Goal: Task Accomplishment & Management: Manage account settings

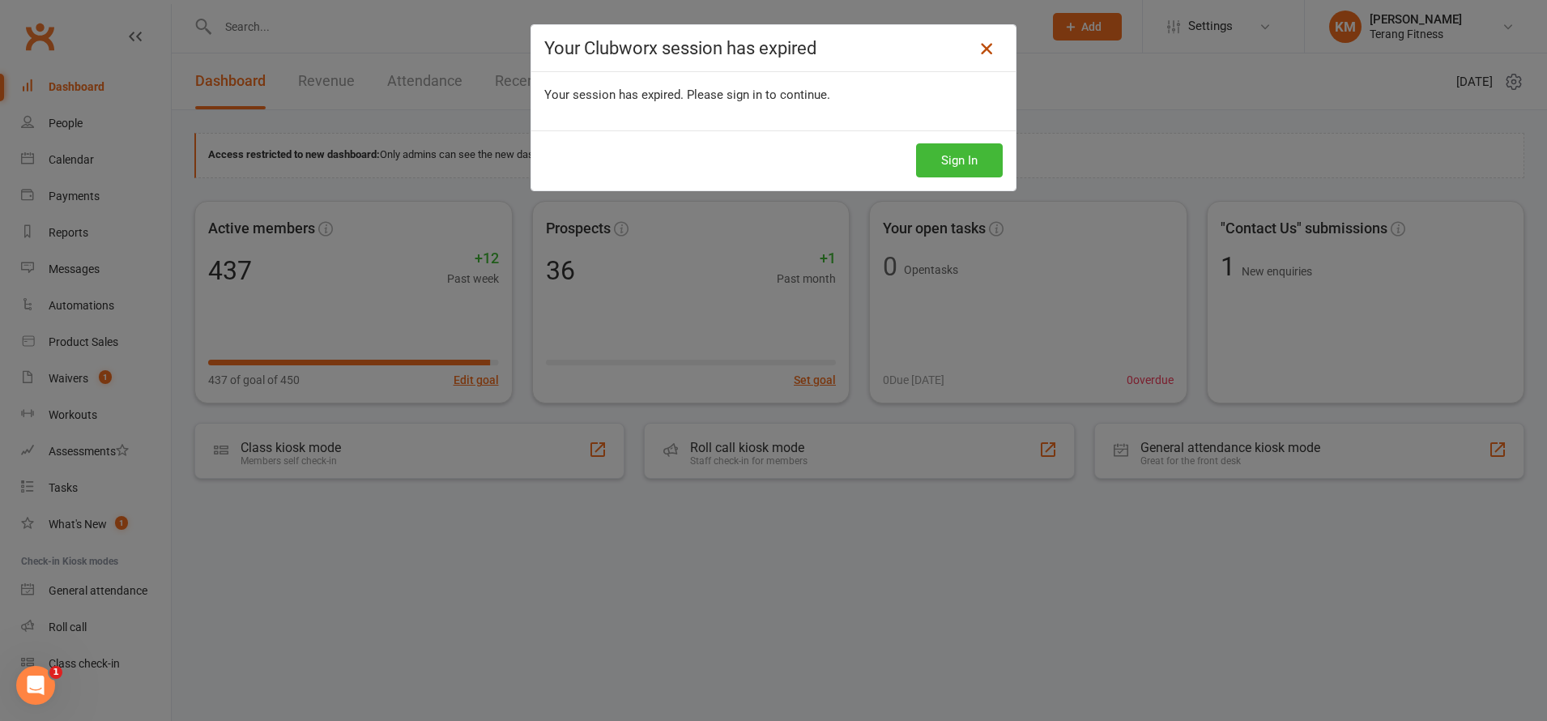
click at [978, 44] on icon at bounding box center [986, 48] width 19 height 19
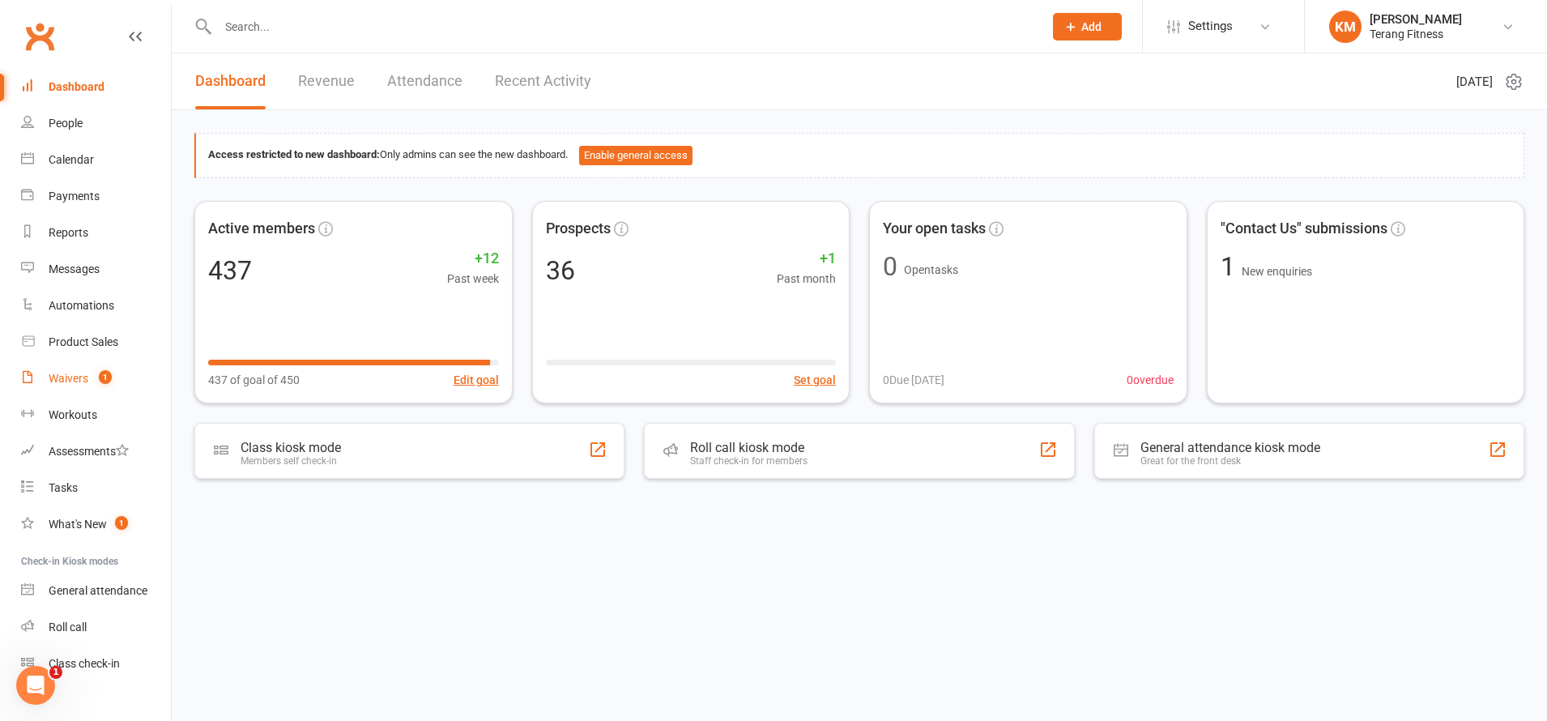
click at [67, 379] on div "Waivers" at bounding box center [69, 378] width 40 height 13
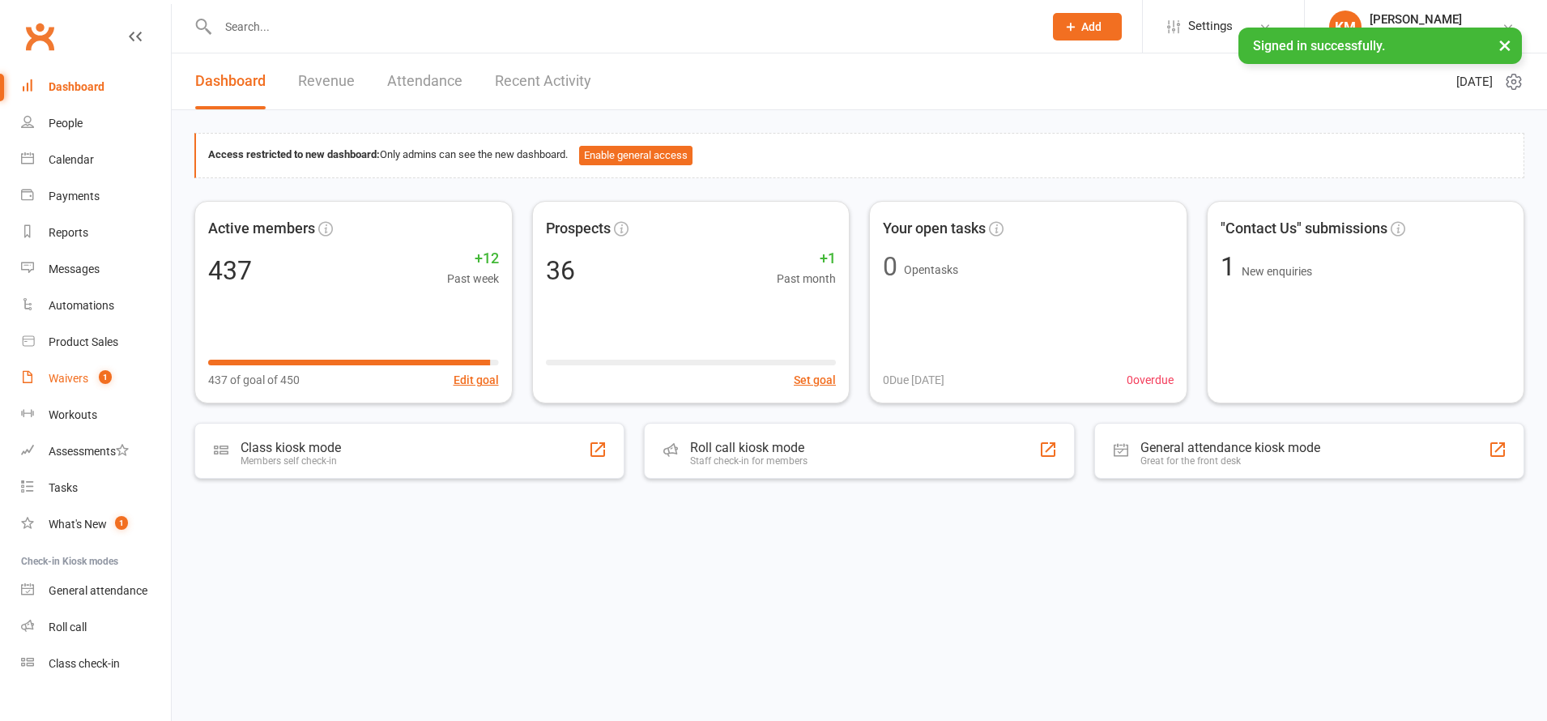
click at [70, 387] on link "Waivers 1" at bounding box center [96, 379] width 150 height 36
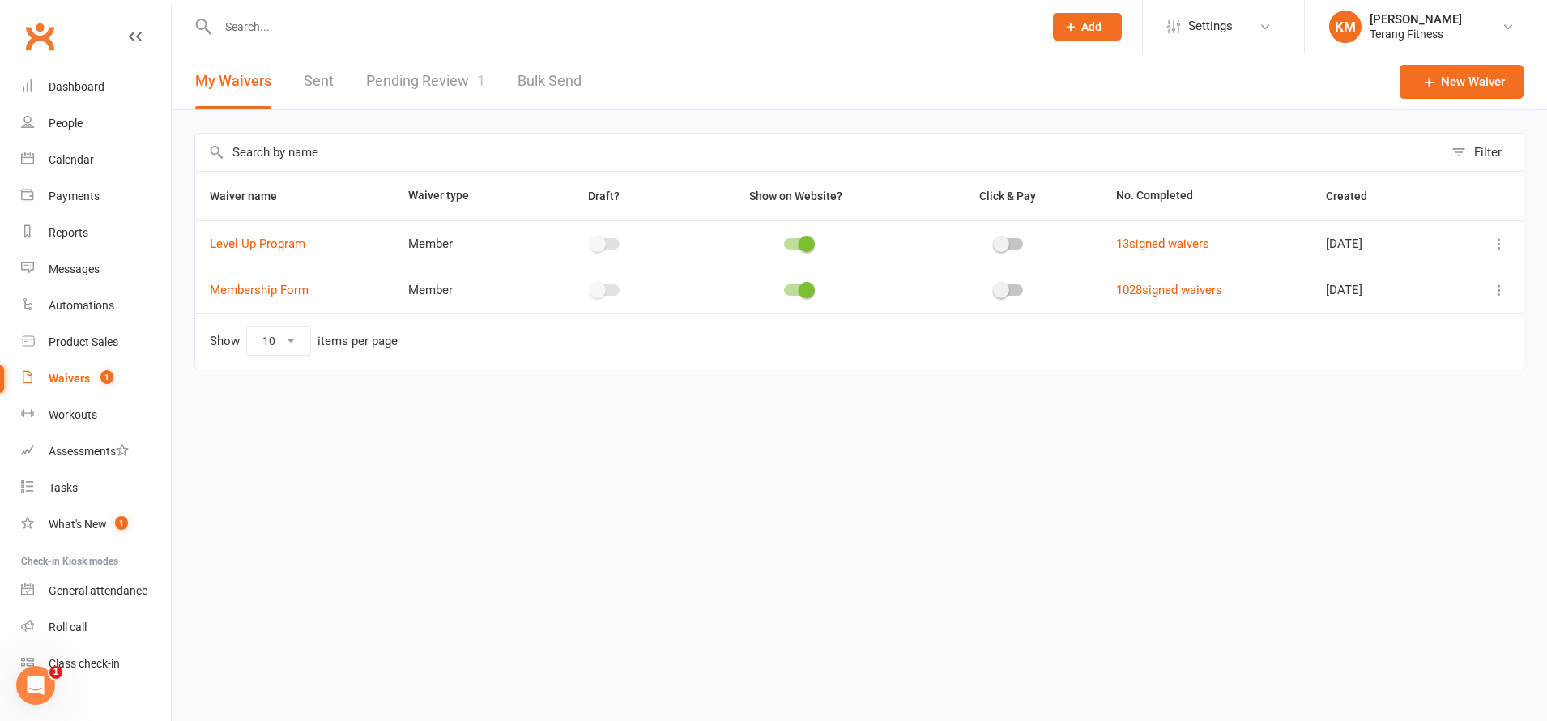
click at [423, 82] on link "Pending Review 1" at bounding box center [425, 81] width 119 height 56
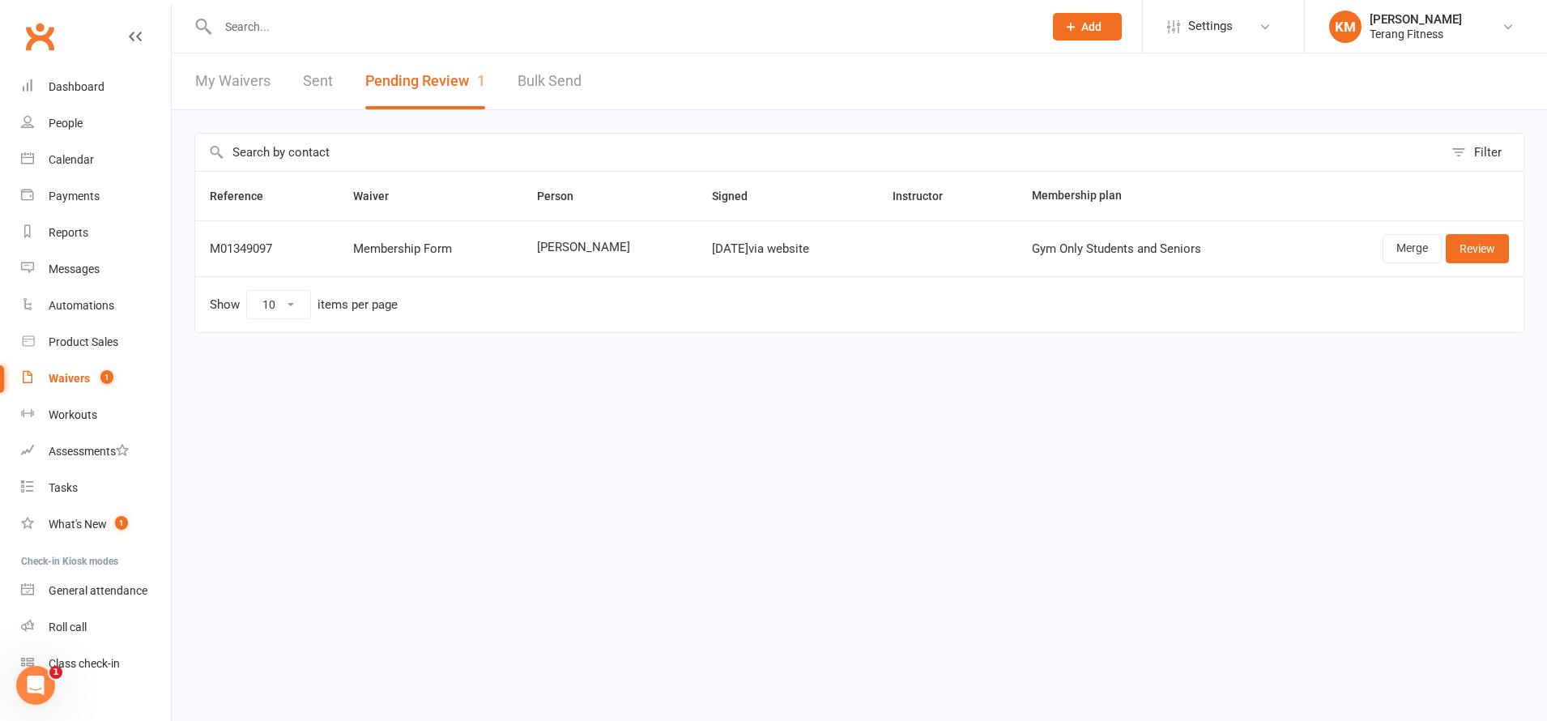
click at [353, 22] on input "text" at bounding box center [622, 26] width 819 height 23
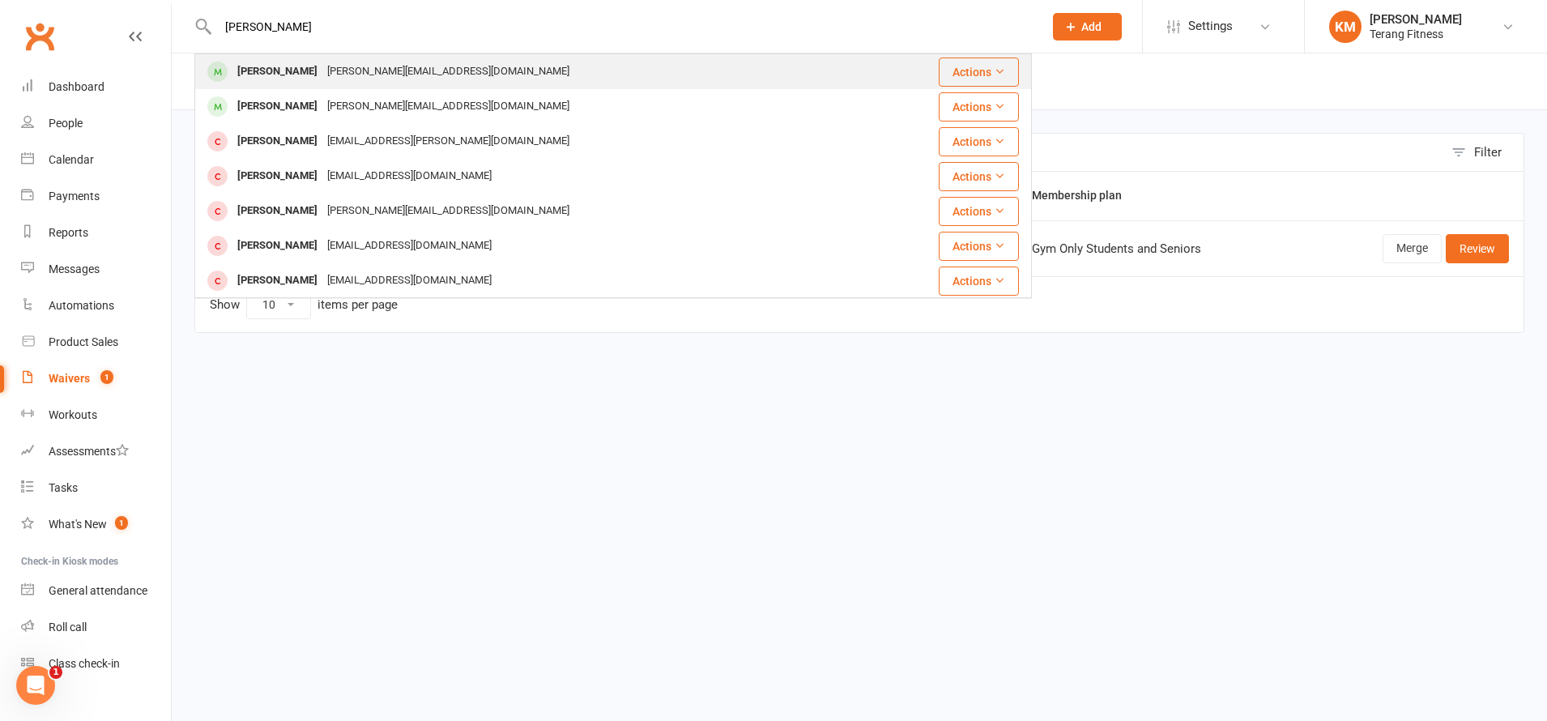
type input "[PERSON_NAME]"
click at [271, 63] on div "[PERSON_NAME]" at bounding box center [278, 71] width 90 height 23
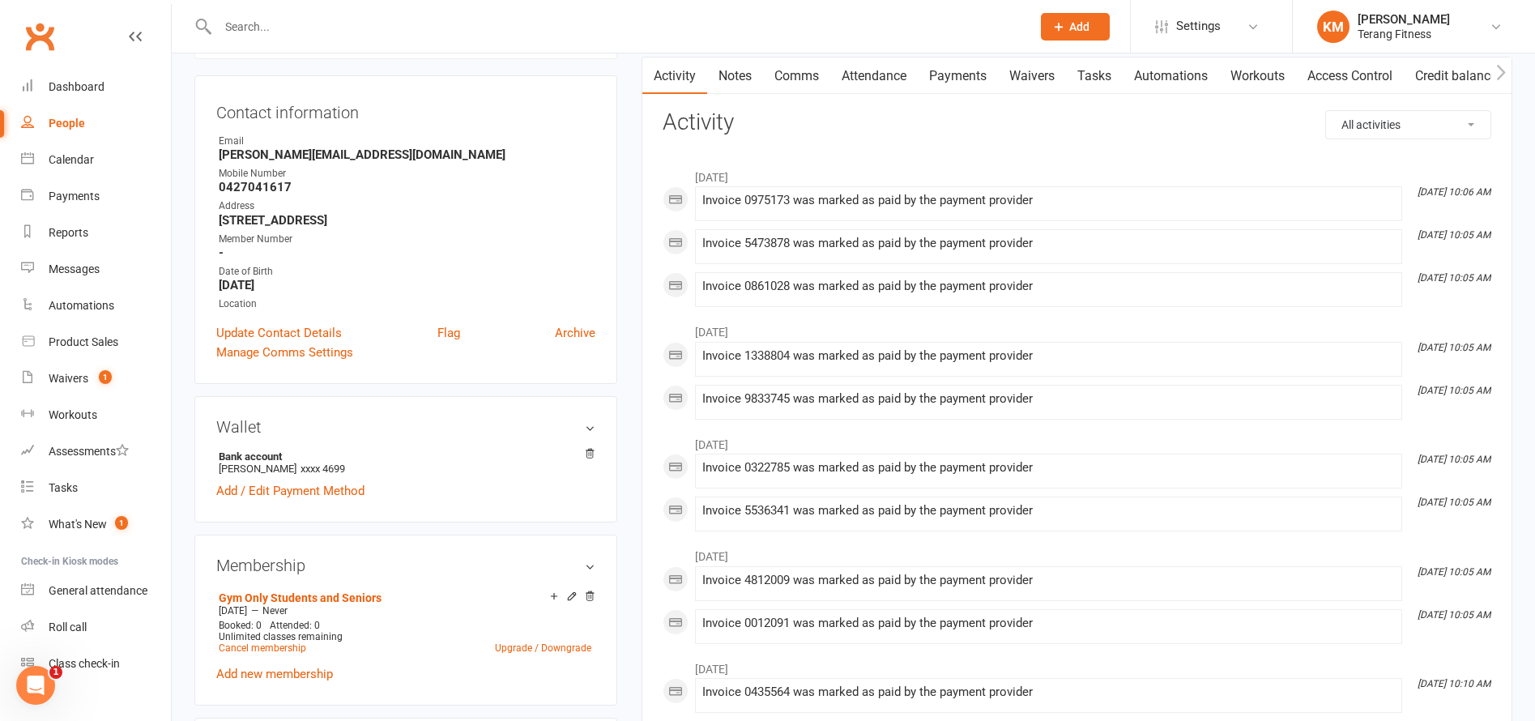
scroll to position [243, 0]
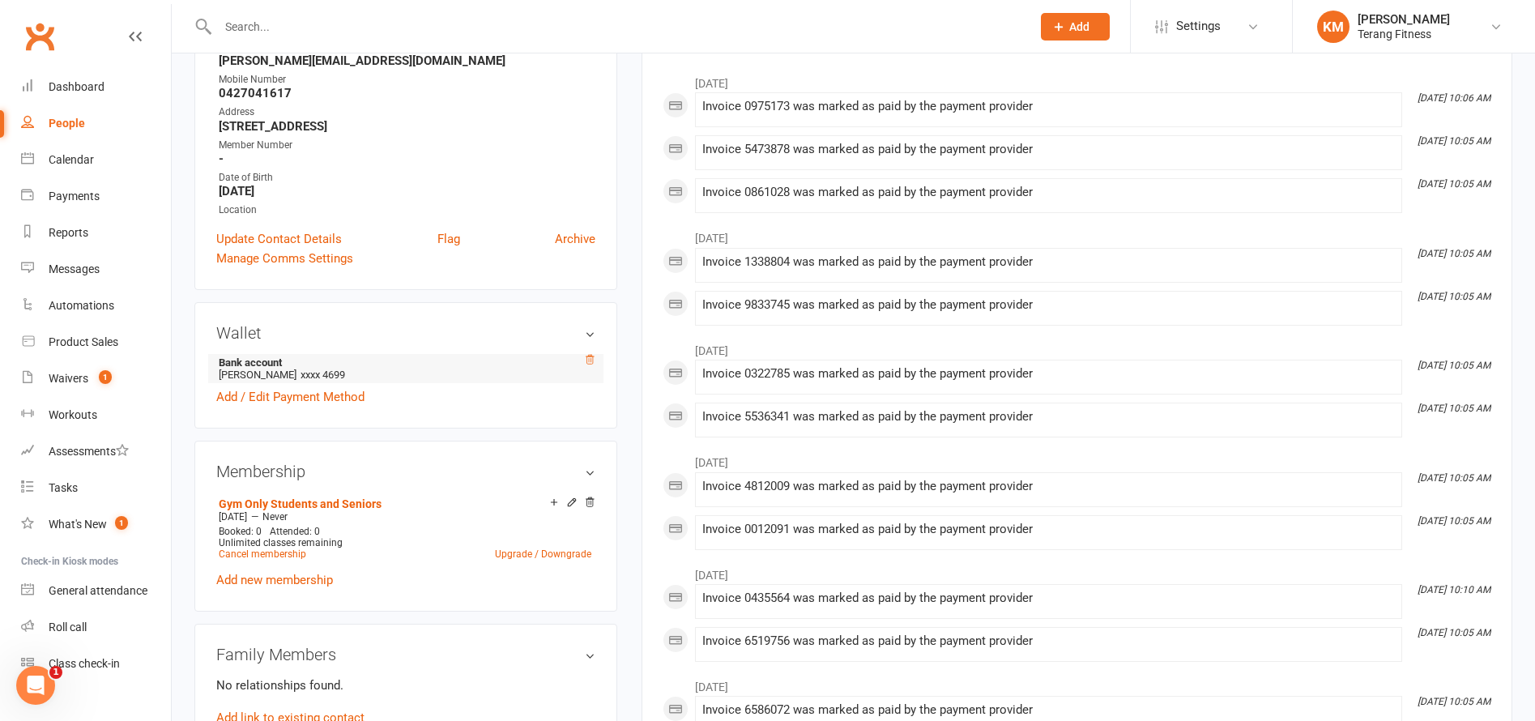
click at [587, 356] on icon at bounding box center [591, 359] width 8 height 9
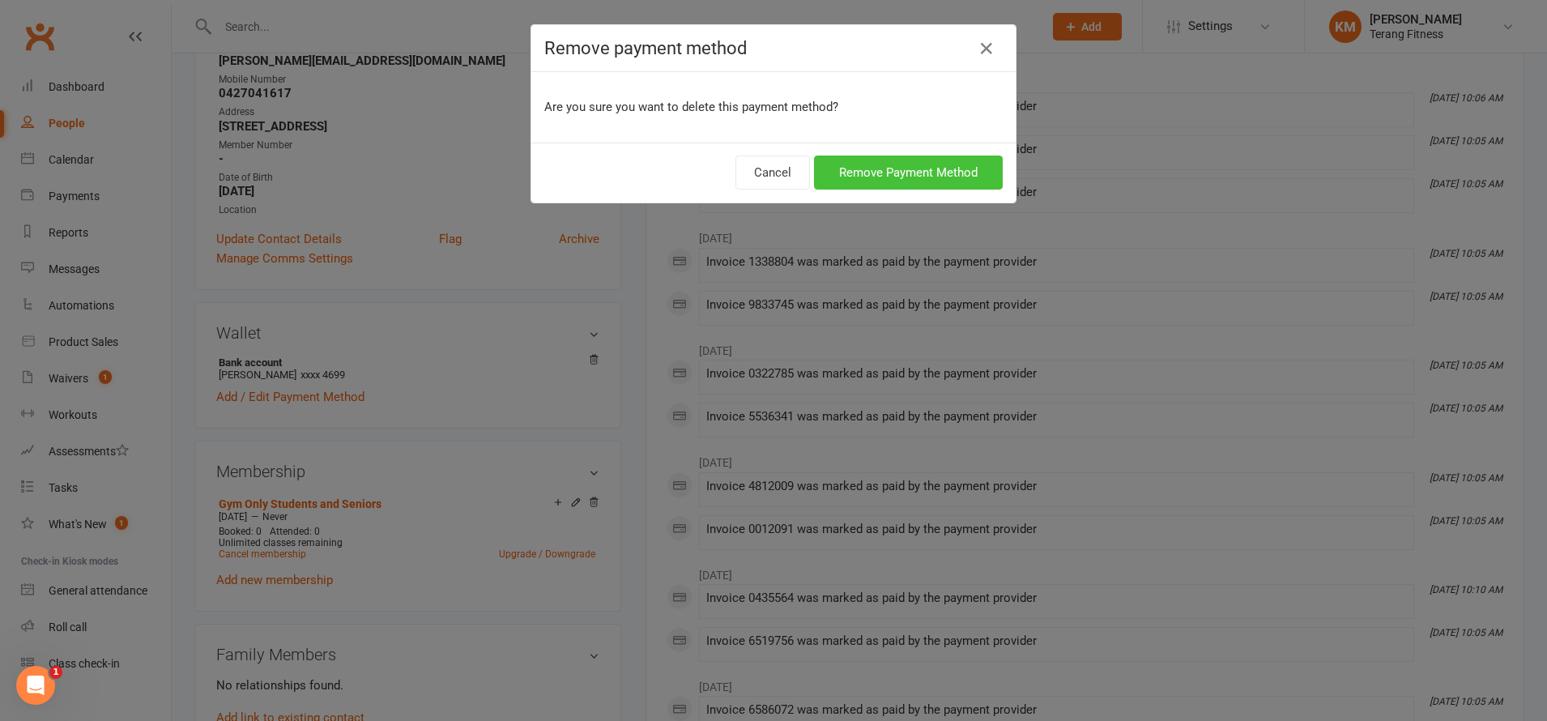
drag, startPoint x: 947, startPoint y: 165, endPoint x: 886, endPoint y: 175, distance: 61.5
click at [946, 165] on button "Remove Payment Method" at bounding box center [908, 173] width 189 height 34
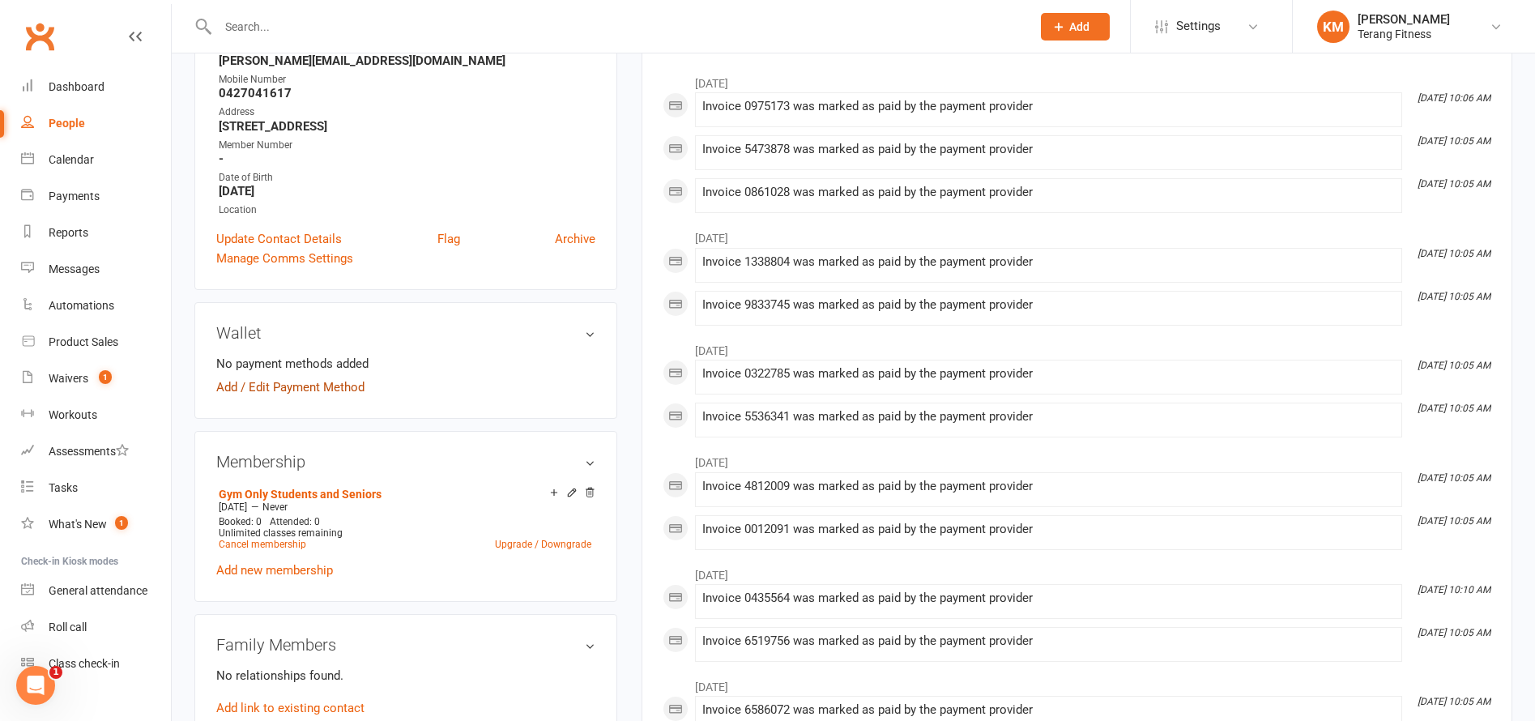
click at [254, 389] on link "Add / Edit Payment Method" at bounding box center [290, 387] width 148 height 19
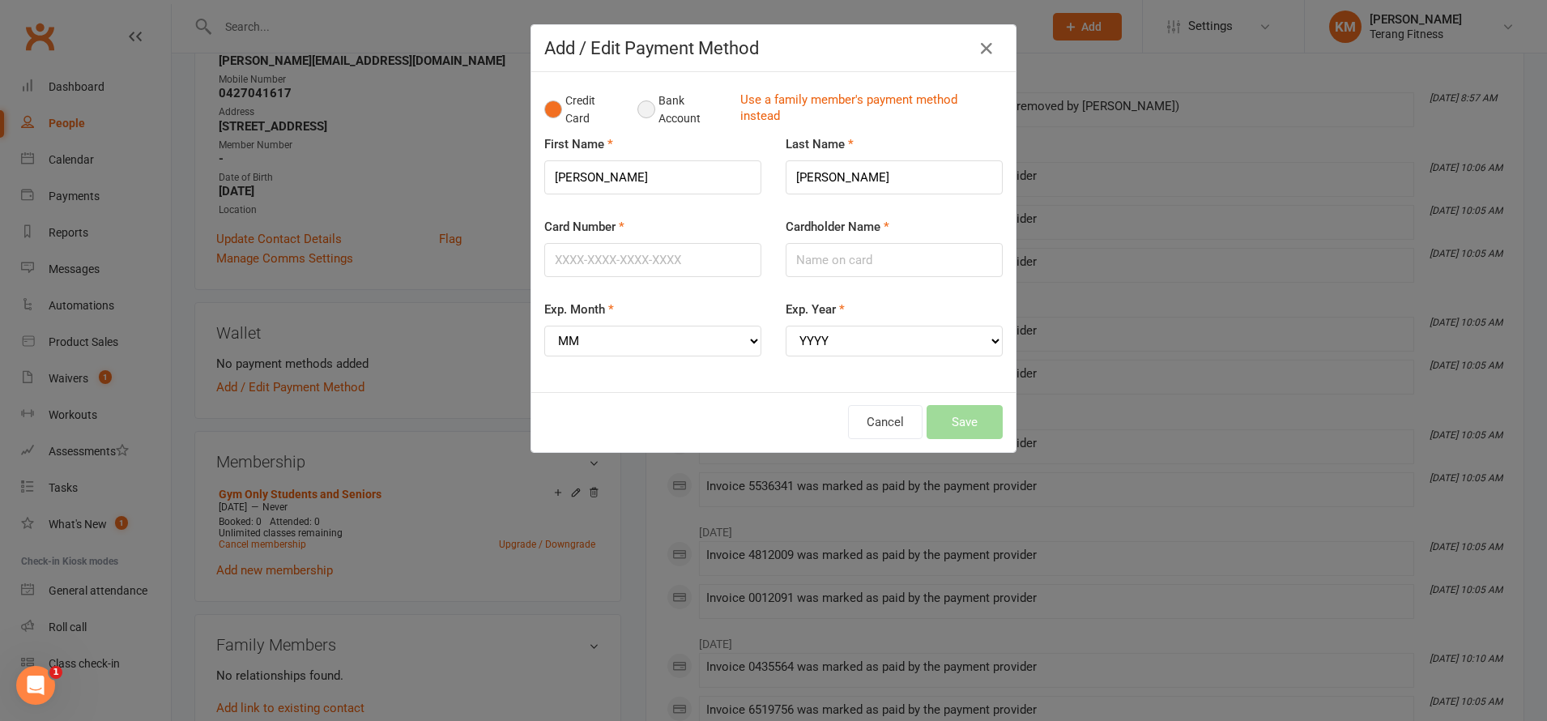
click at [650, 100] on button "Bank Account" at bounding box center [683, 109] width 90 height 49
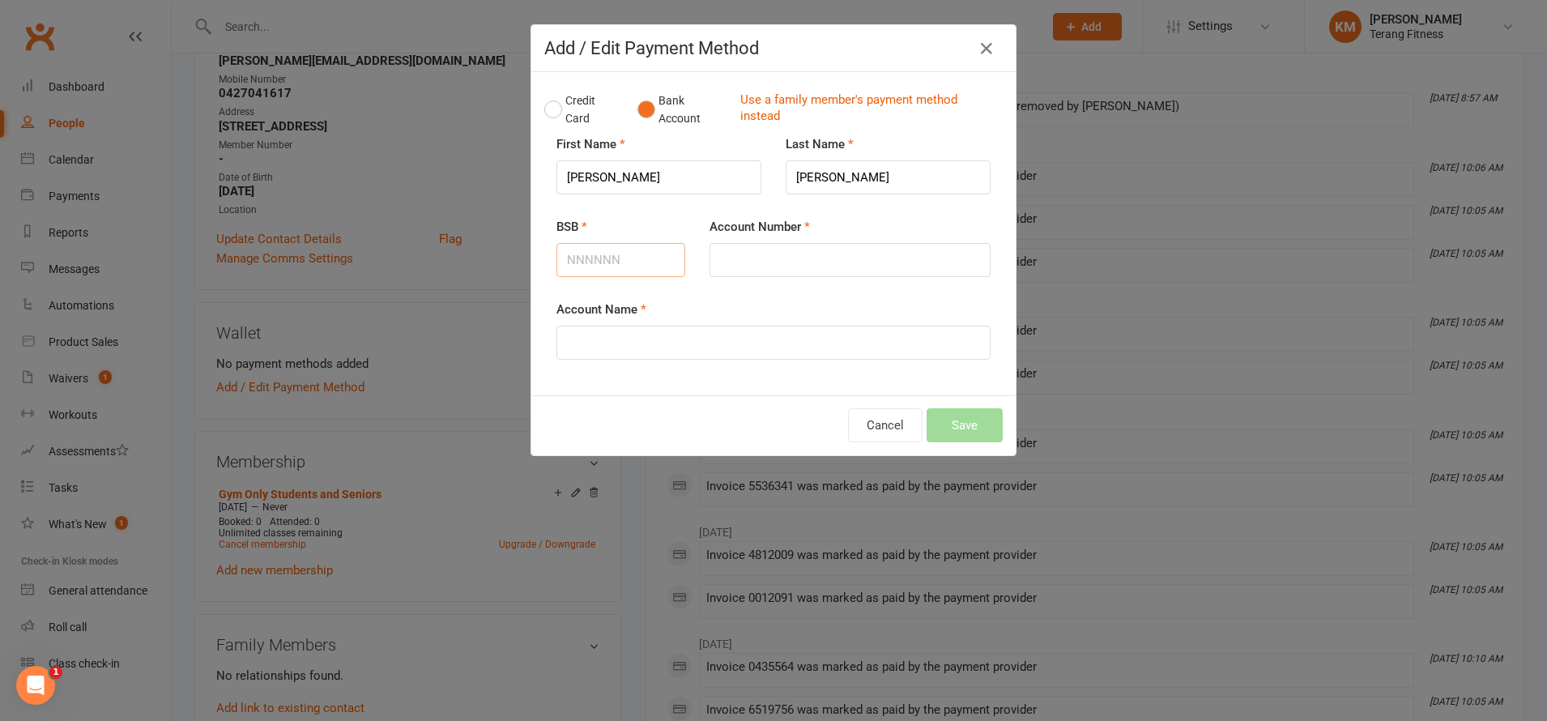
click at [574, 265] on input "BSB" at bounding box center [621, 260] width 129 height 34
type input "735302"
click at [752, 254] on input "Account Number" at bounding box center [850, 260] width 281 height 34
type input "576969"
click at [675, 343] on input "Account Name" at bounding box center [774, 343] width 434 height 34
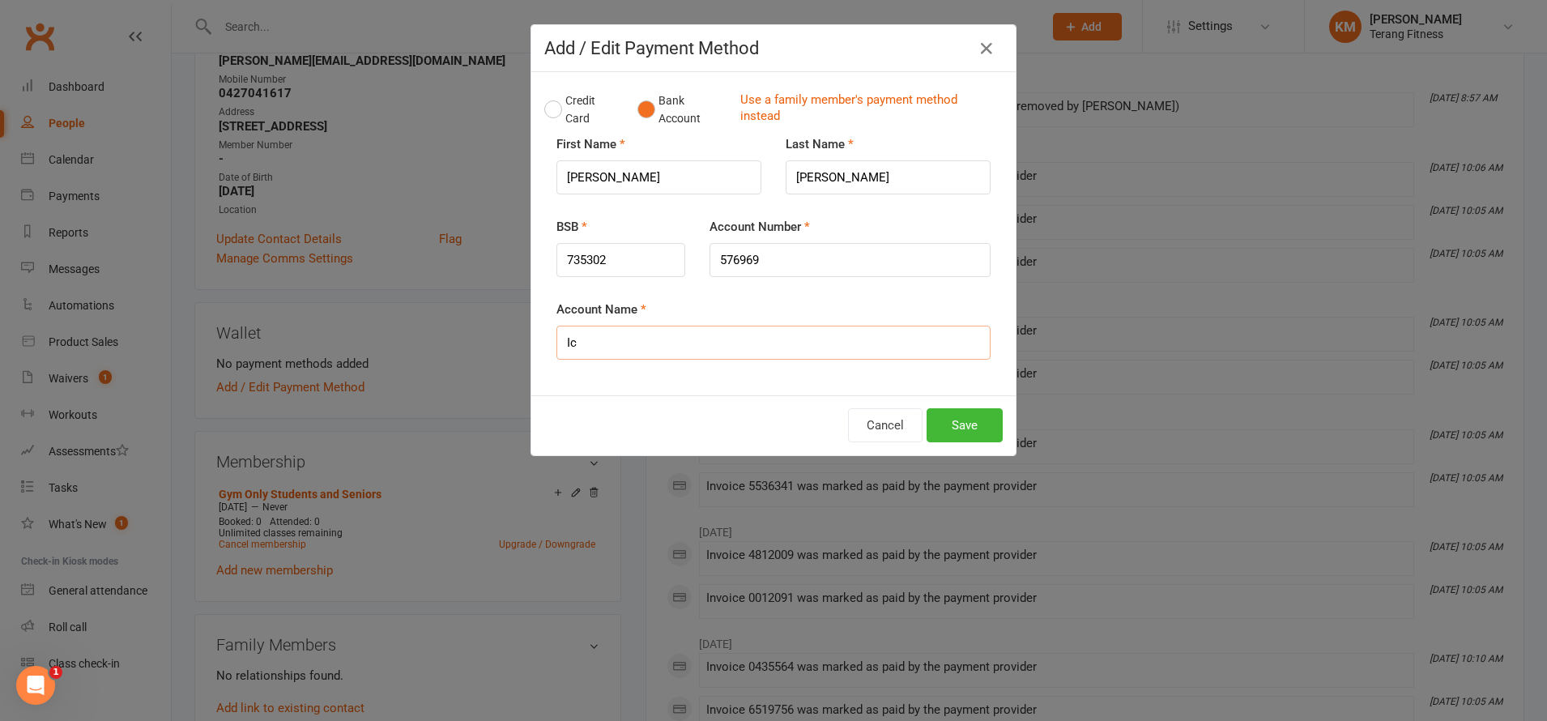
type input "I"
type input "[PERSON_NAME]"
click at [957, 425] on button "Save" at bounding box center [965, 425] width 76 height 34
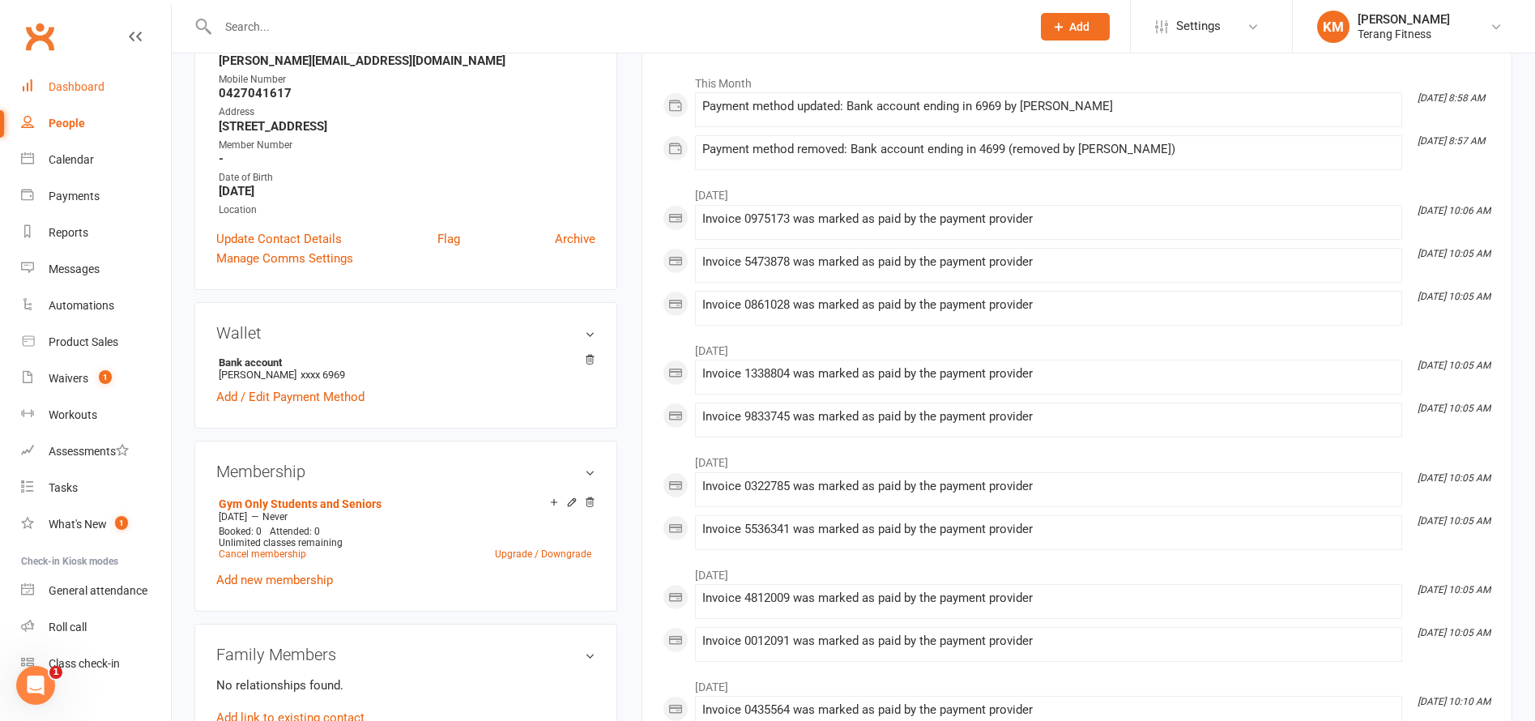
click at [82, 78] on link "Dashboard" at bounding box center [96, 87] width 150 height 36
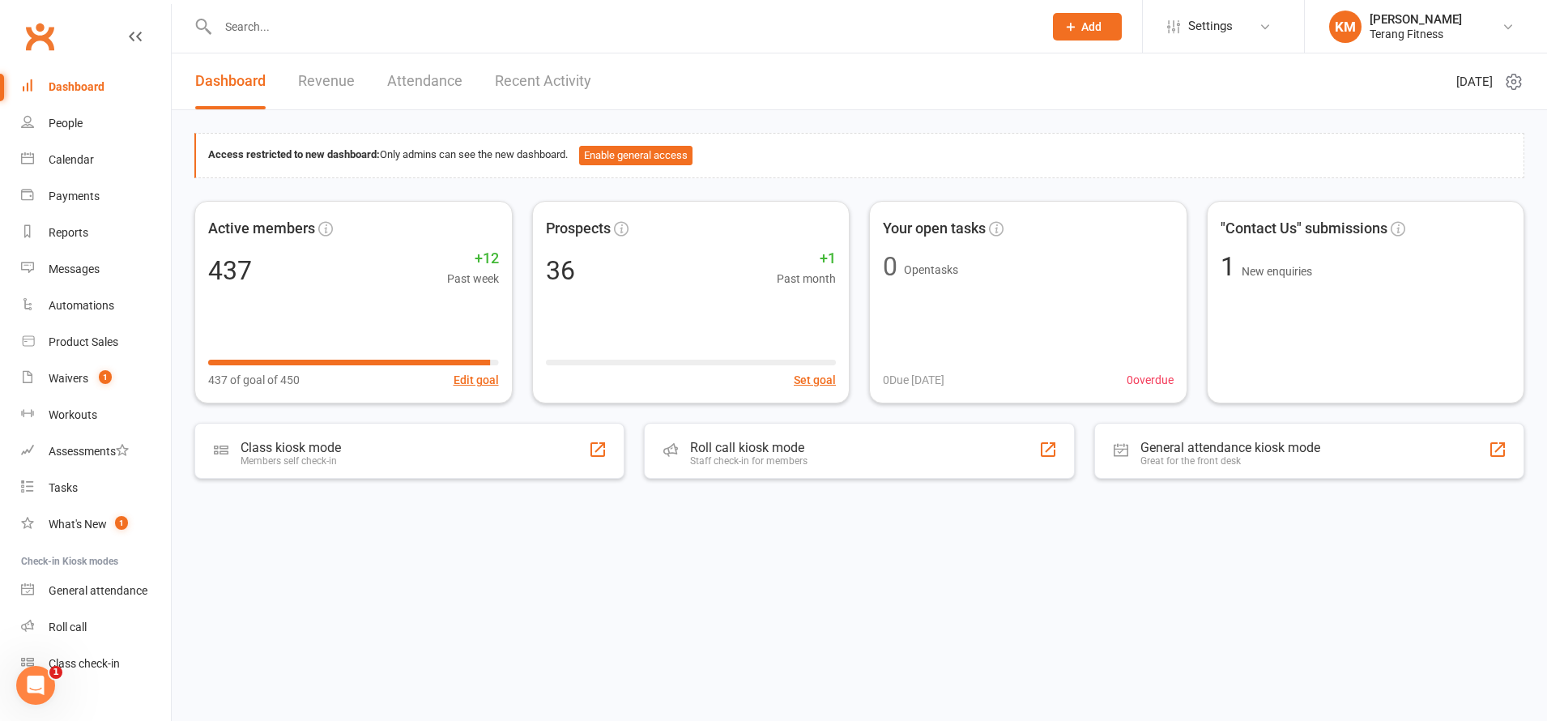
click at [287, 20] on input "text" at bounding box center [622, 26] width 819 height 23
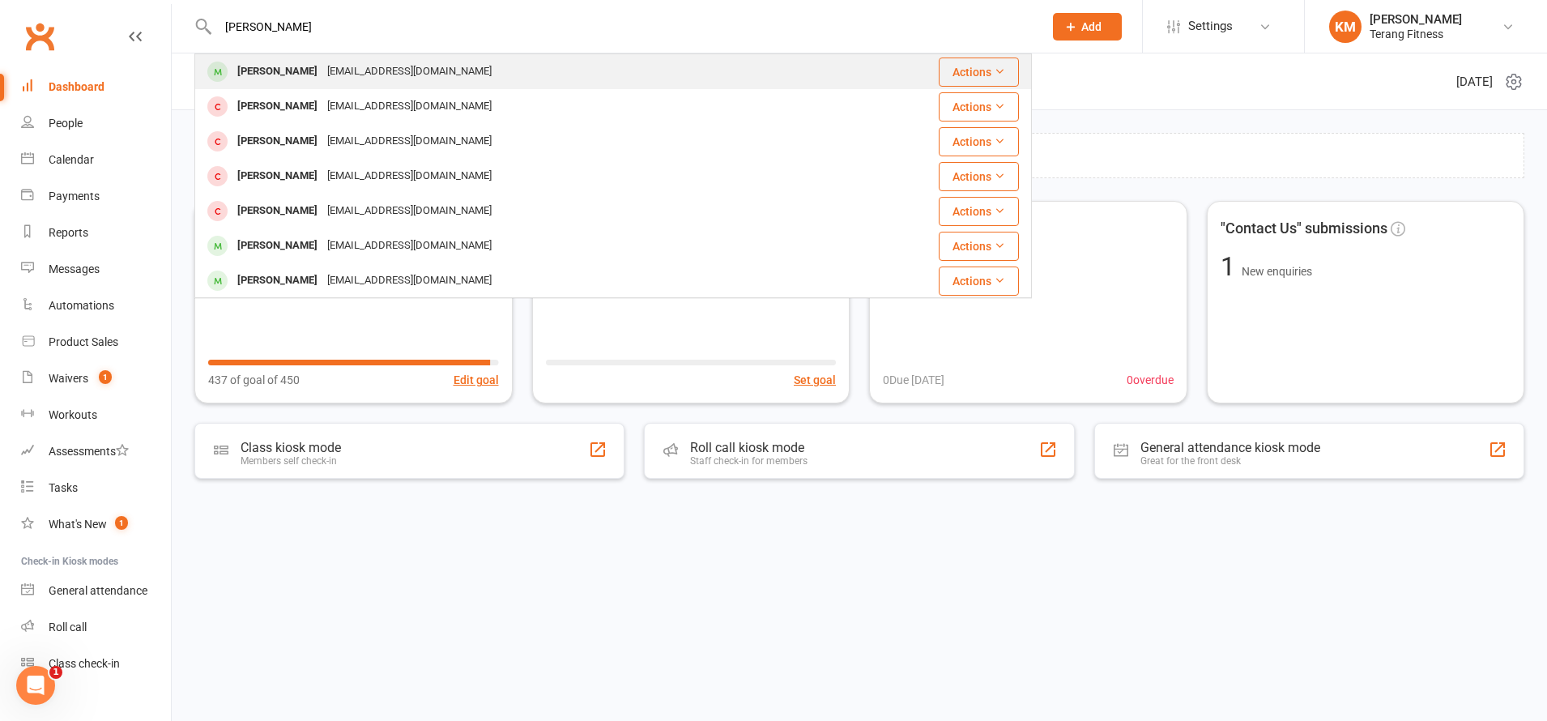
type input "[PERSON_NAME]"
click at [273, 78] on div "[PERSON_NAME]" at bounding box center [278, 71] width 90 height 23
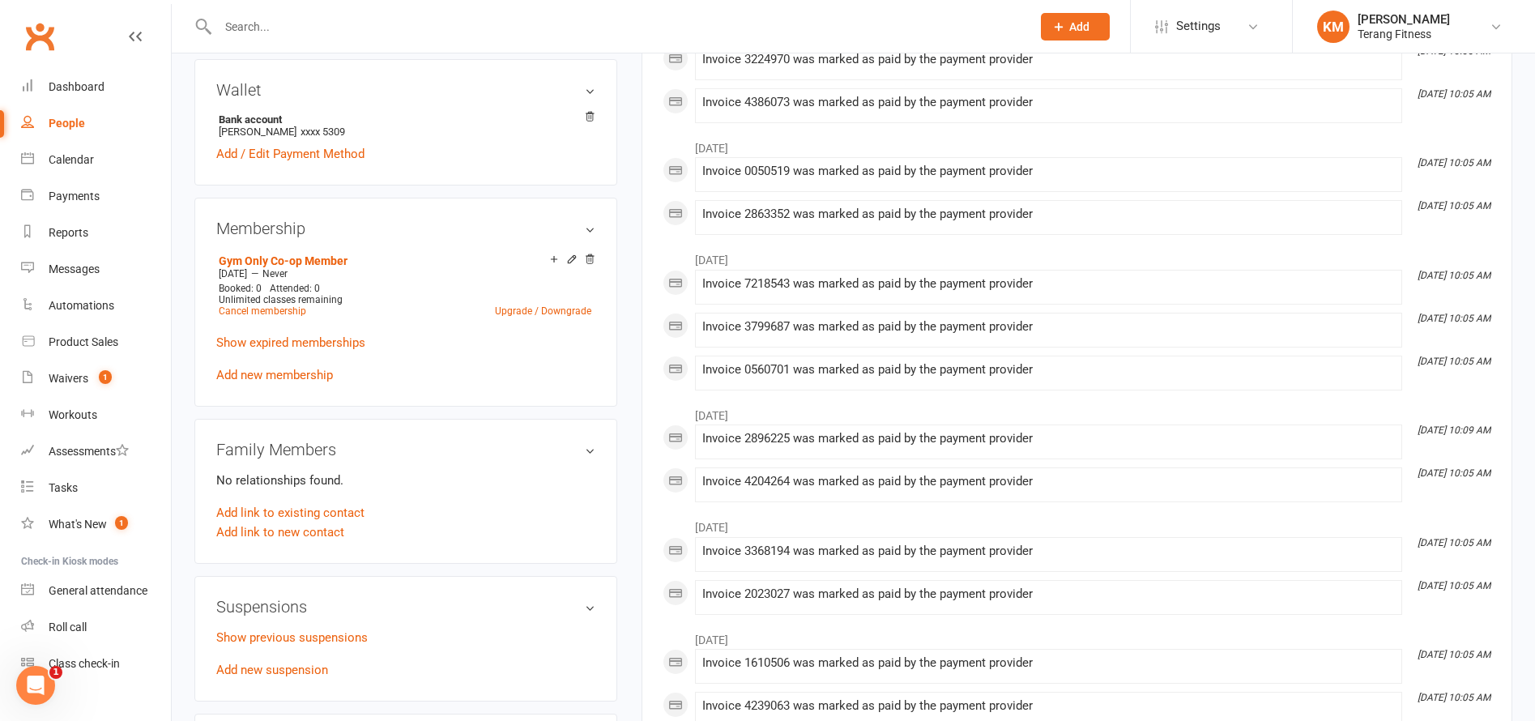
scroll to position [567, 0]
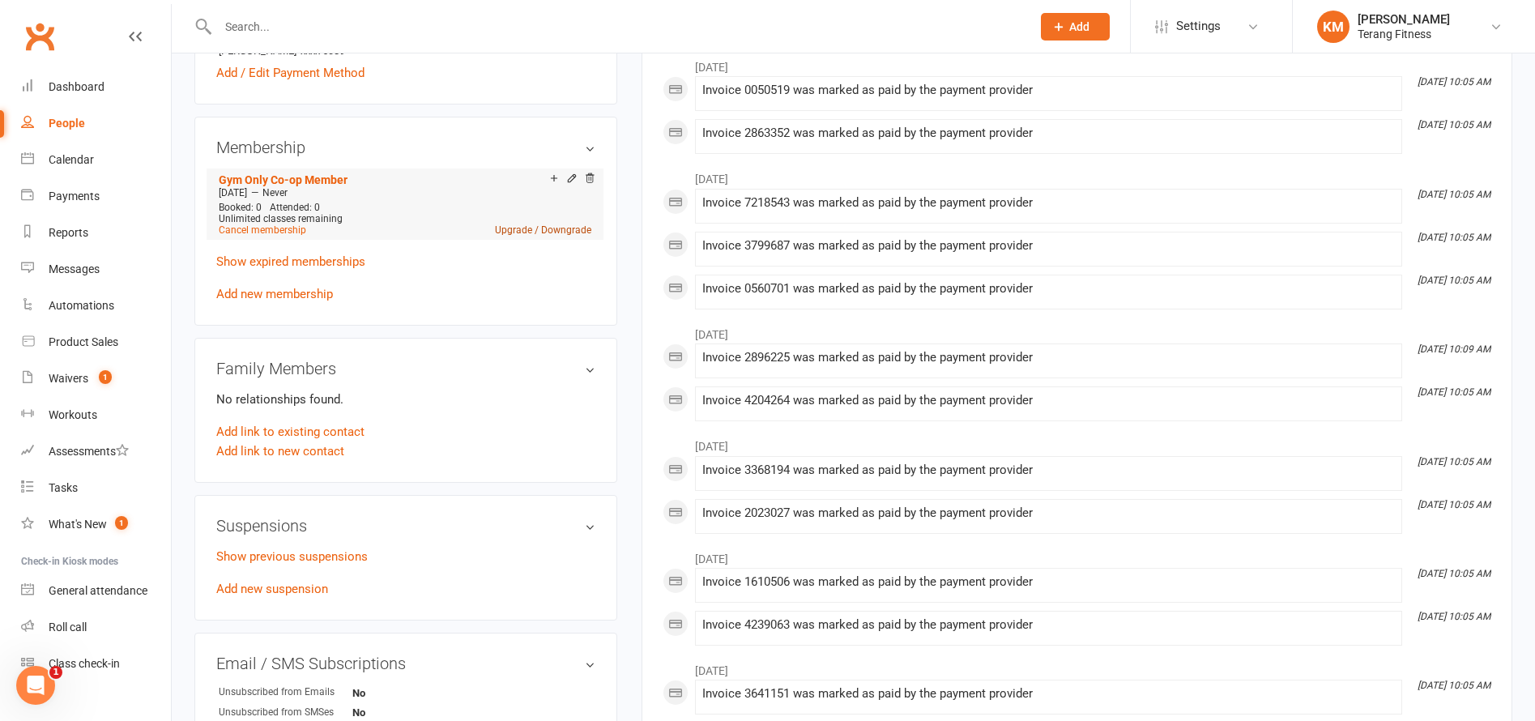
click at [528, 234] on link "Upgrade / Downgrade" at bounding box center [543, 229] width 96 height 11
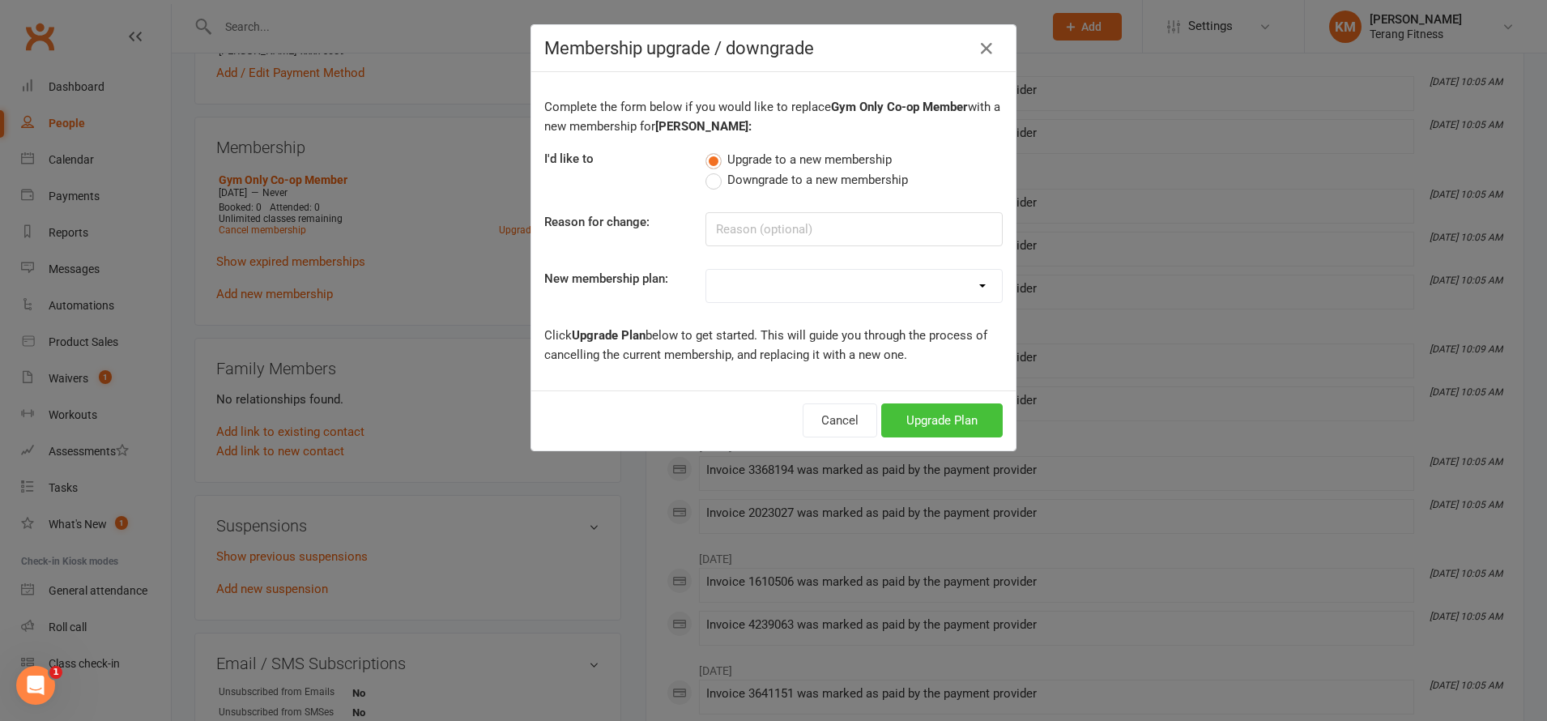
click at [945, 423] on button "Upgrade Plan" at bounding box center [942, 420] width 122 height 34
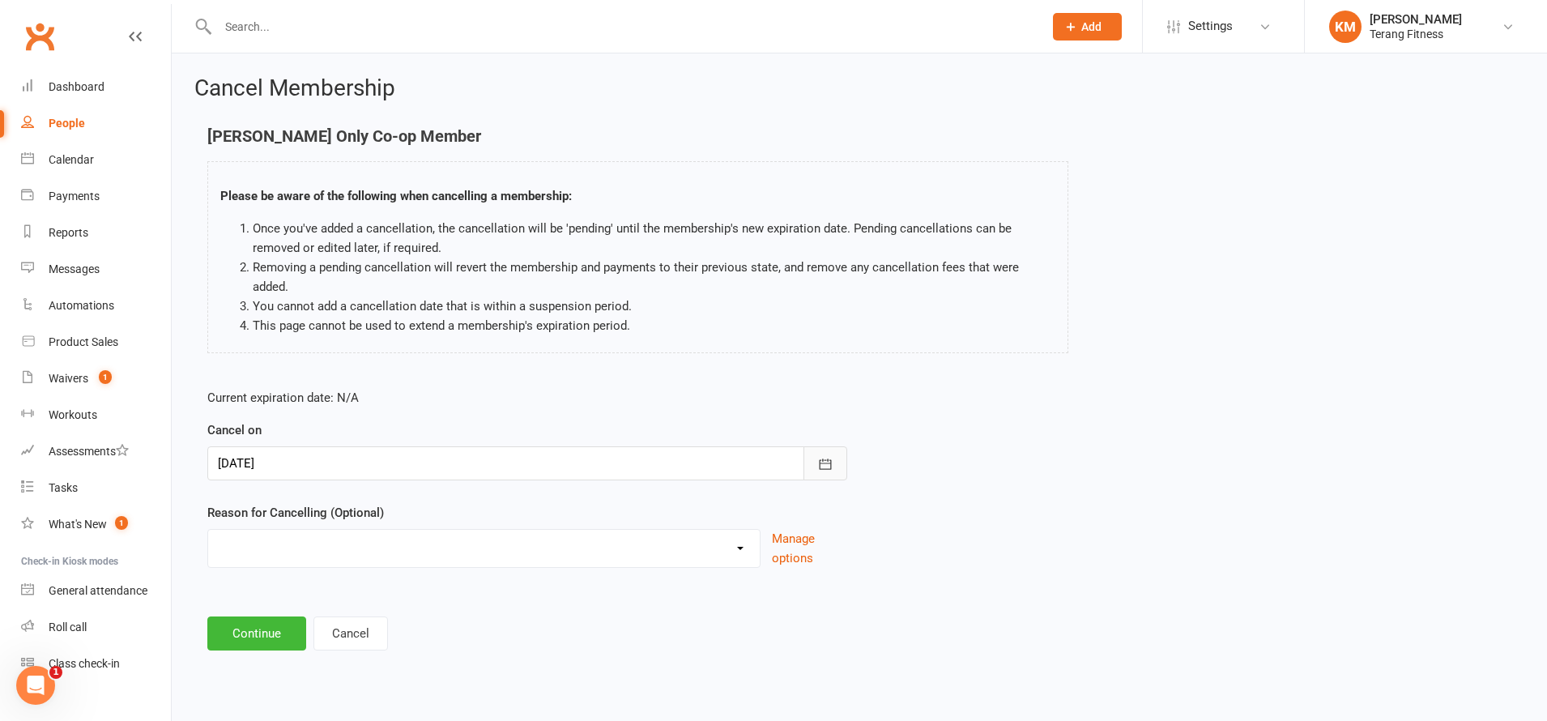
click at [823, 459] on icon "button" at bounding box center [826, 464] width 12 height 11
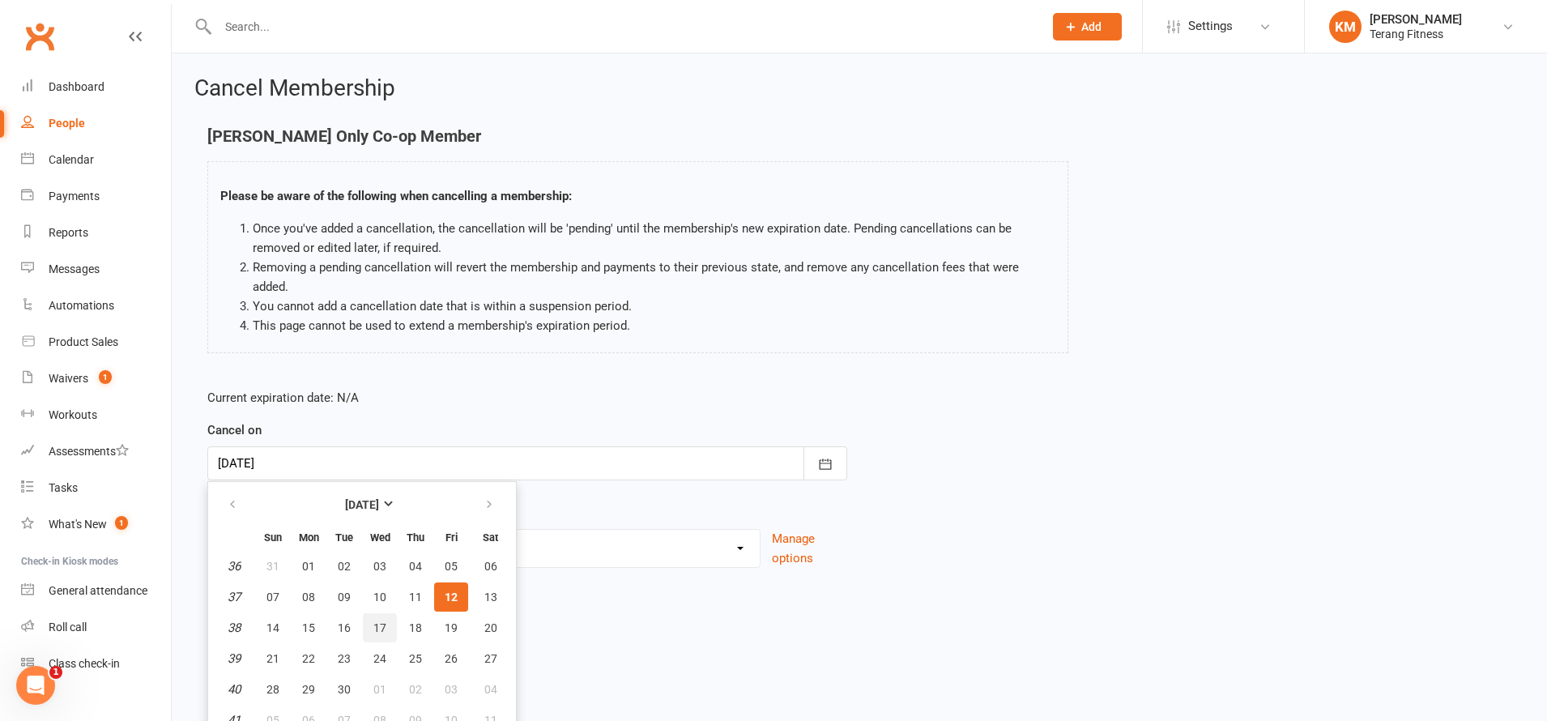
click at [381, 621] on span "17" at bounding box center [379, 627] width 13 height 13
type input "[DATE]"
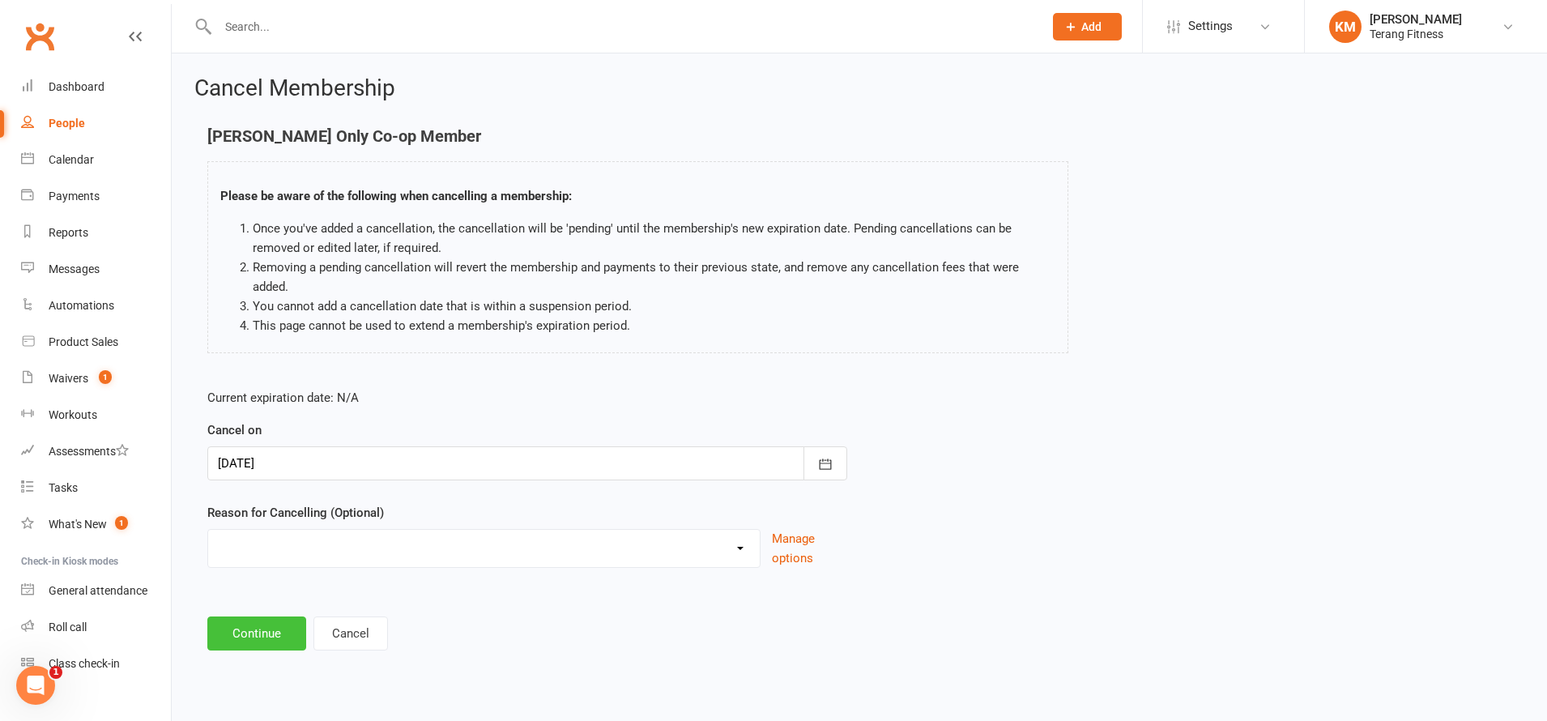
click at [271, 621] on button "Continue" at bounding box center [256, 634] width 99 height 34
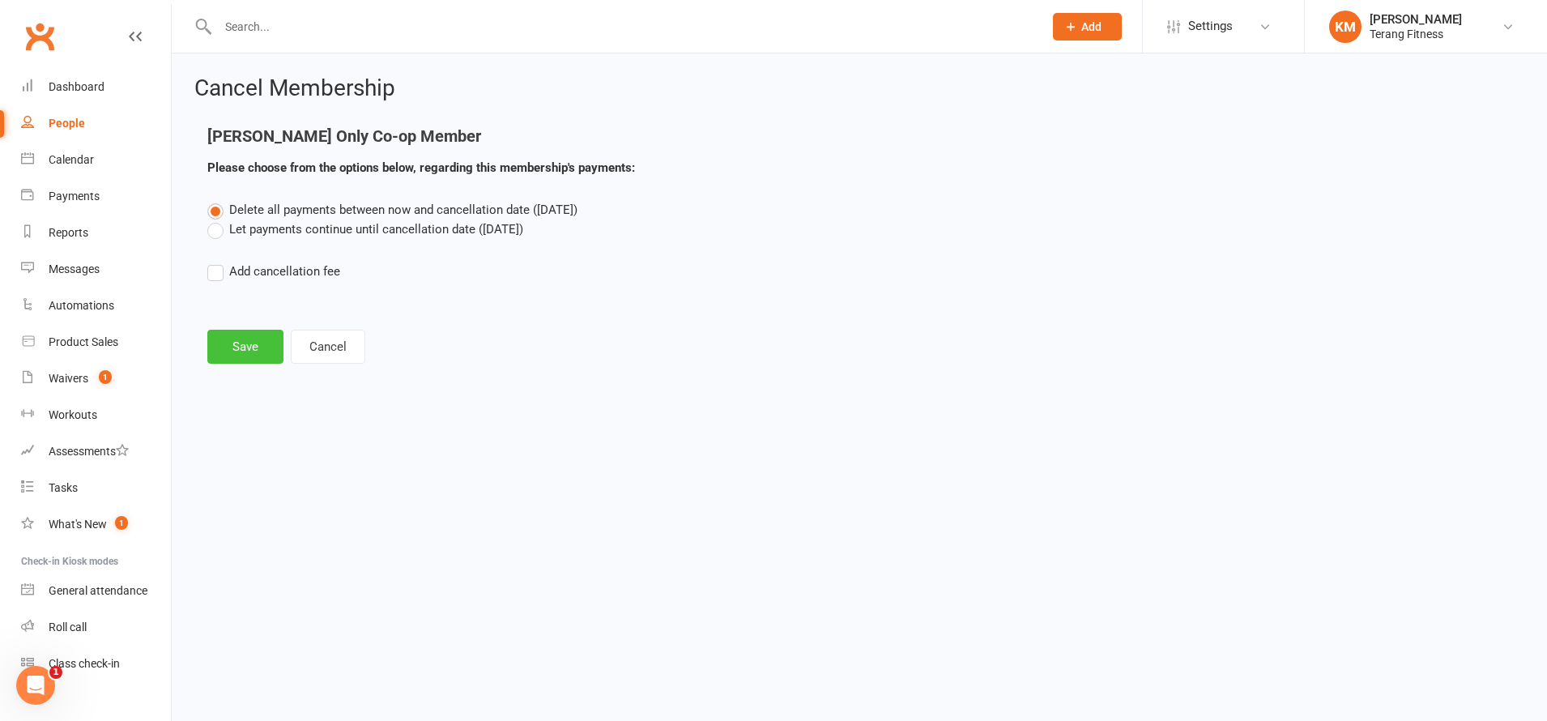
click at [247, 348] on button "Save" at bounding box center [245, 347] width 76 height 34
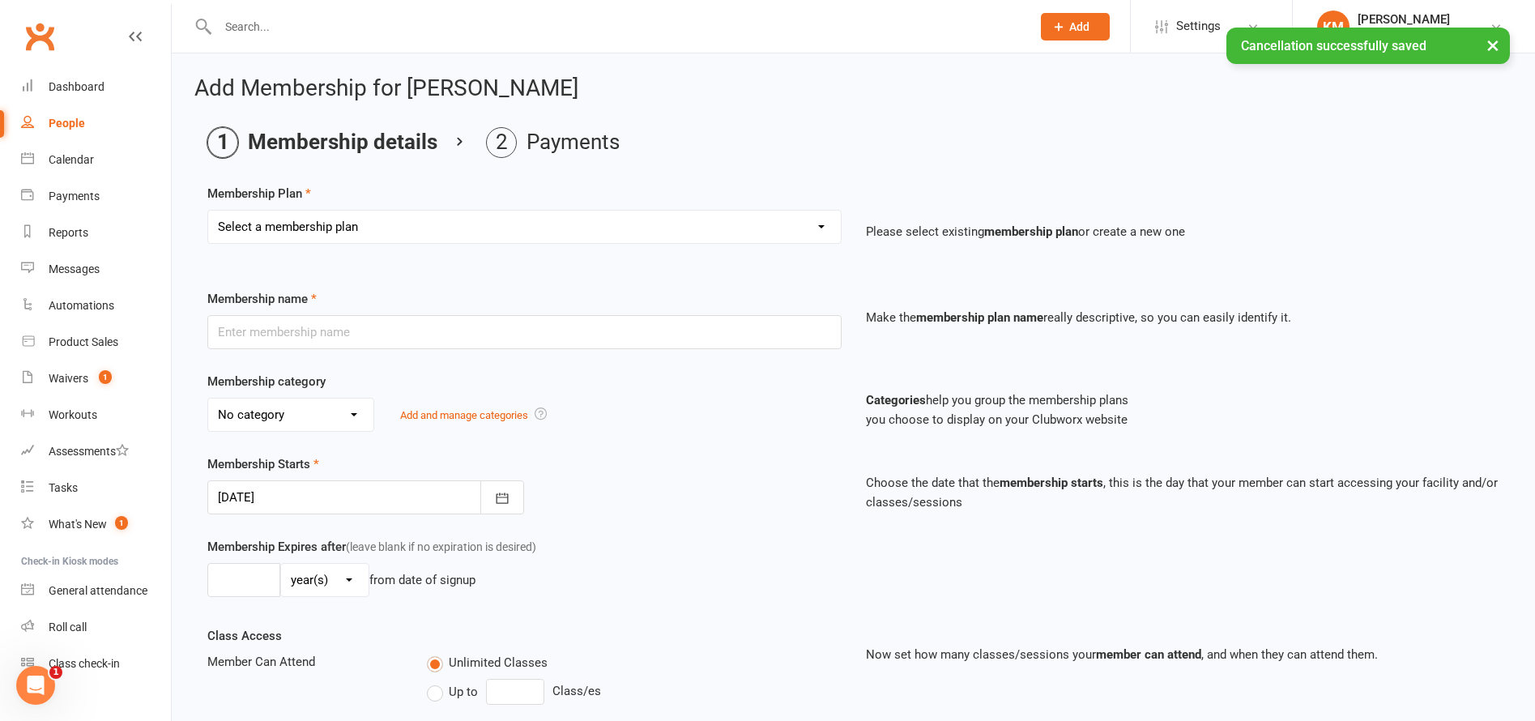
click at [292, 224] on select "Select a membership plan Create new Membership Plan Gym only Gym Only Co-op Mem…" at bounding box center [524, 227] width 633 height 32
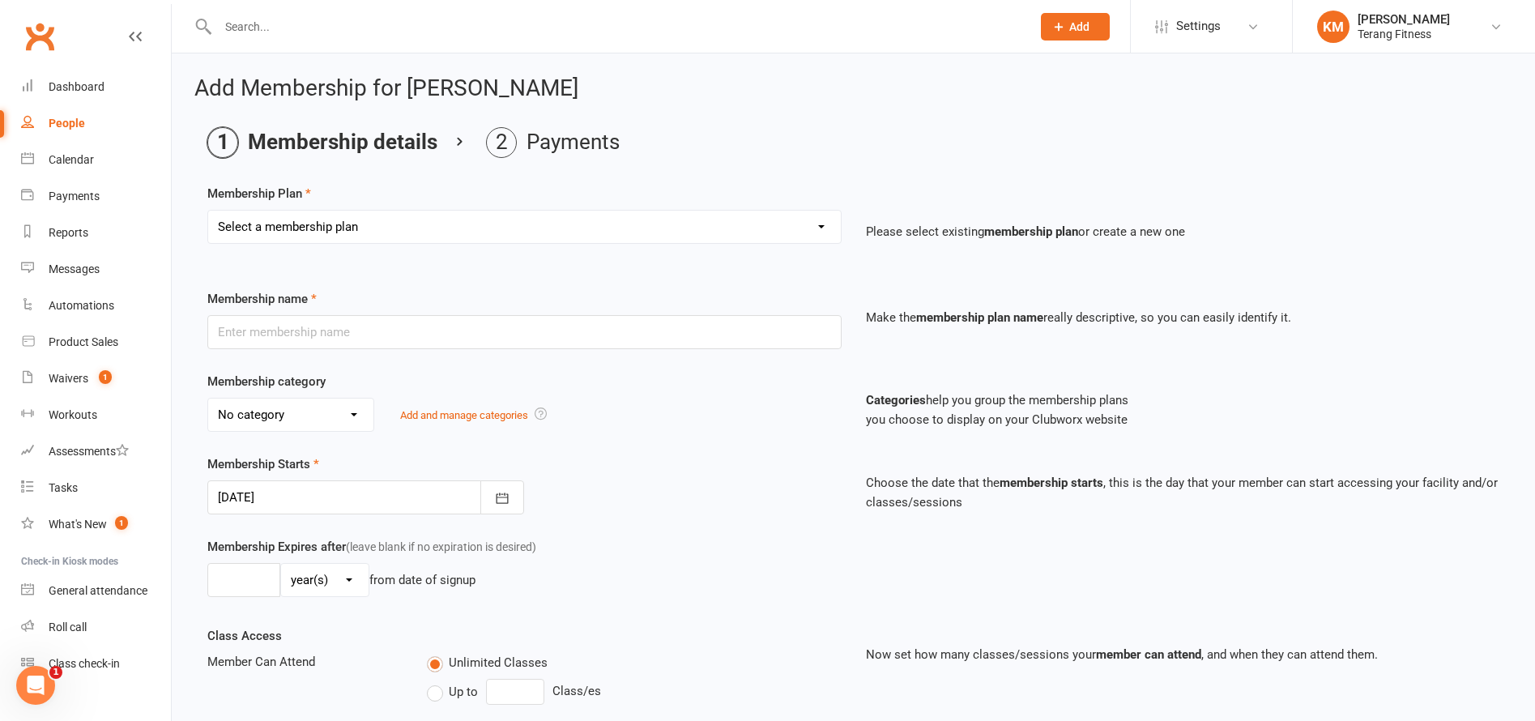
select select "13"
click at [208, 211] on select "Select a membership plan Create new Membership Plan Gym only Gym Only Co-op Mem…" at bounding box center [524, 227] width 633 height 32
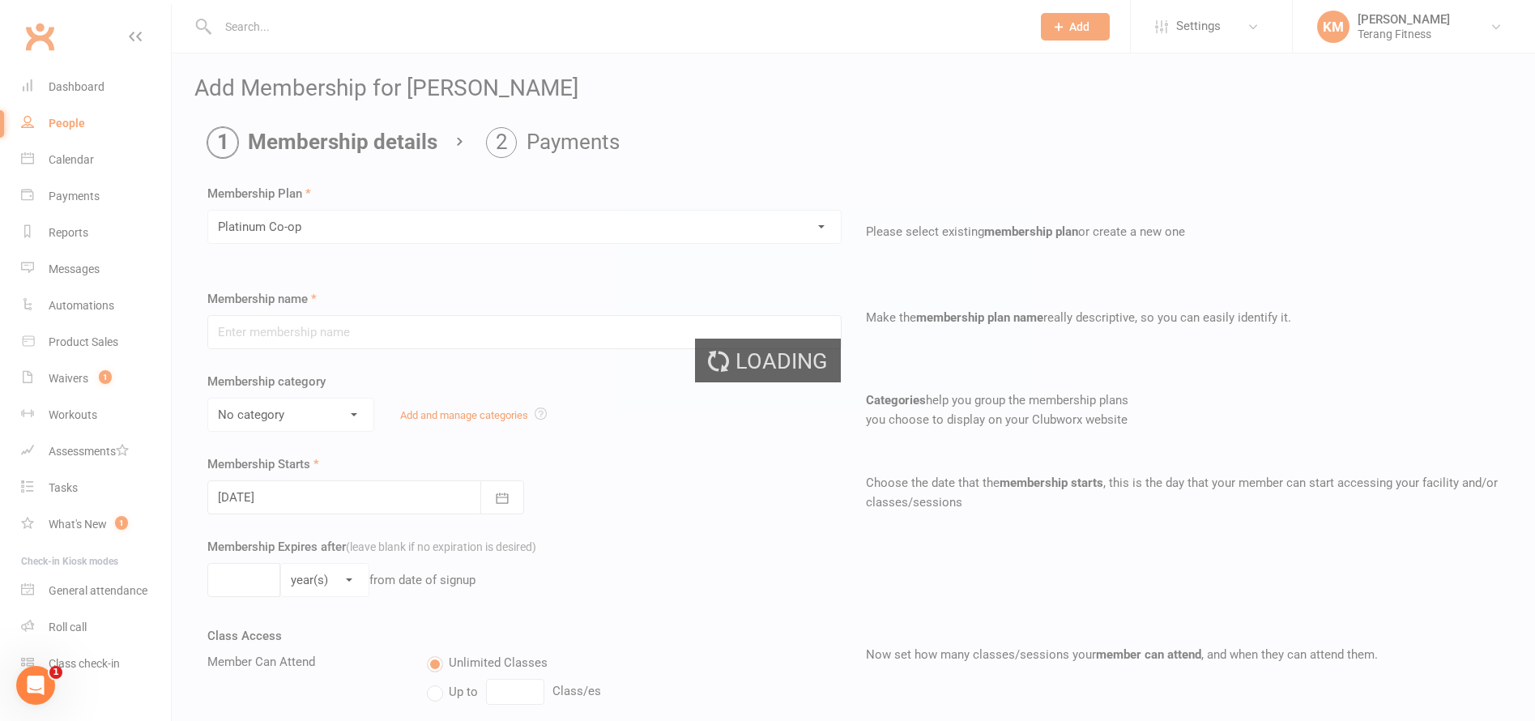
type input "Platinum Co-op"
select select "4"
type input "0"
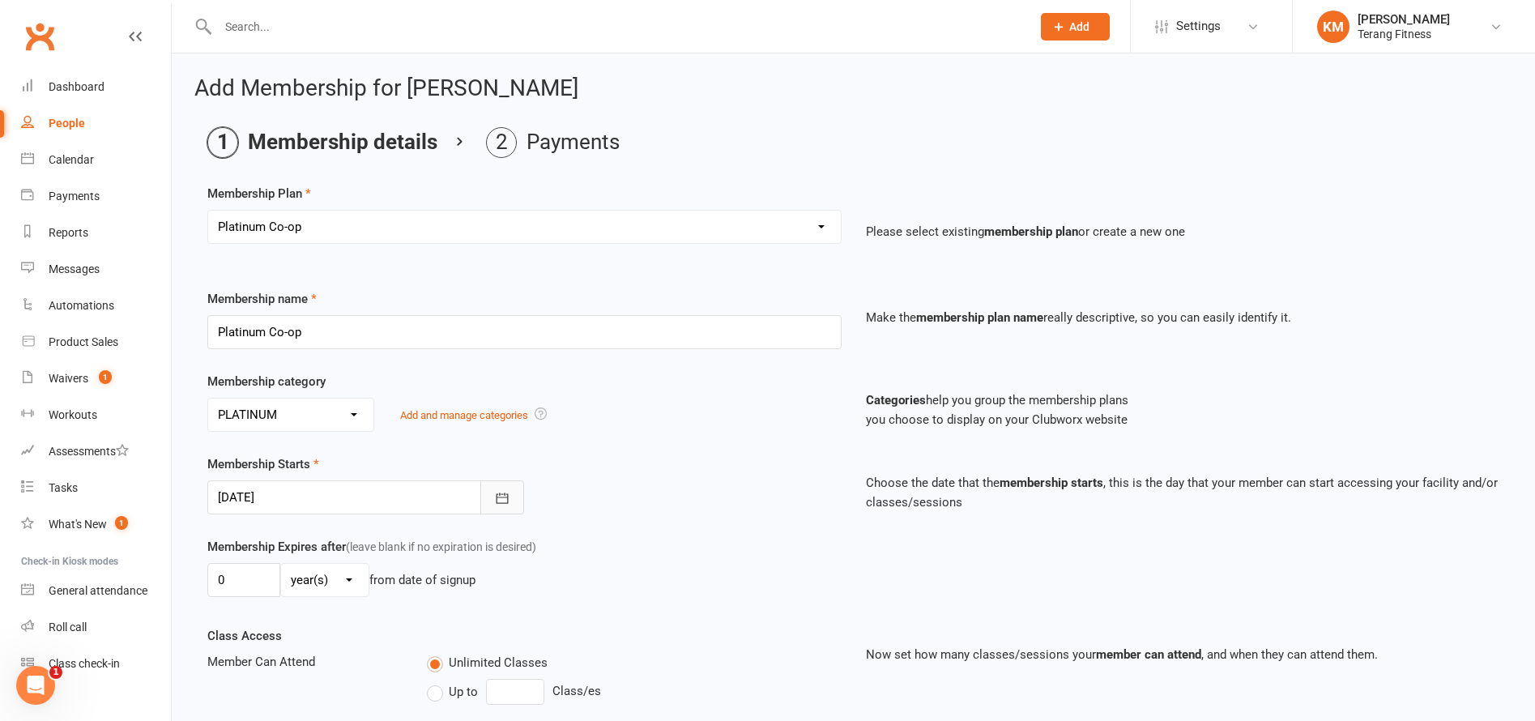
click at [504, 488] on button "button" at bounding box center [502, 497] width 44 height 34
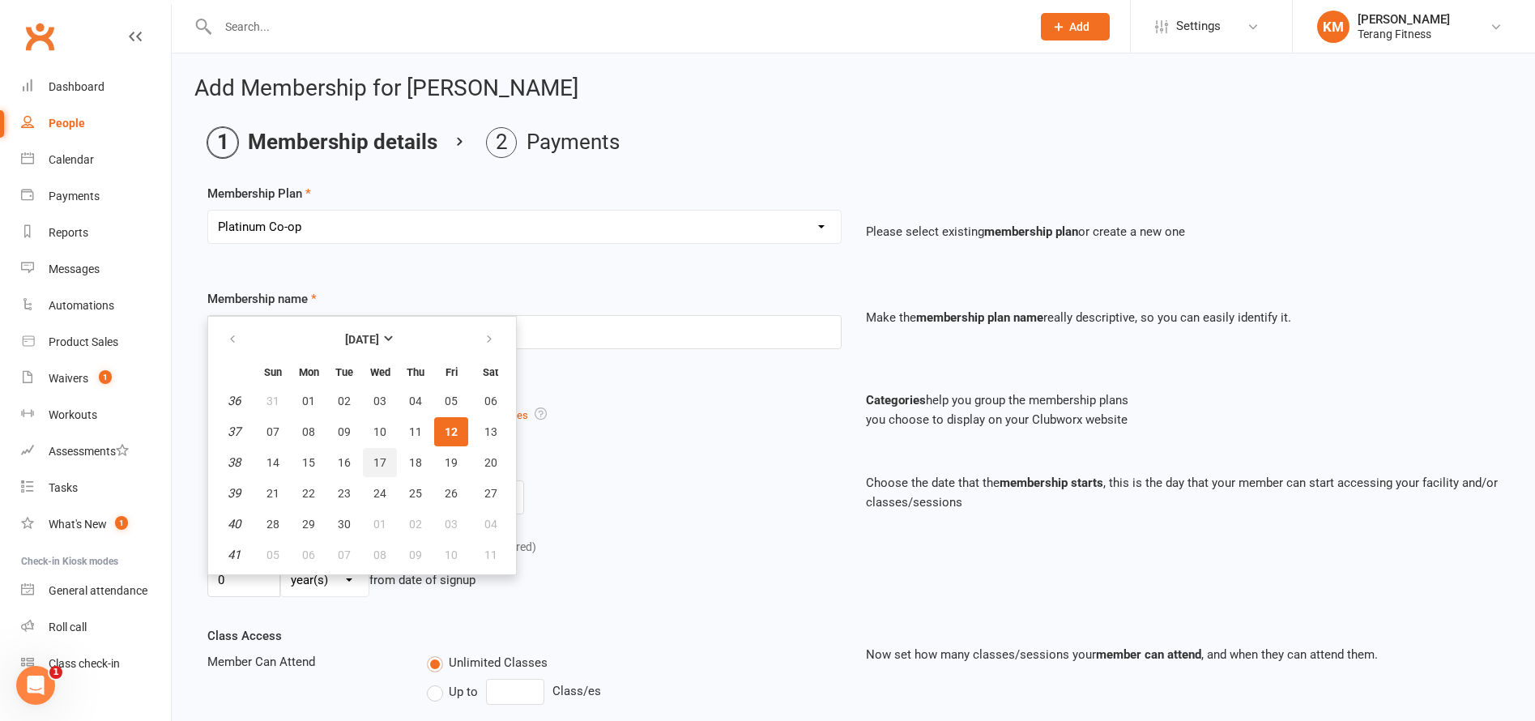
click at [373, 458] on span "17" at bounding box center [379, 462] width 13 height 13
type input "[DATE]"
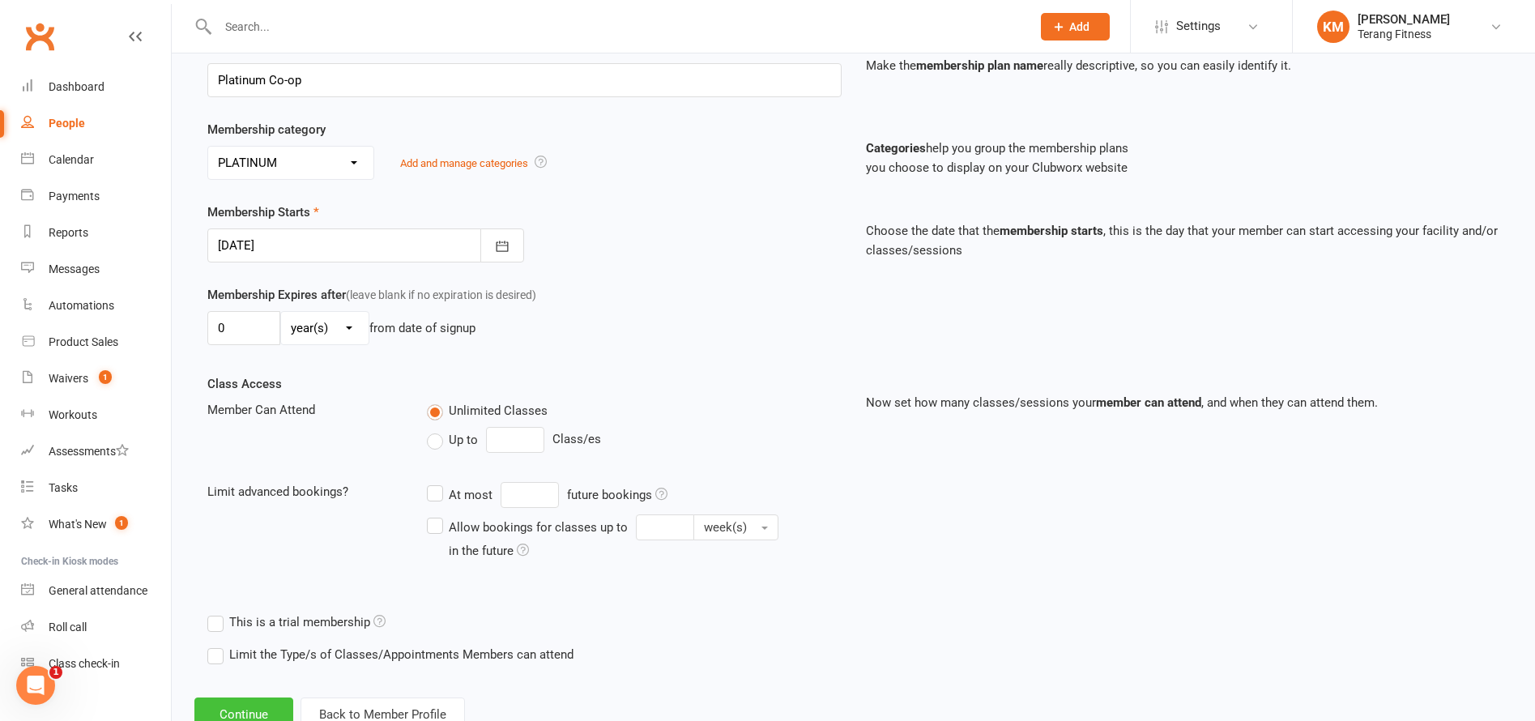
scroll to position [309, 0]
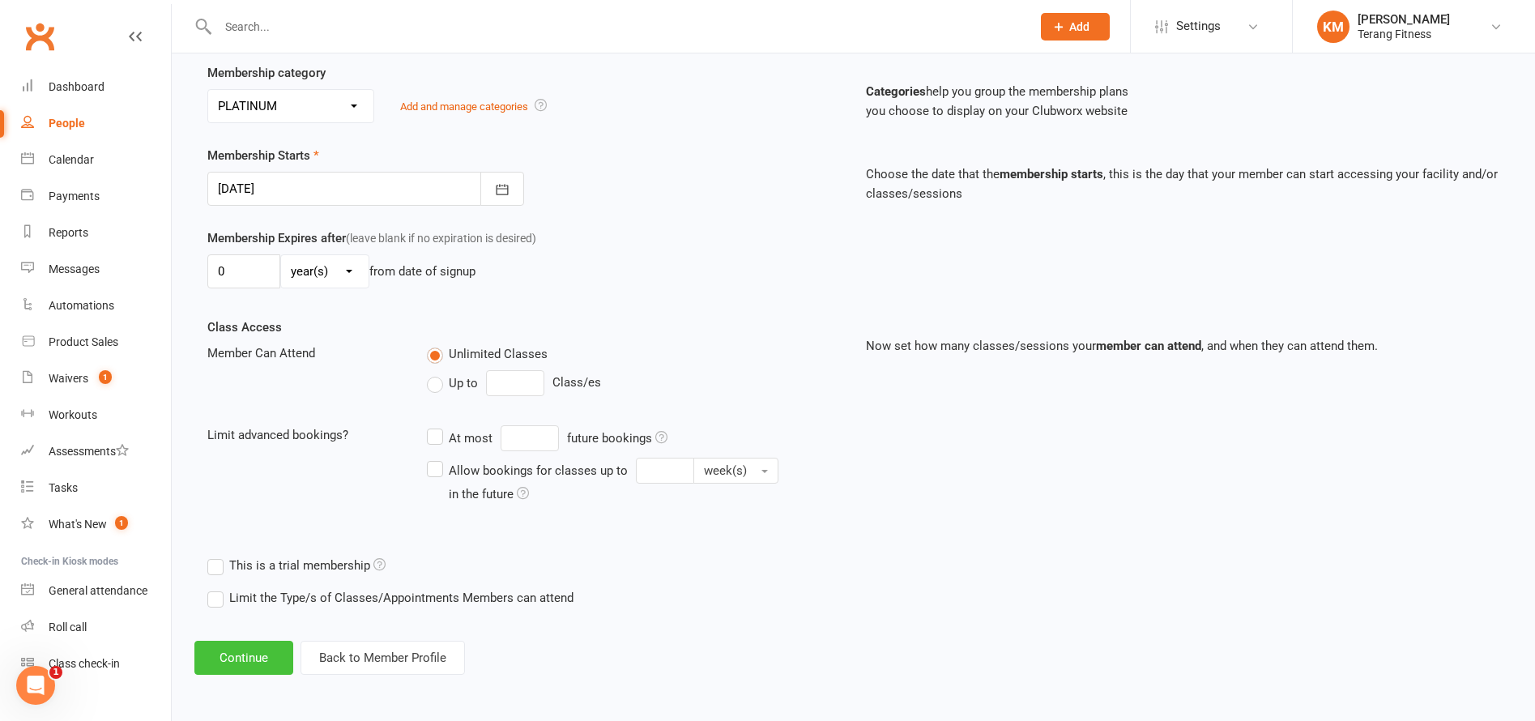
click at [245, 646] on button "Continue" at bounding box center [243, 658] width 99 height 34
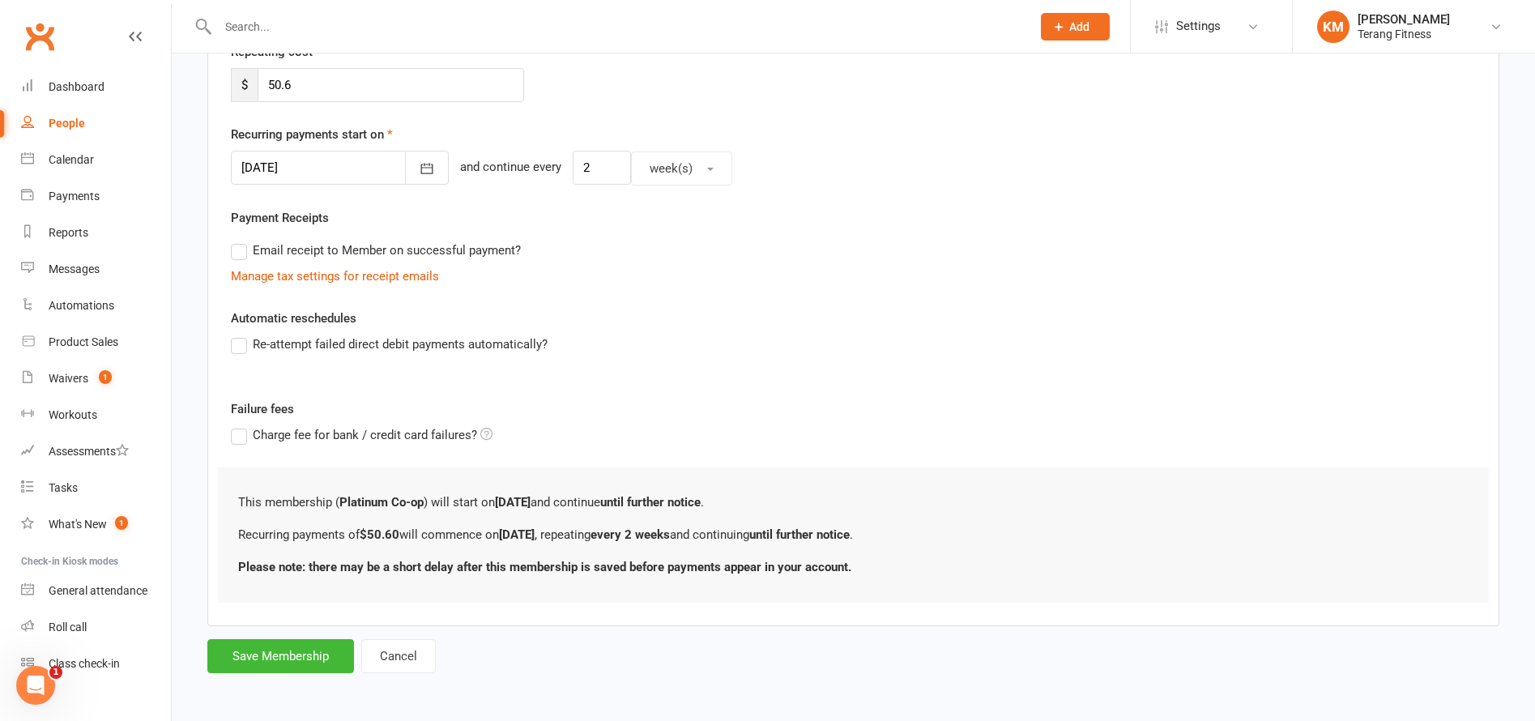
scroll to position [327, 0]
click at [264, 652] on button "Save Membership" at bounding box center [280, 655] width 147 height 34
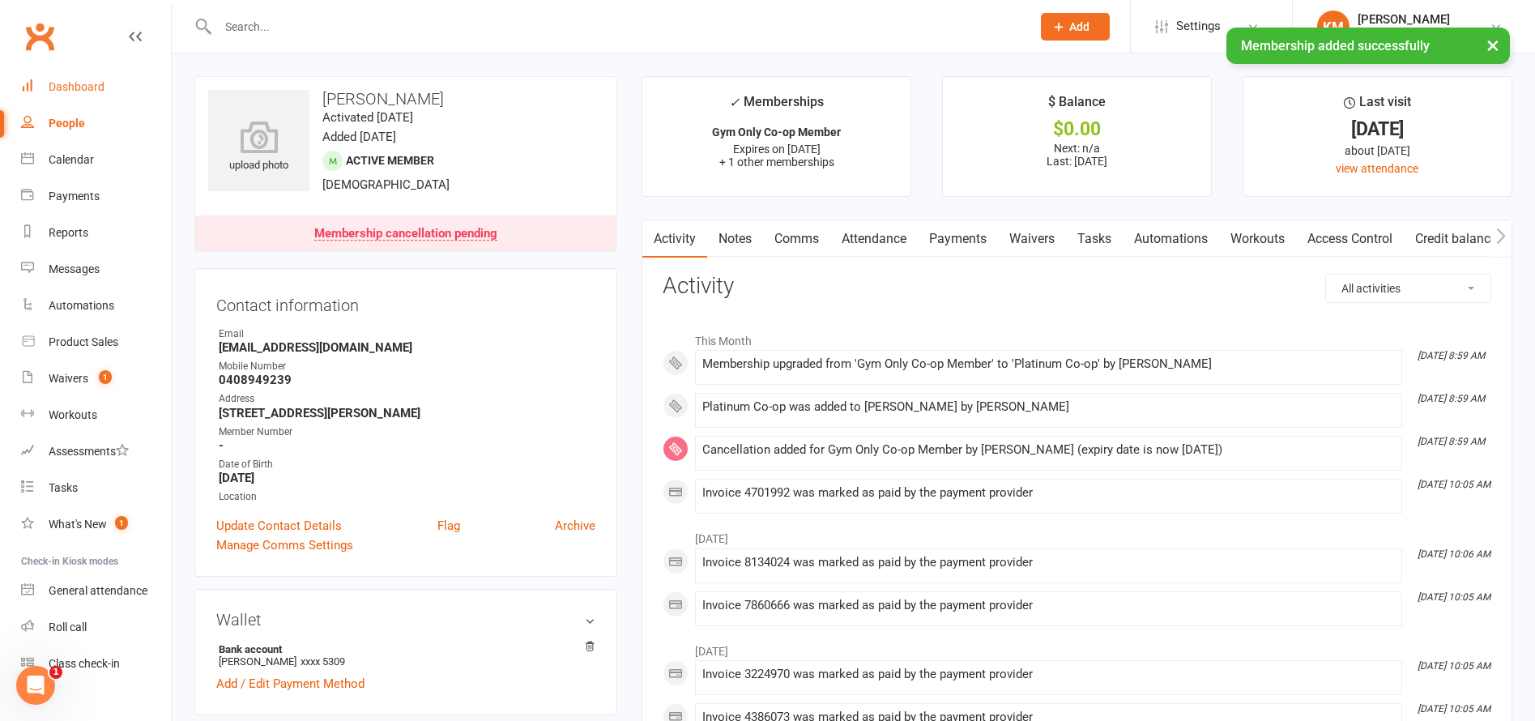
click at [75, 93] on div "Dashboard" at bounding box center [77, 86] width 56 height 13
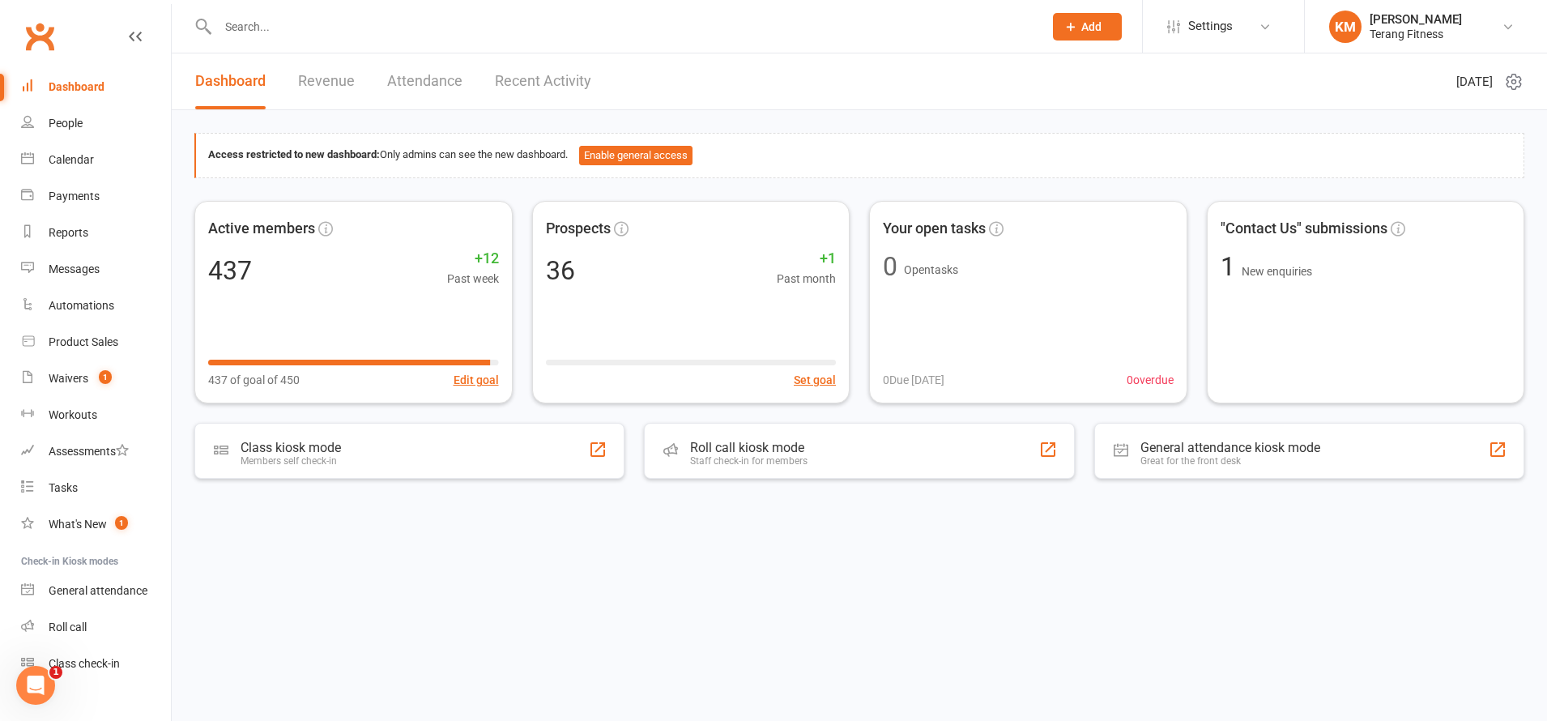
click at [275, 28] on input "text" at bounding box center [622, 26] width 819 height 23
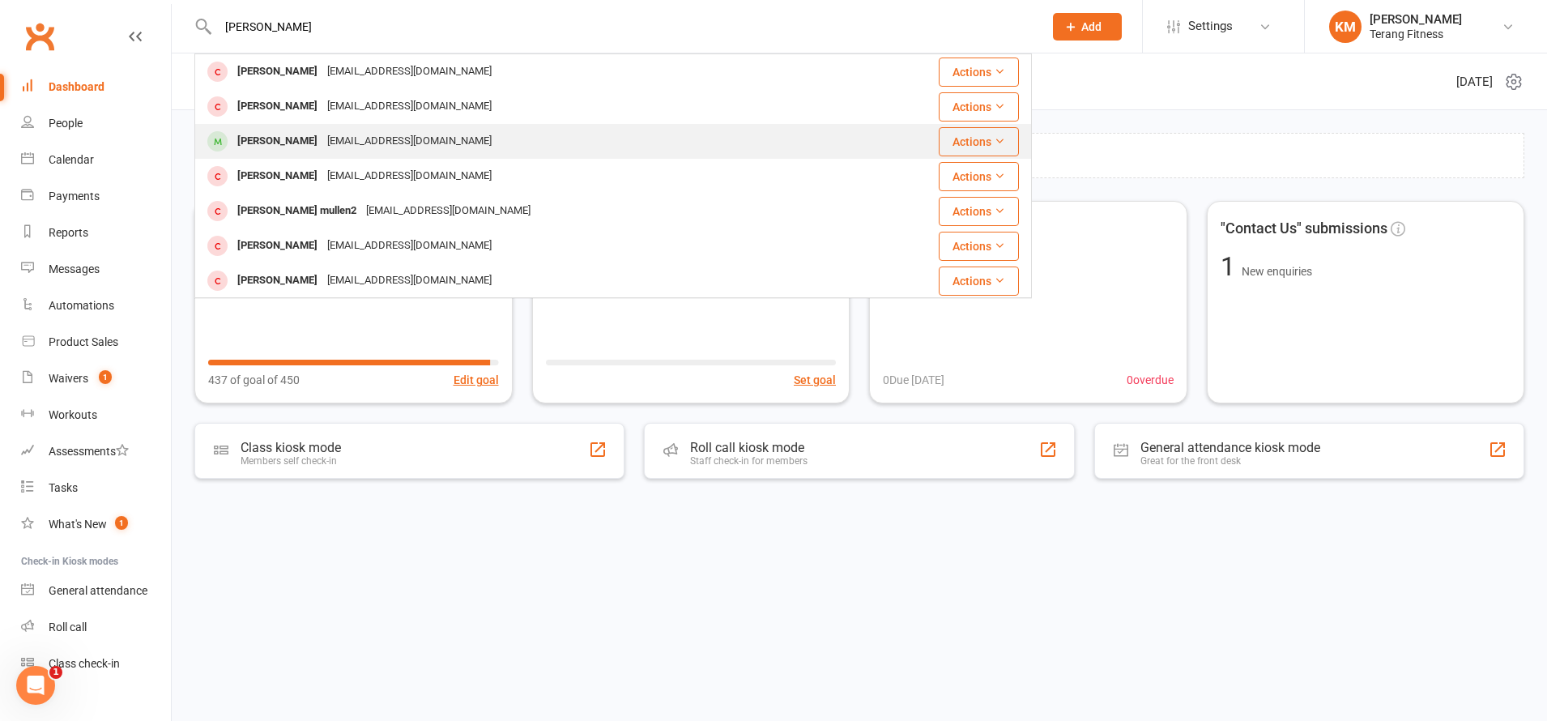
type input "[PERSON_NAME]"
click at [256, 139] on div "[PERSON_NAME]" at bounding box center [278, 141] width 90 height 23
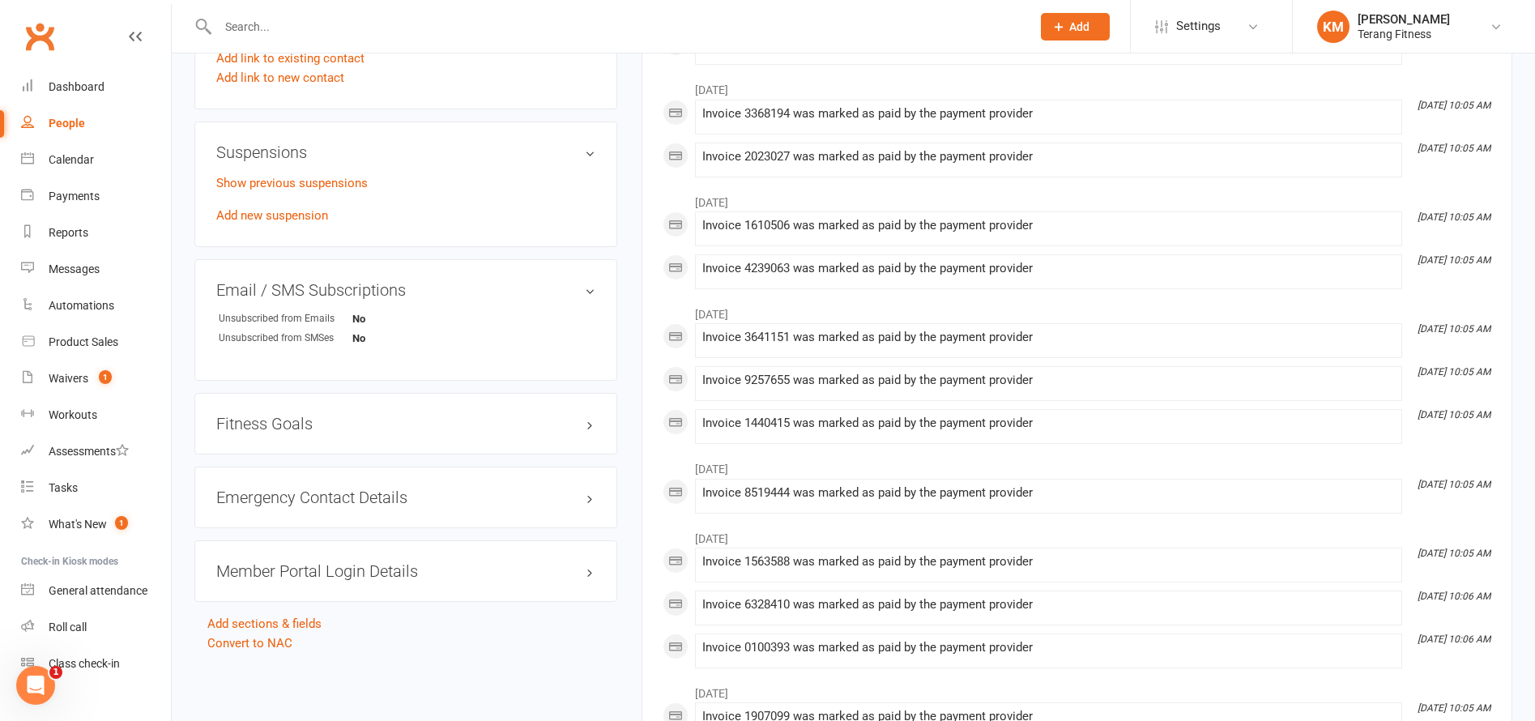
scroll to position [1053, 0]
click at [448, 556] on div "Member Portal Login Details" at bounding box center [405, 571] width 423 height 62
click at [432, 571] on h3 "Member Portal Login Details" at bounding box center [405, 570] width 379 height 18
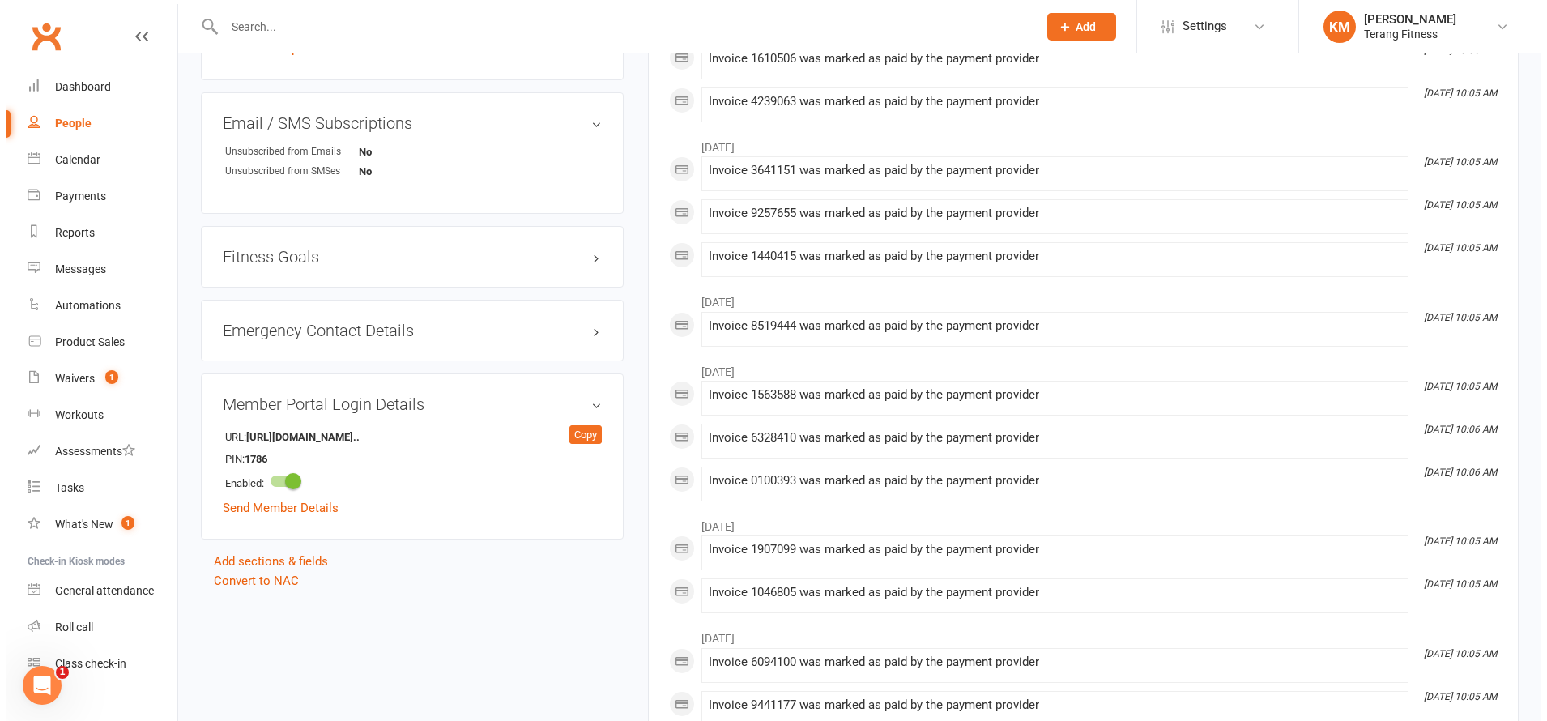
scroll to position [1296, 0]
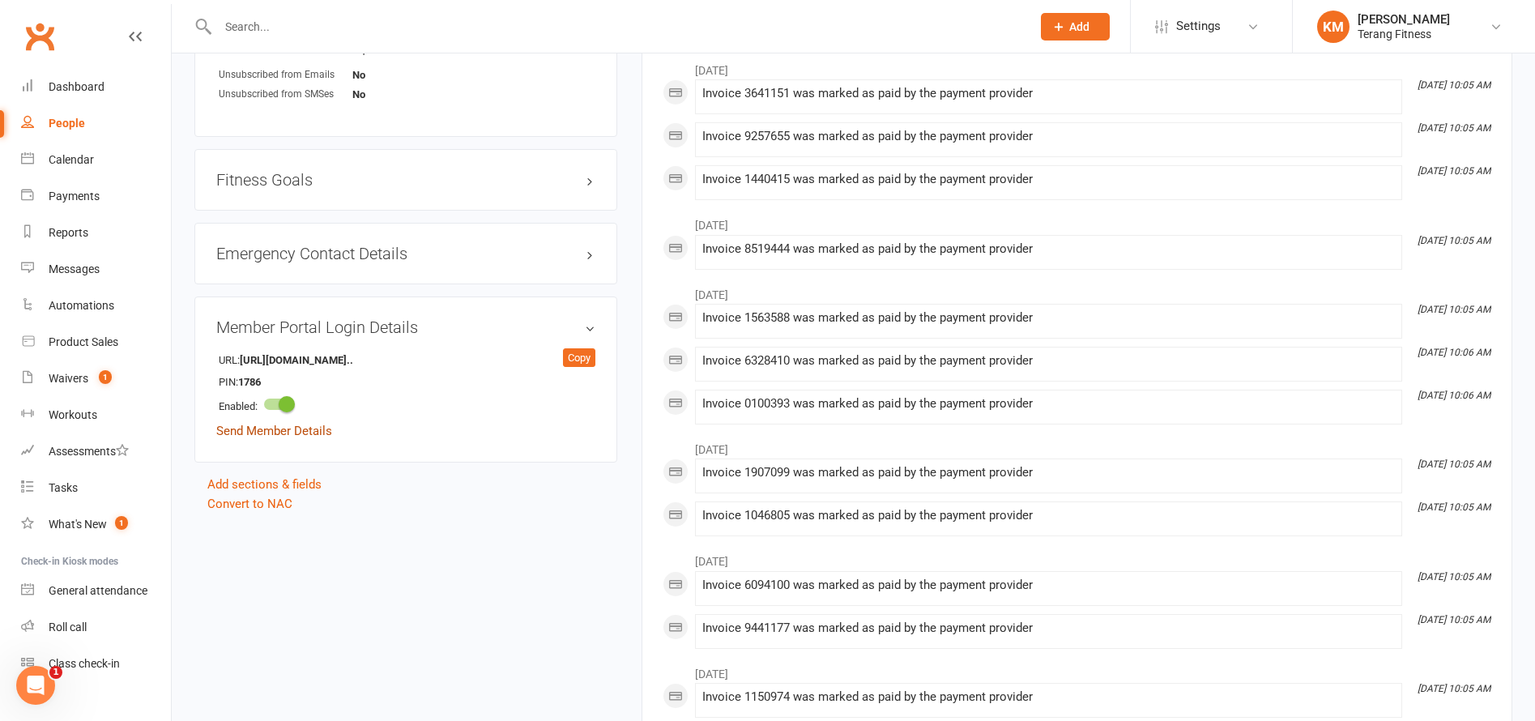
click at [300, 427] on link "Send Member Details" at bounding box center [274, 431] width 116 height 15
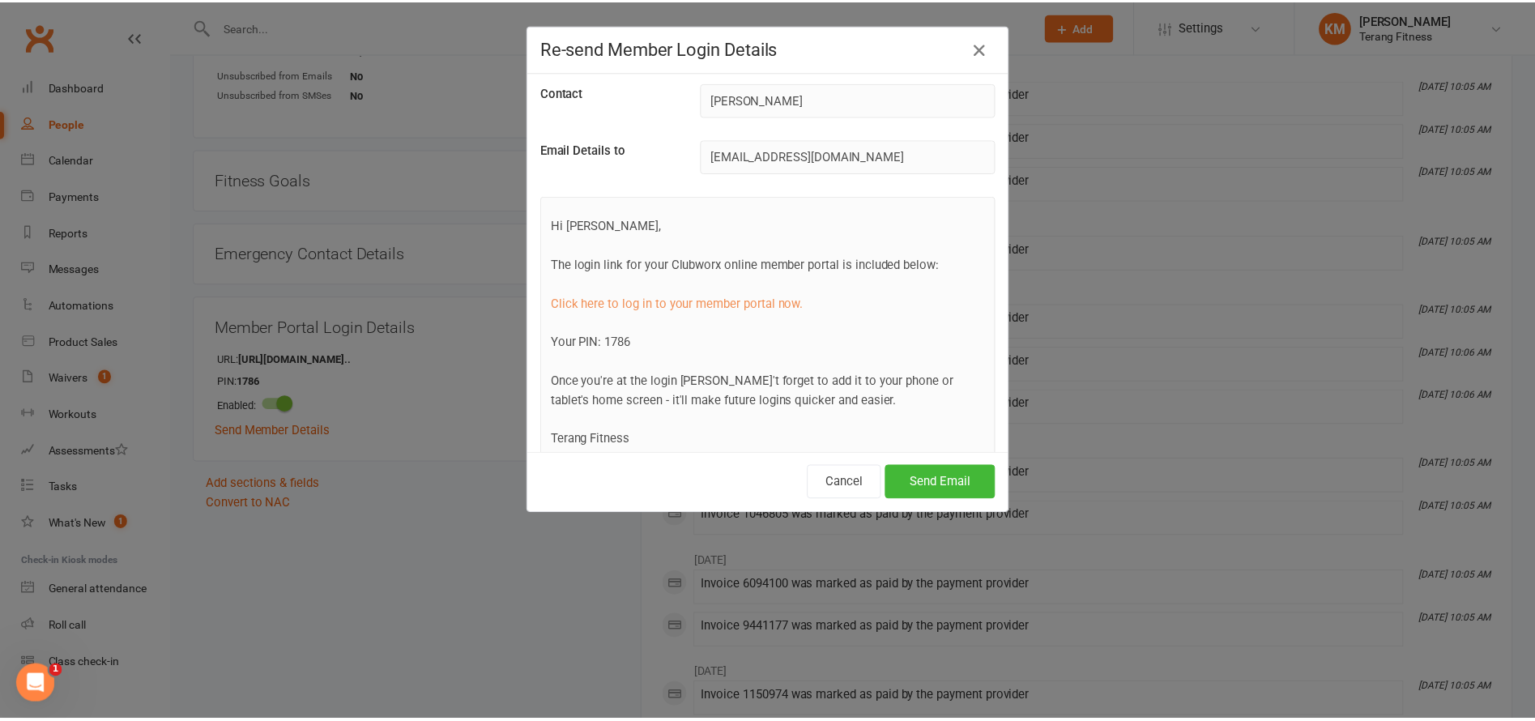
scroll to position [0, 0]
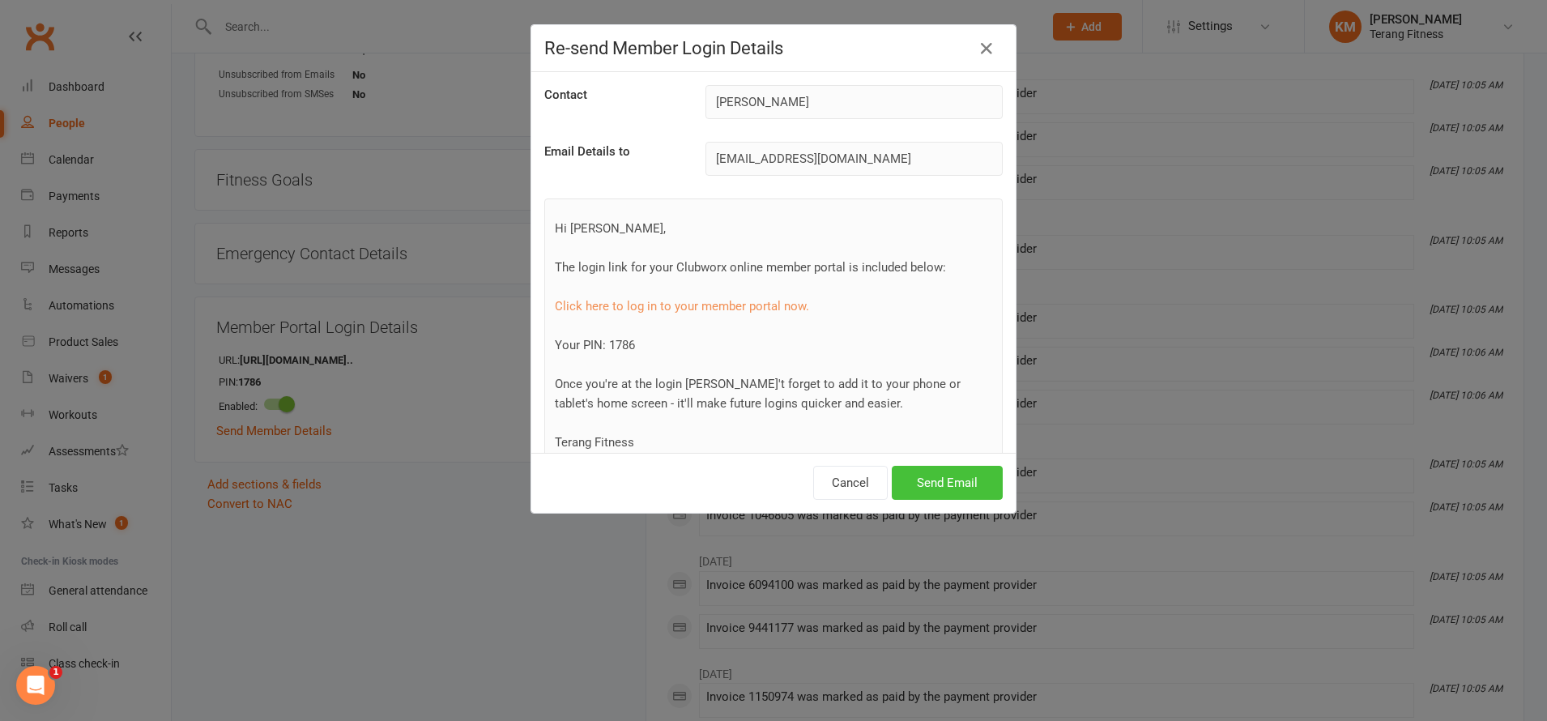
click at [937, 484] on button "Send Email" at bounding box center [947, 483] width 111 height 34
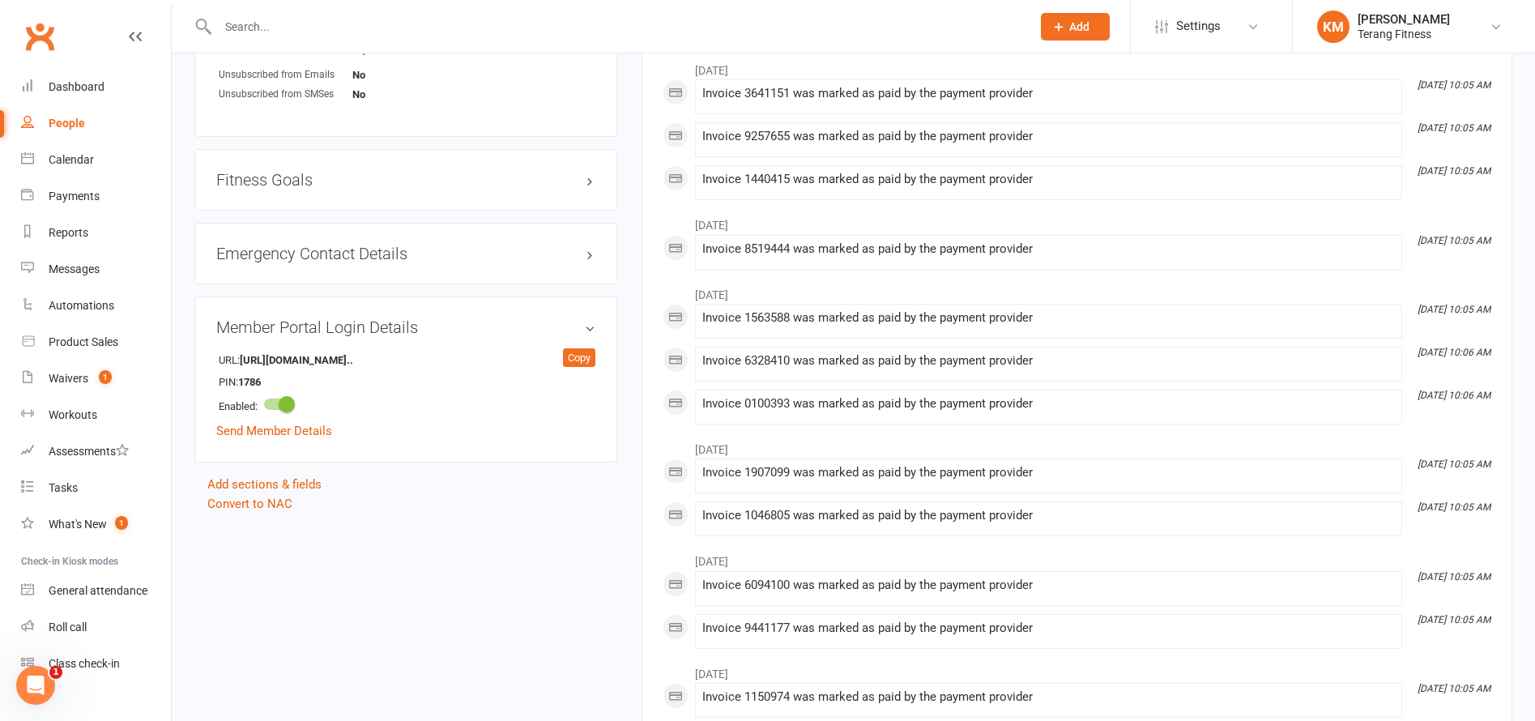
click at [263, 19] on input "text" at bounding box center [616, 26] width 807 height 23
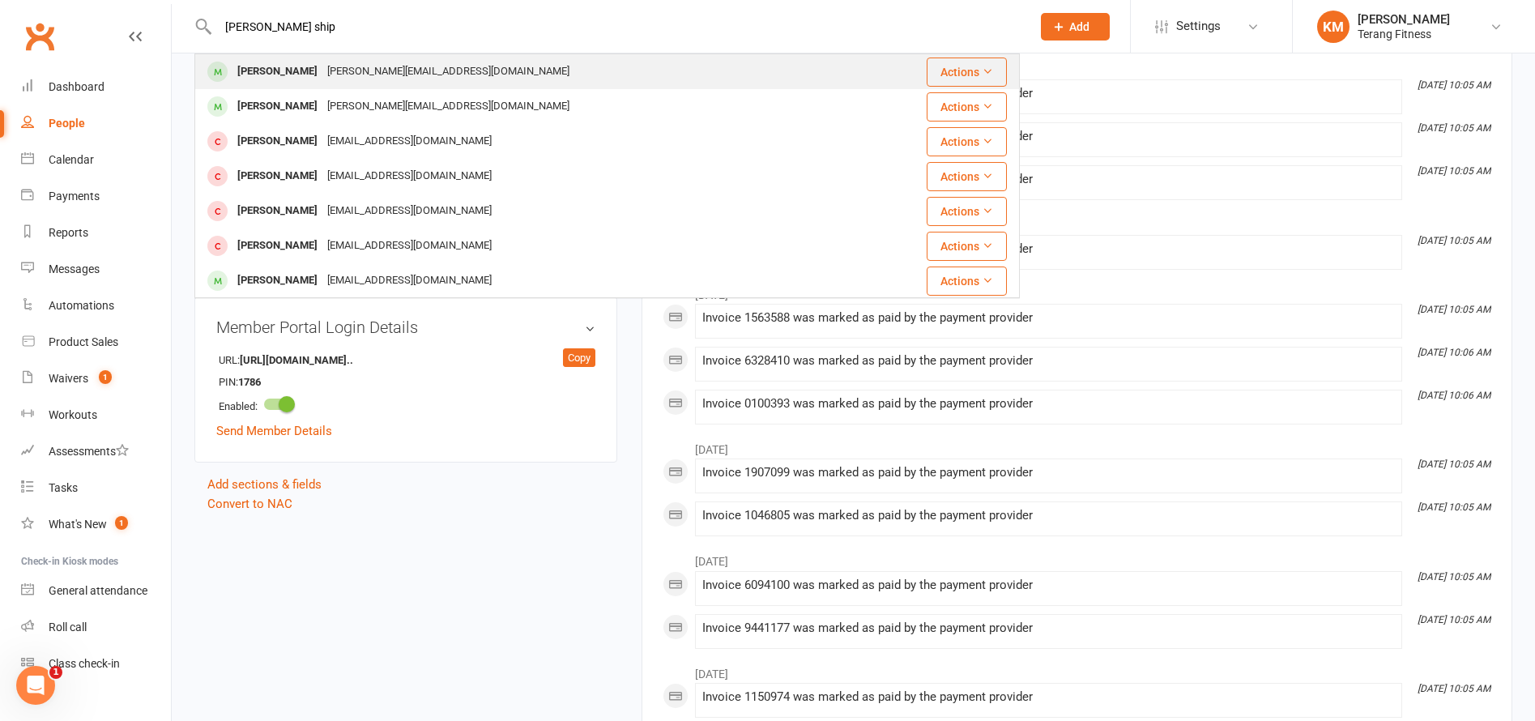
type input "[PERSON_NAME] ship"
click at [322, 69] on div "[PERSON_NAME][EMAIL_ADDRESS][DOMAIN_NAME]" at bounding box center [448, 71] width 252 height 23
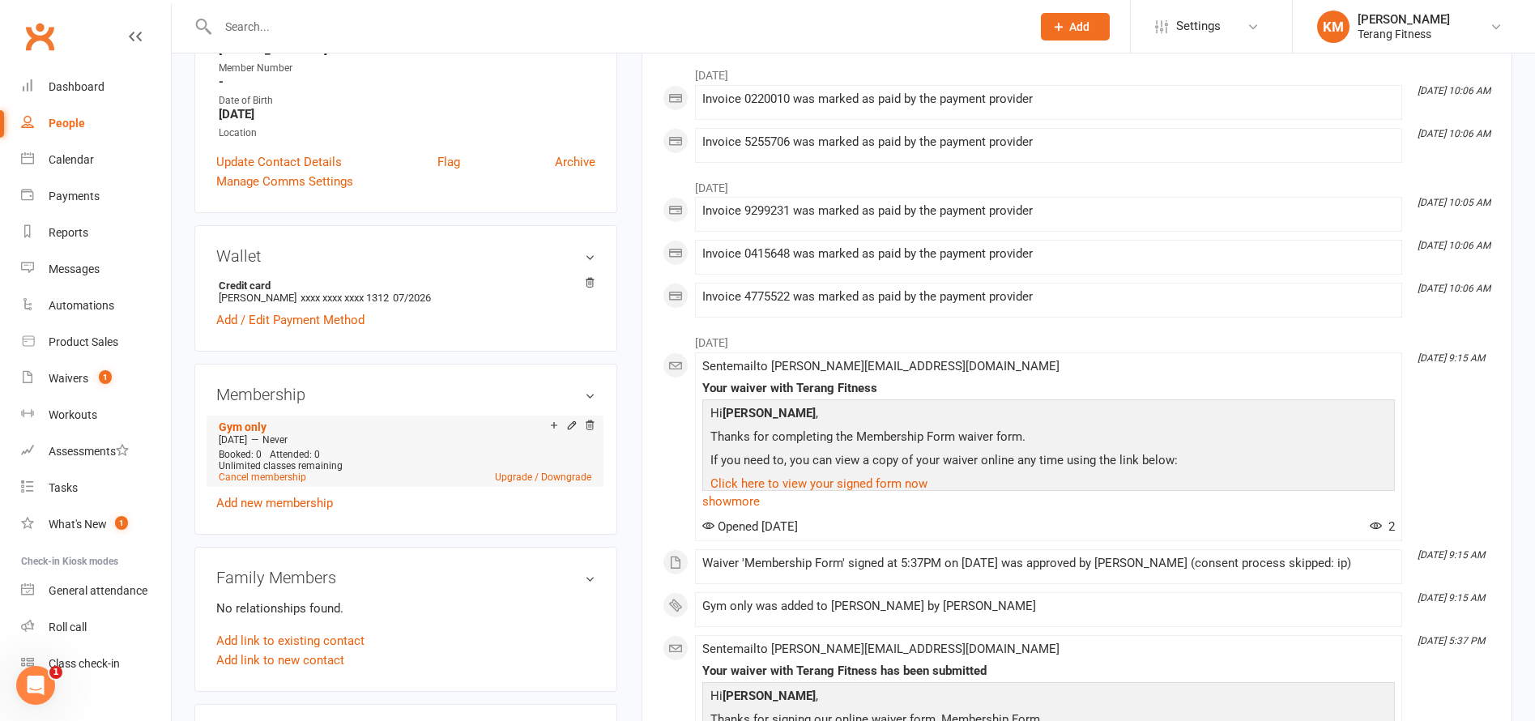
scroll to position [324, 0]
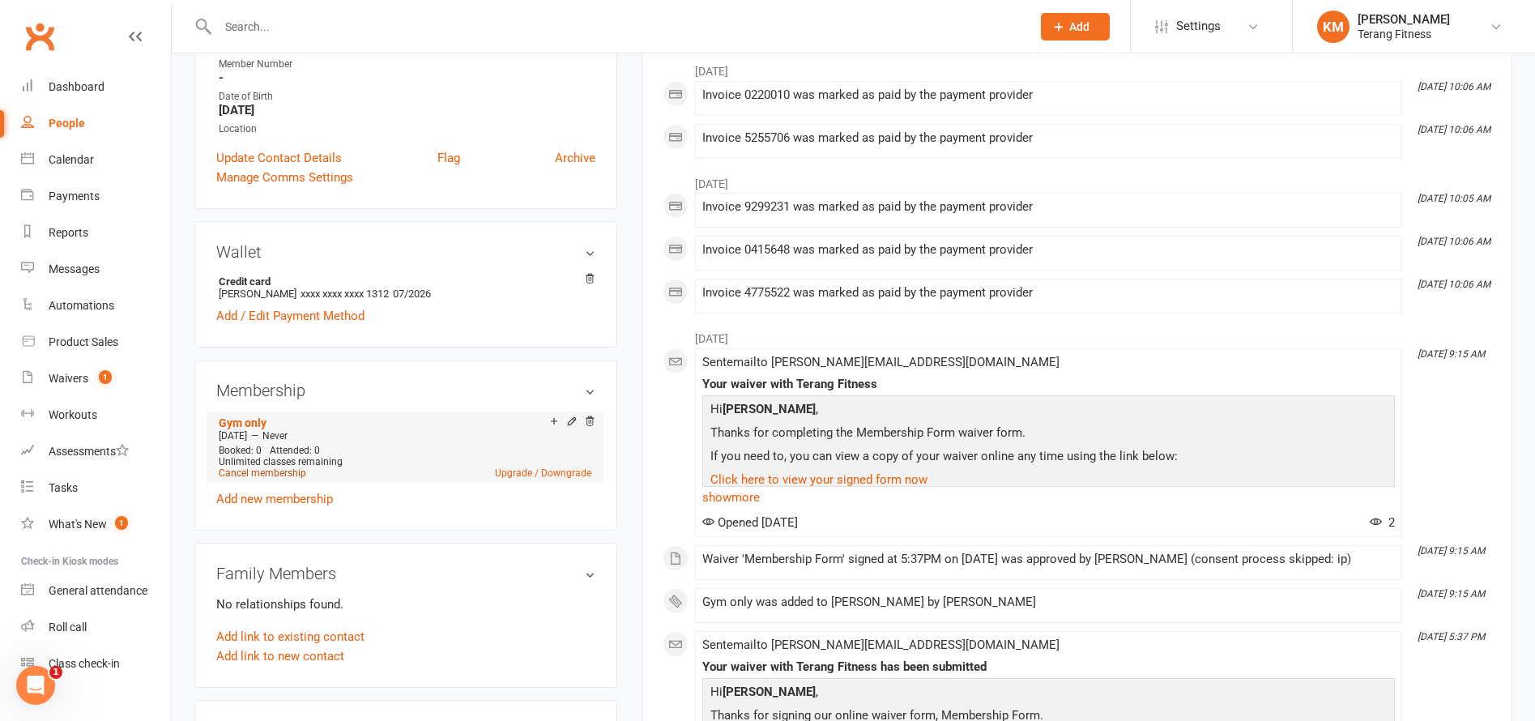
click at [288, 471] on link "Cancel membership" at bounding box center [262, 472] width 87 height 11
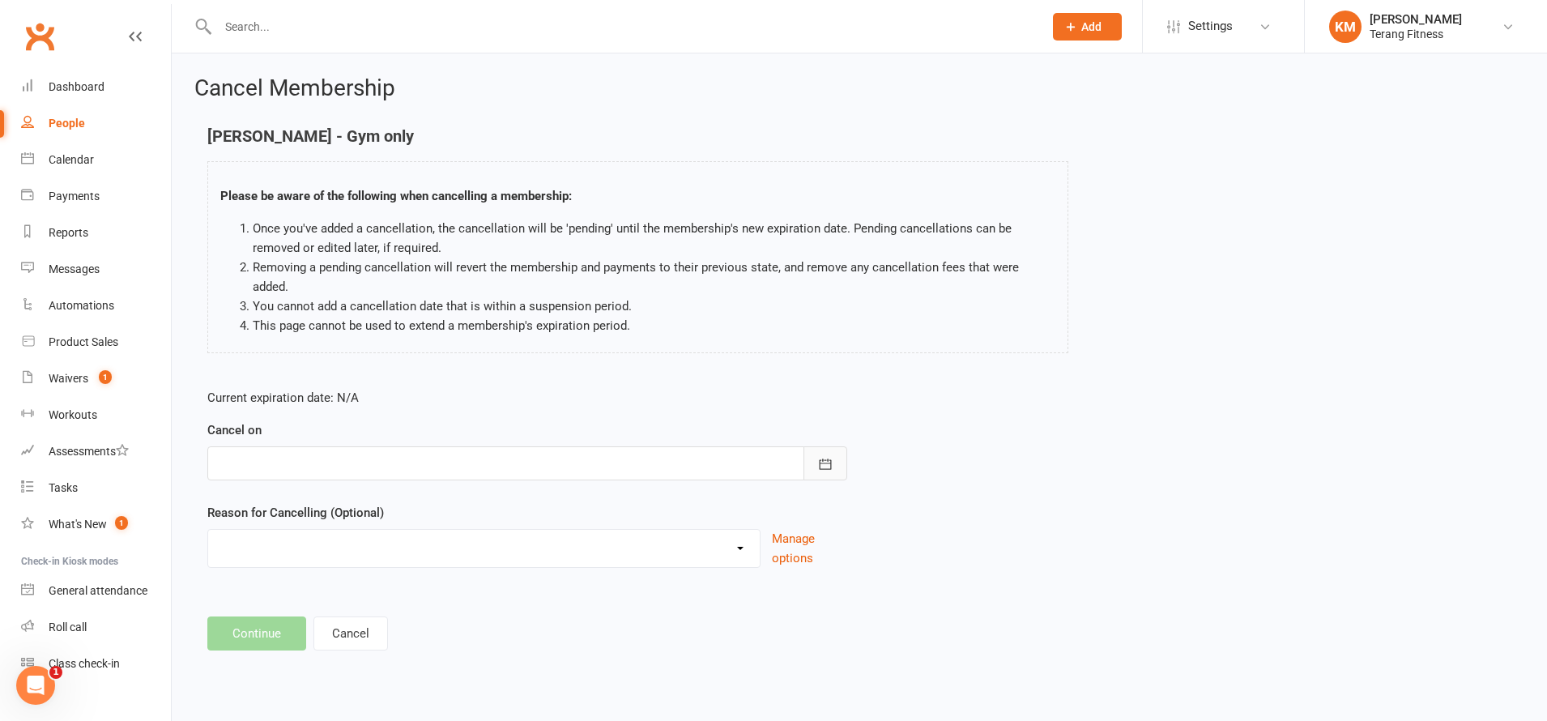
click at [826, 456] on icon "button" at bounding box center [825, 464] width 16 height 16
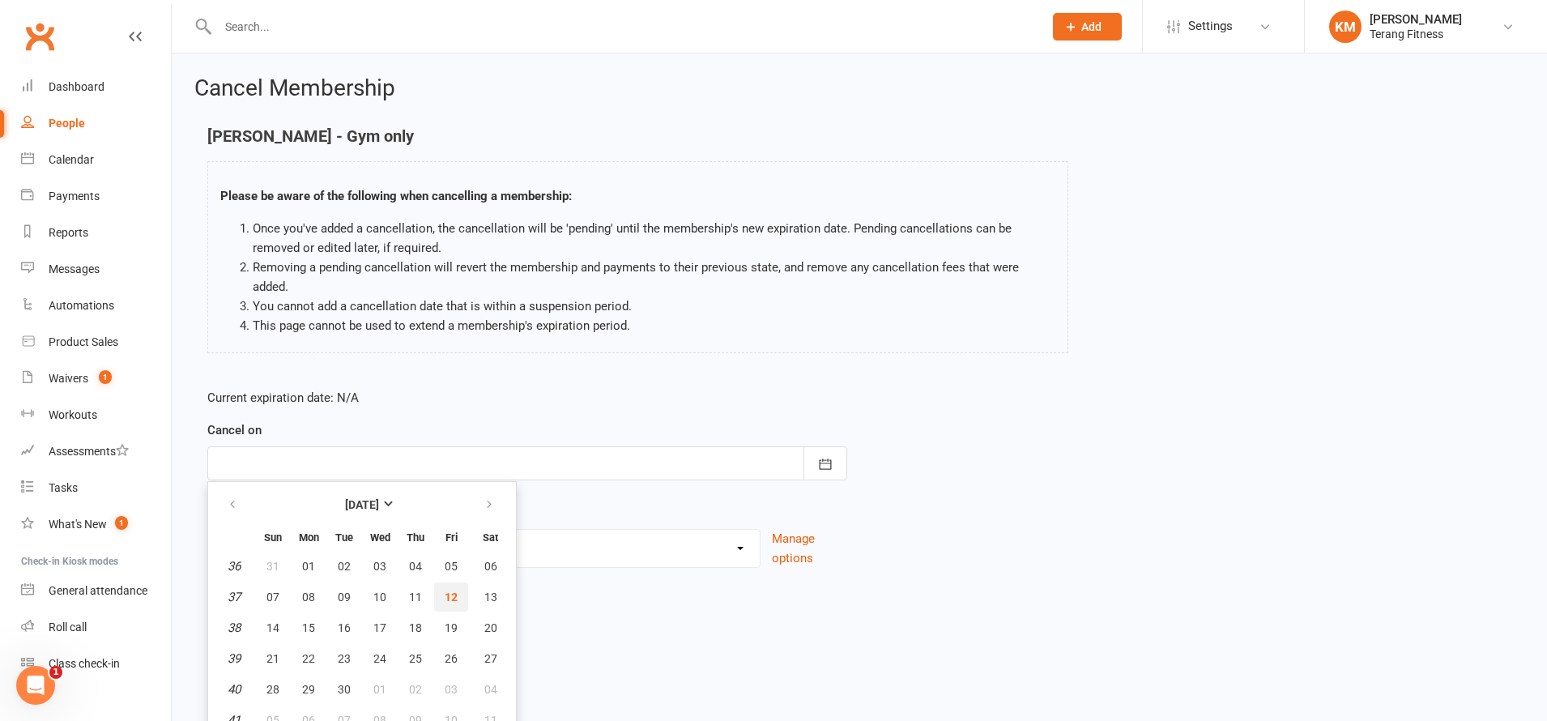
click at [450, 591] on span "12" at bounding box center [451, 597] width 13 height 13
type input "[DATE]"
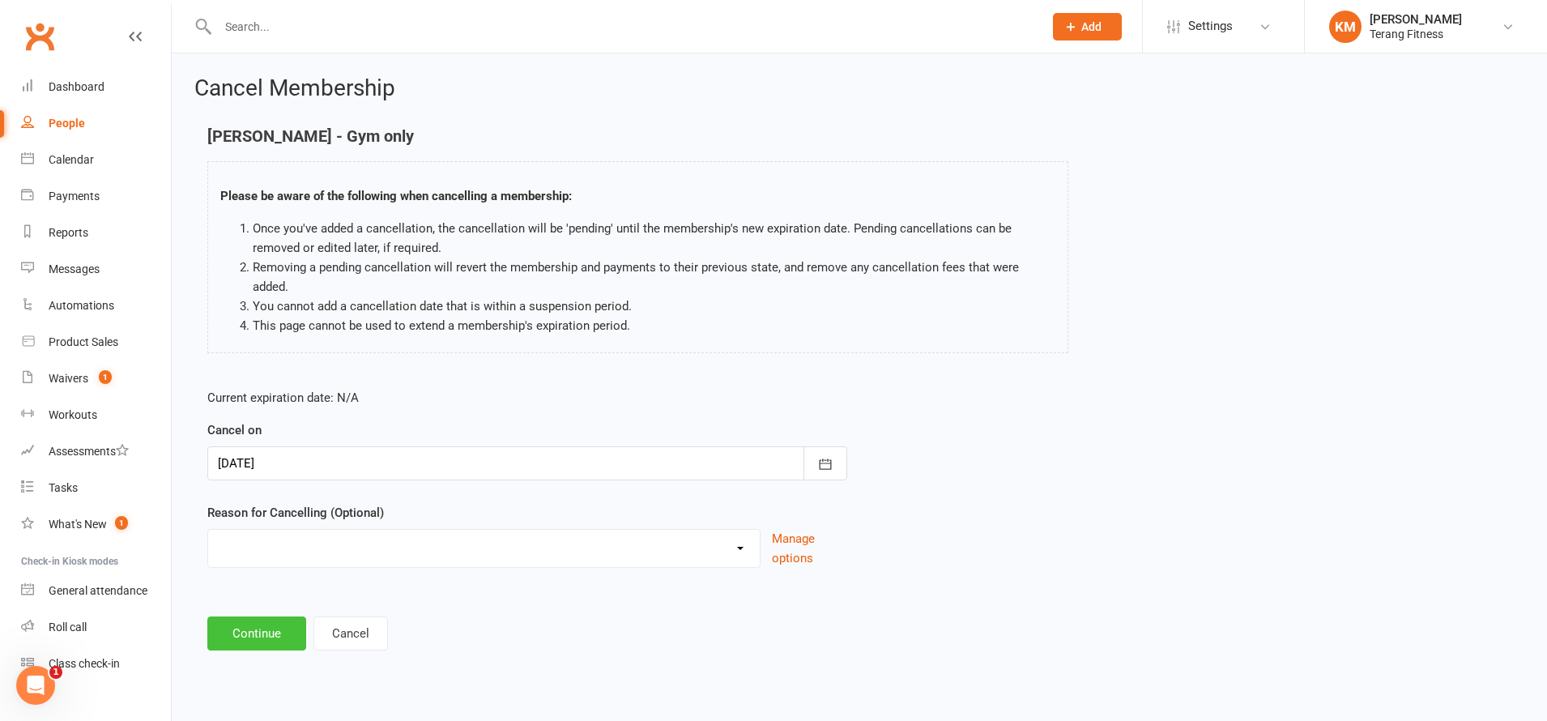
click at [276, 617] on button "Continue" at bounding box center [256, 634] width 99 height 34
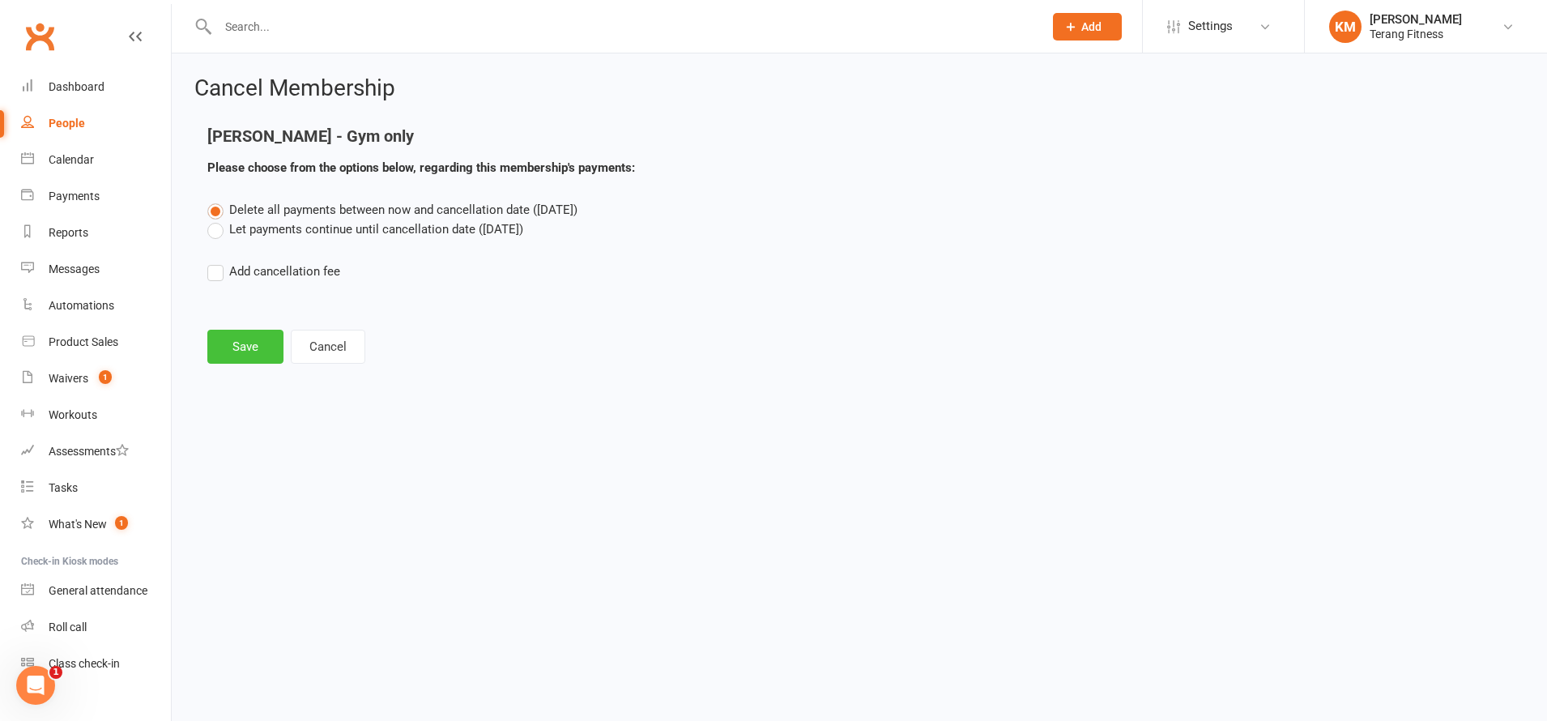
click at [230, 355] on button "Save" at bounding box center [245, 347] width 76 height 34
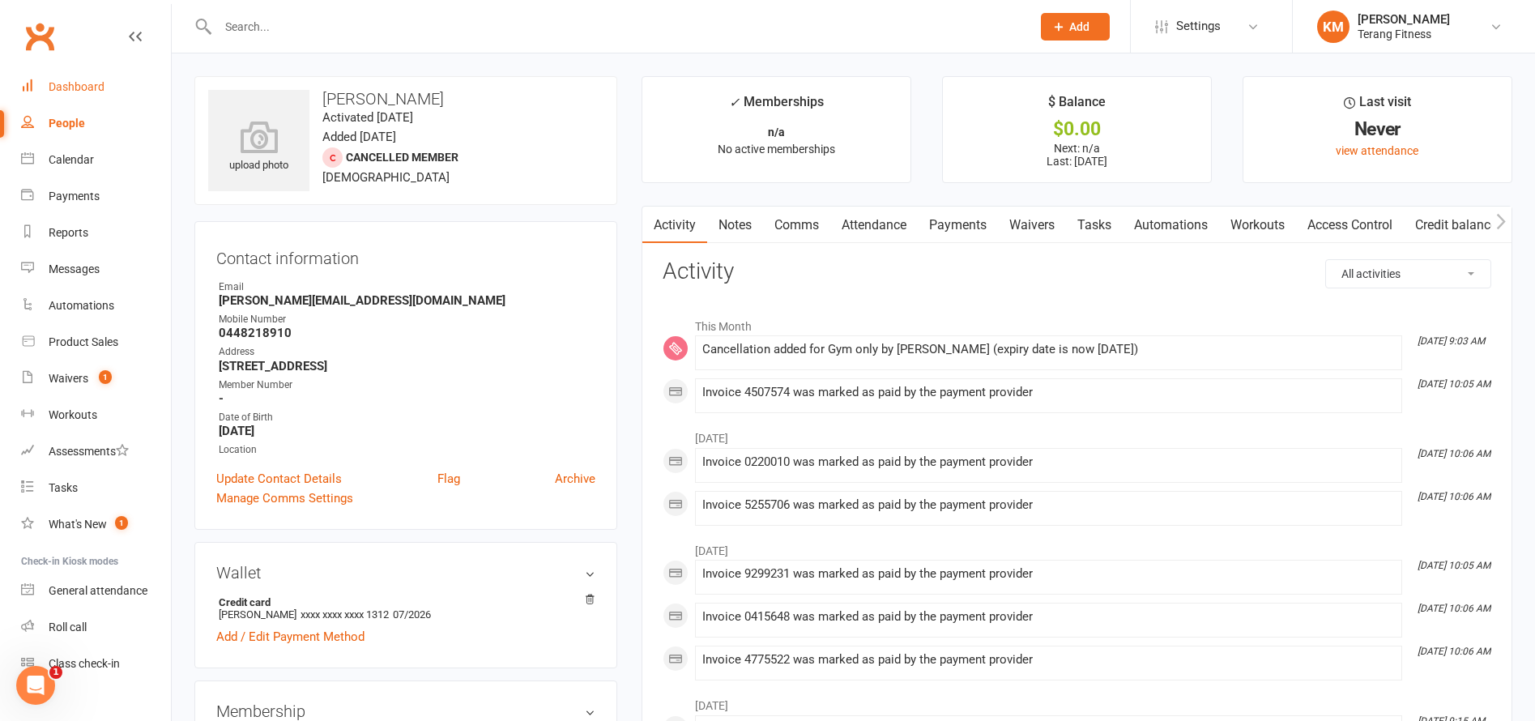
click at [80, 87] on div "Dashboard" at bounding box center [77, 86] width 56 height 13
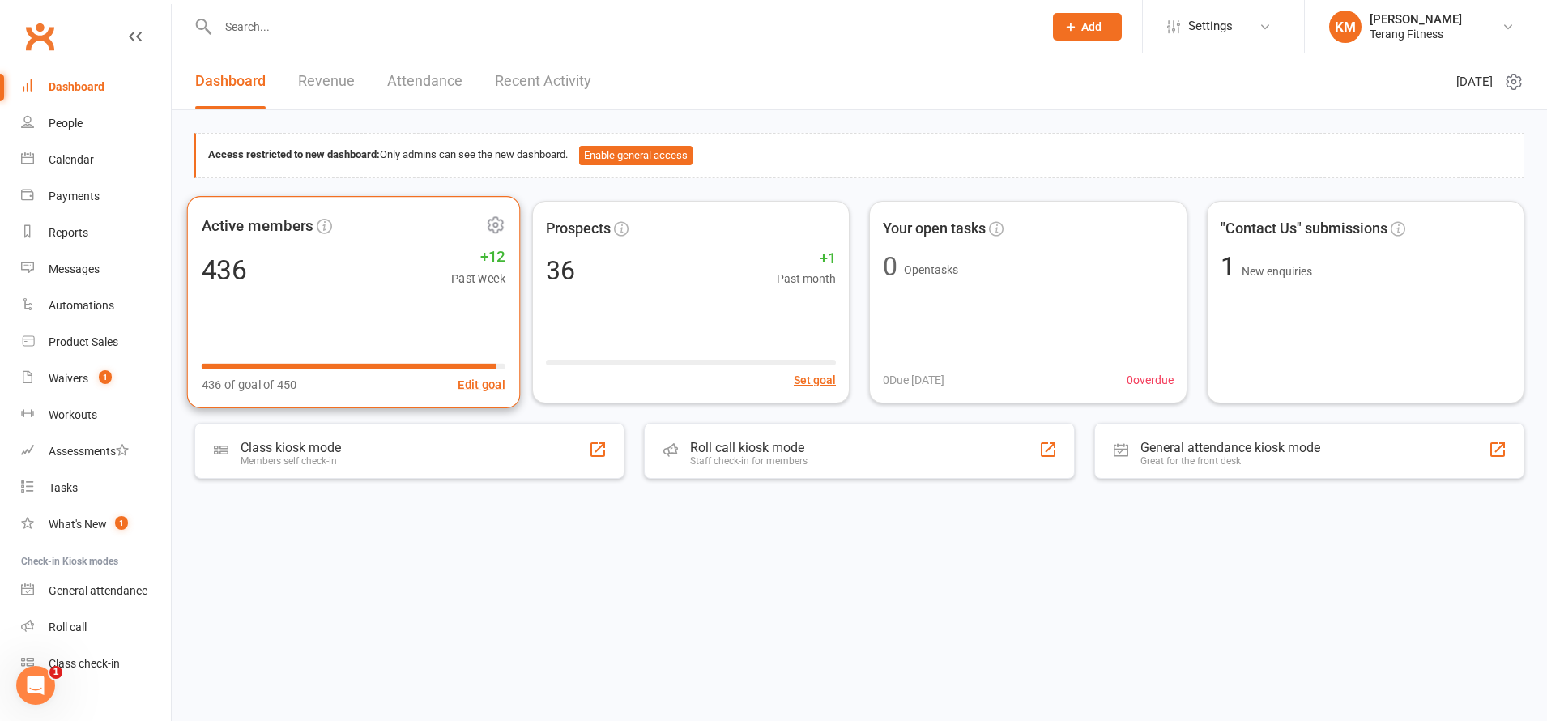
click at [309, 292] on div "Active members 436 +12 Past week 436 of goal of 450 Edit goal" at bounding box center [353, 302] width 333 height 212
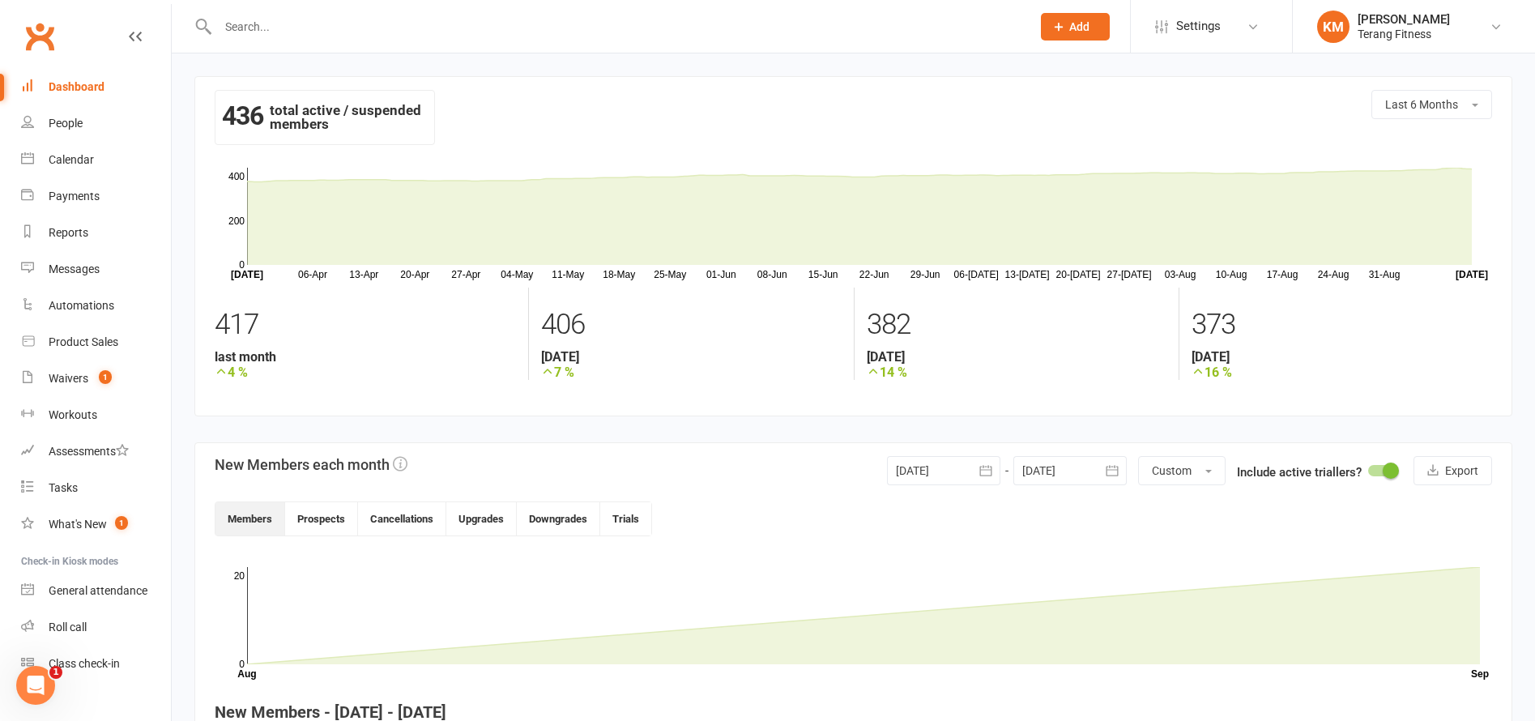
click at [351, 43] on div at bounding box center [607, 26] width 826 height 53
click at [349, 21] on input "text" at bounding box center [616, 26] width 807 height 23
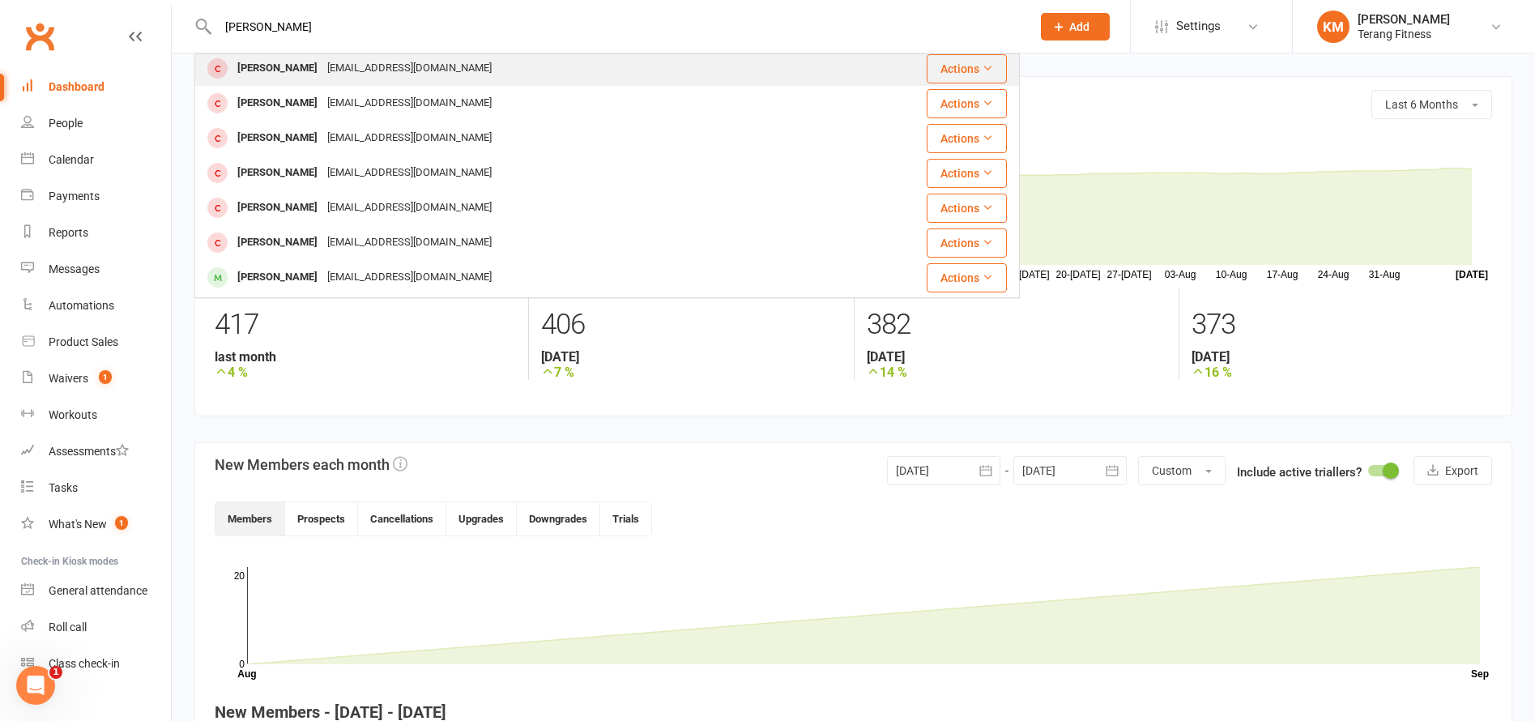
scroll to position [243, 0]
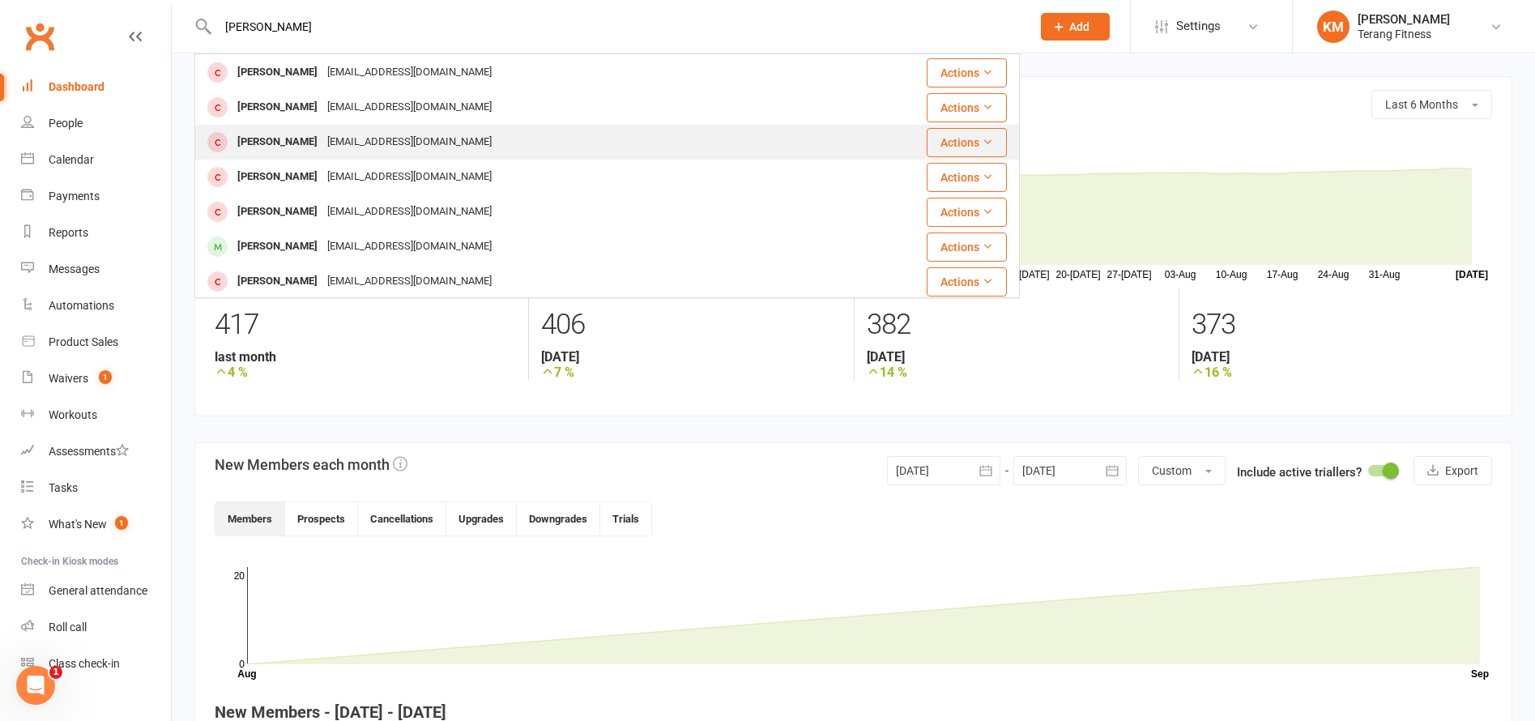
type input "[PERSON_NAME]"
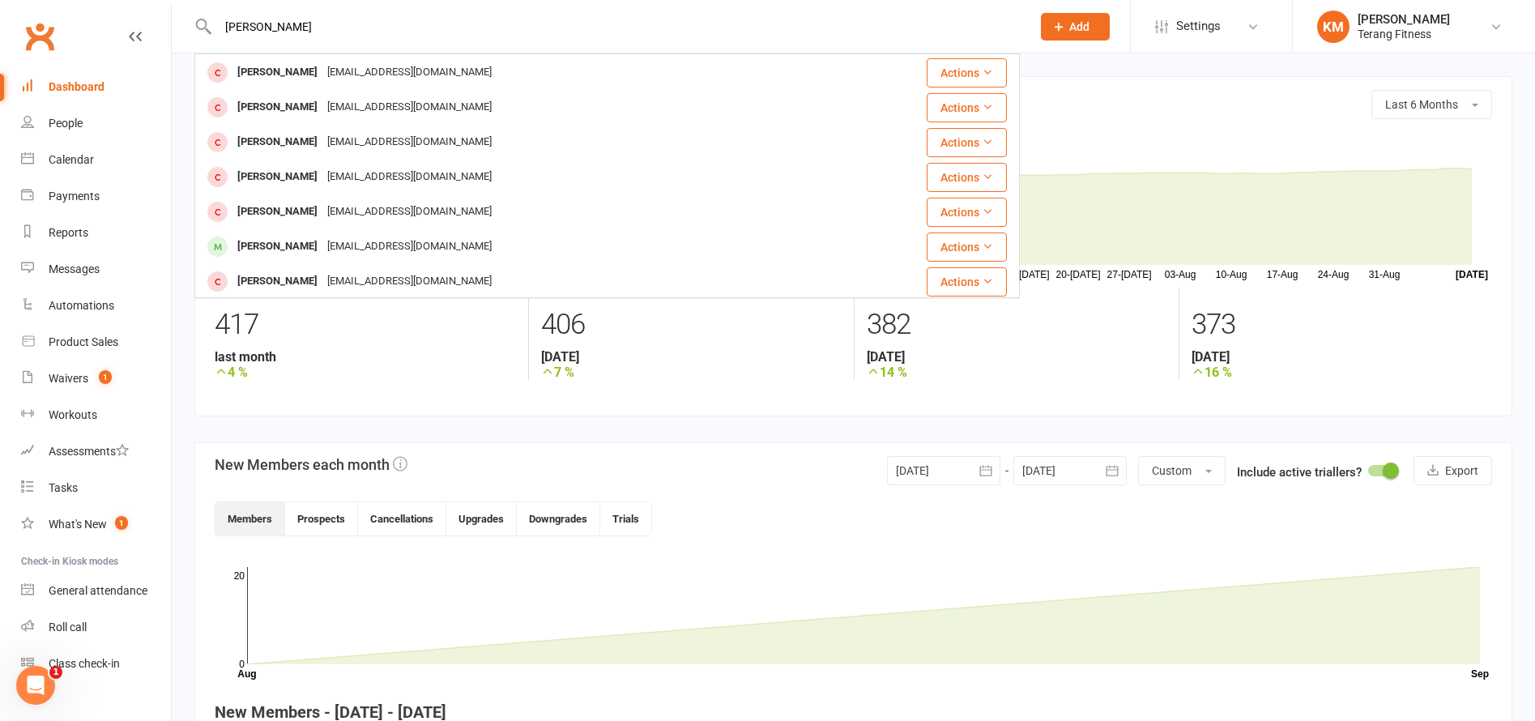
click at [345, 139] on div "[EMAIL_ADDRESS][DOMAIN_NAME]" at bounding box center [409, 141] width 174 height 23
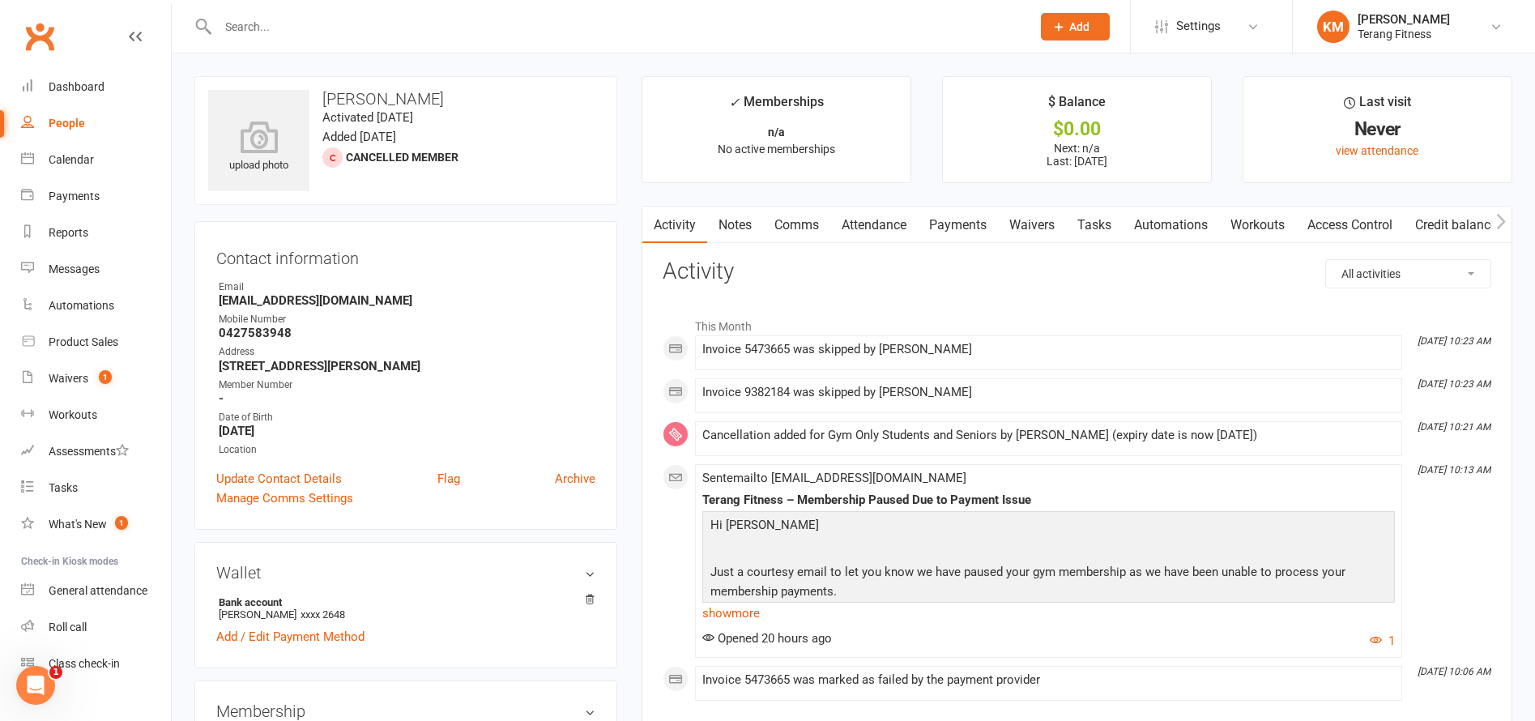
click at [965, 228] on link "Payments" at bounding box center [958, 225] width 80 height 37
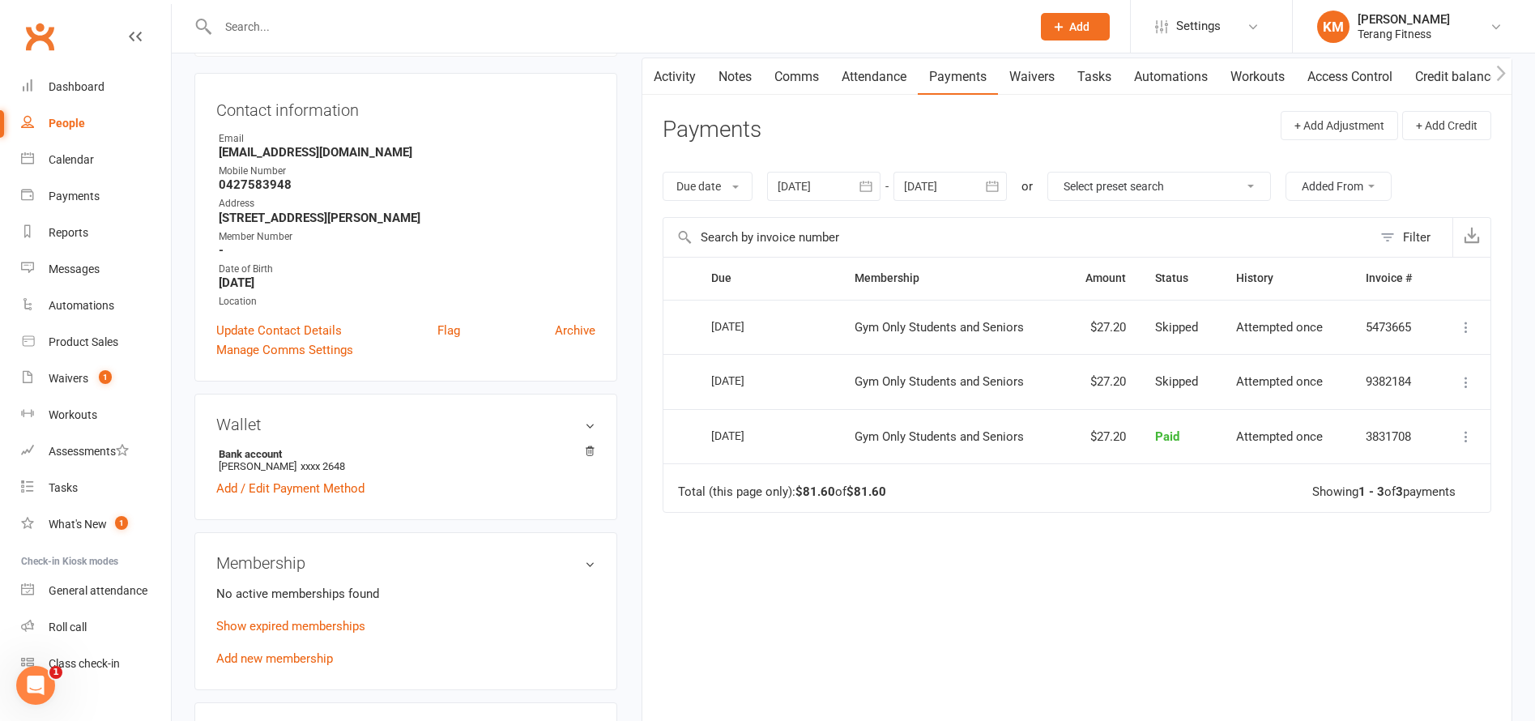
scroll to position [162, 0]
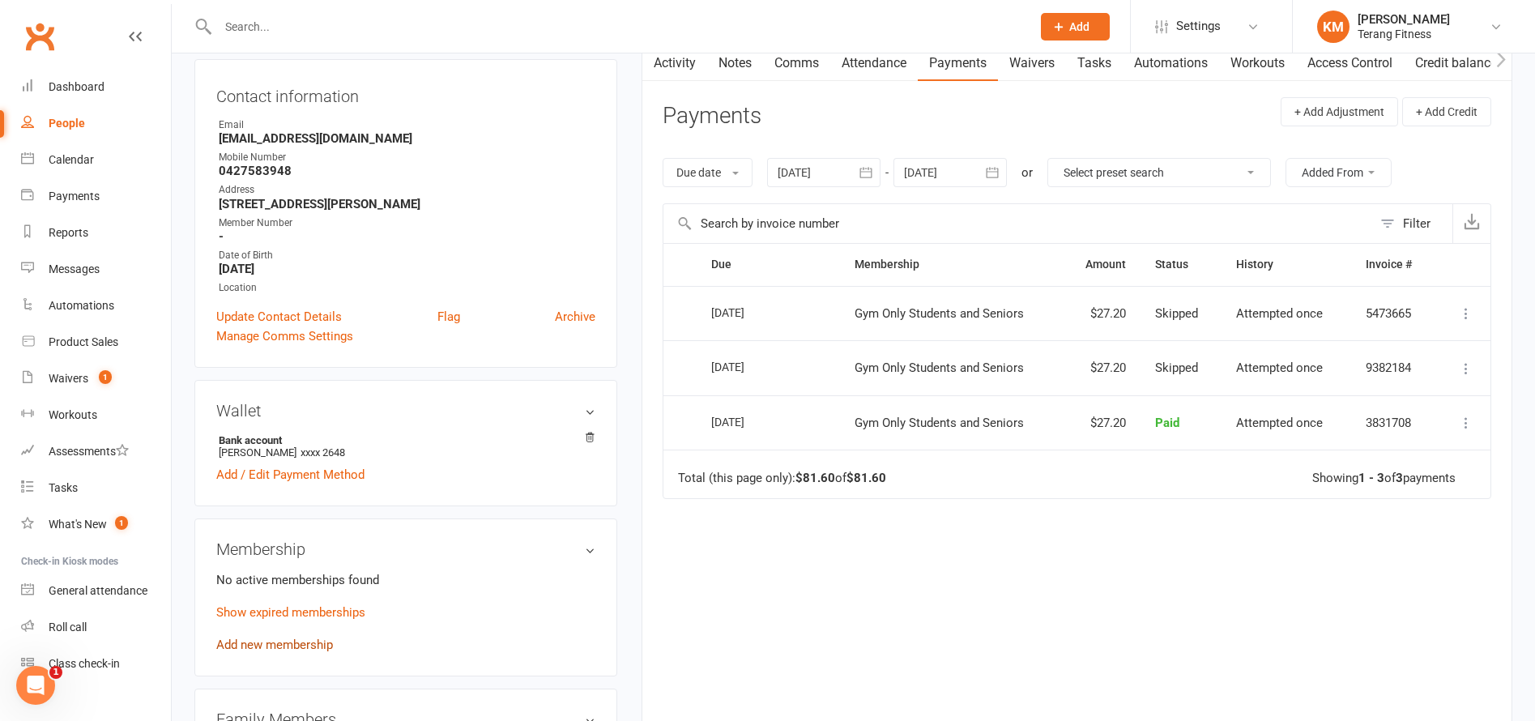
click at [246, 645] on link "Add new membership" at bounding box center [274, 645] width 117 height 15
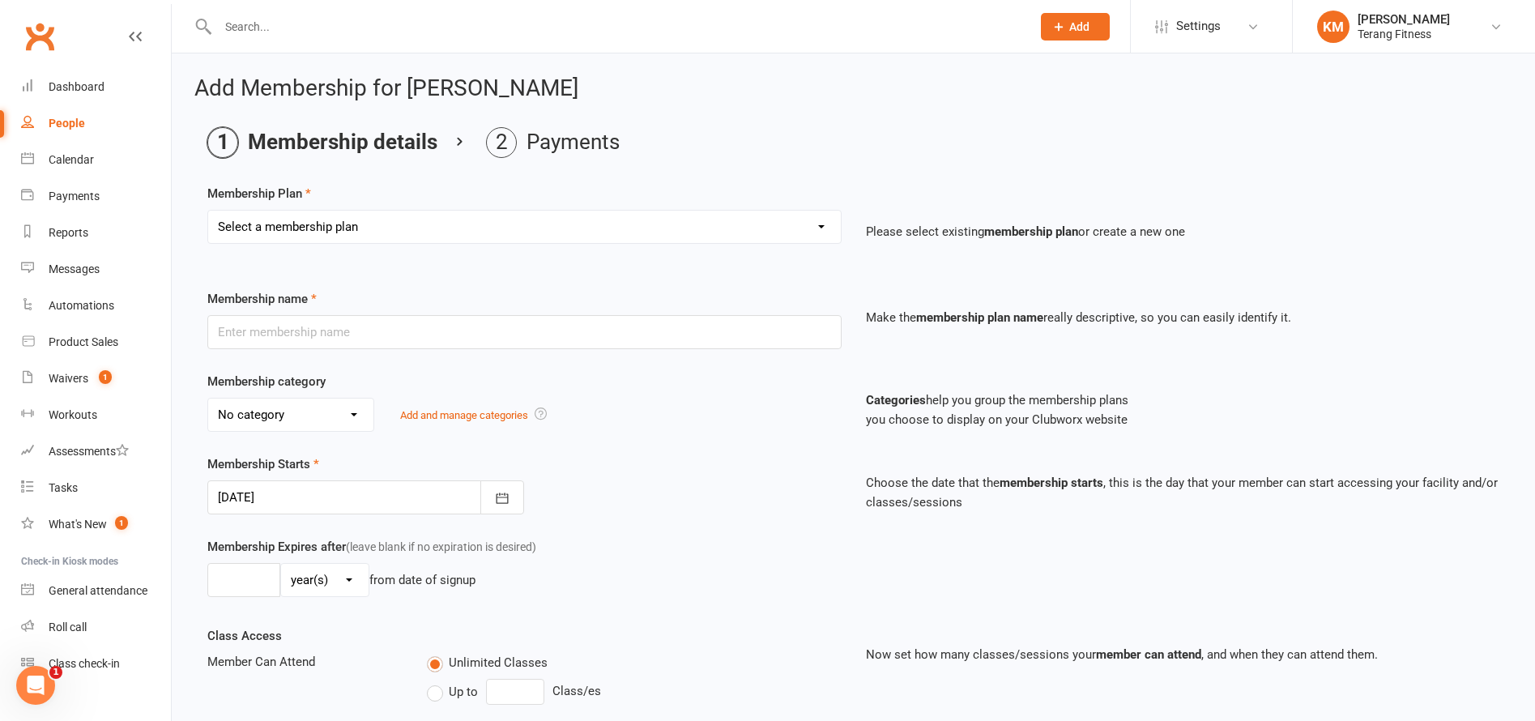
click at [484, 233] on select "Select a membership plan Create new Membership Plan Gym only Gym Only Co-op Mem…" at bounding box center [524, 227] width 633 height 32
click at [715, 157] on ol "Membership details Payments" at bounding box center [853, 142] width 1292 height 31
click at [97, 90] on div "Dashboard" at bounding box center [77, 86] width 56 height 13
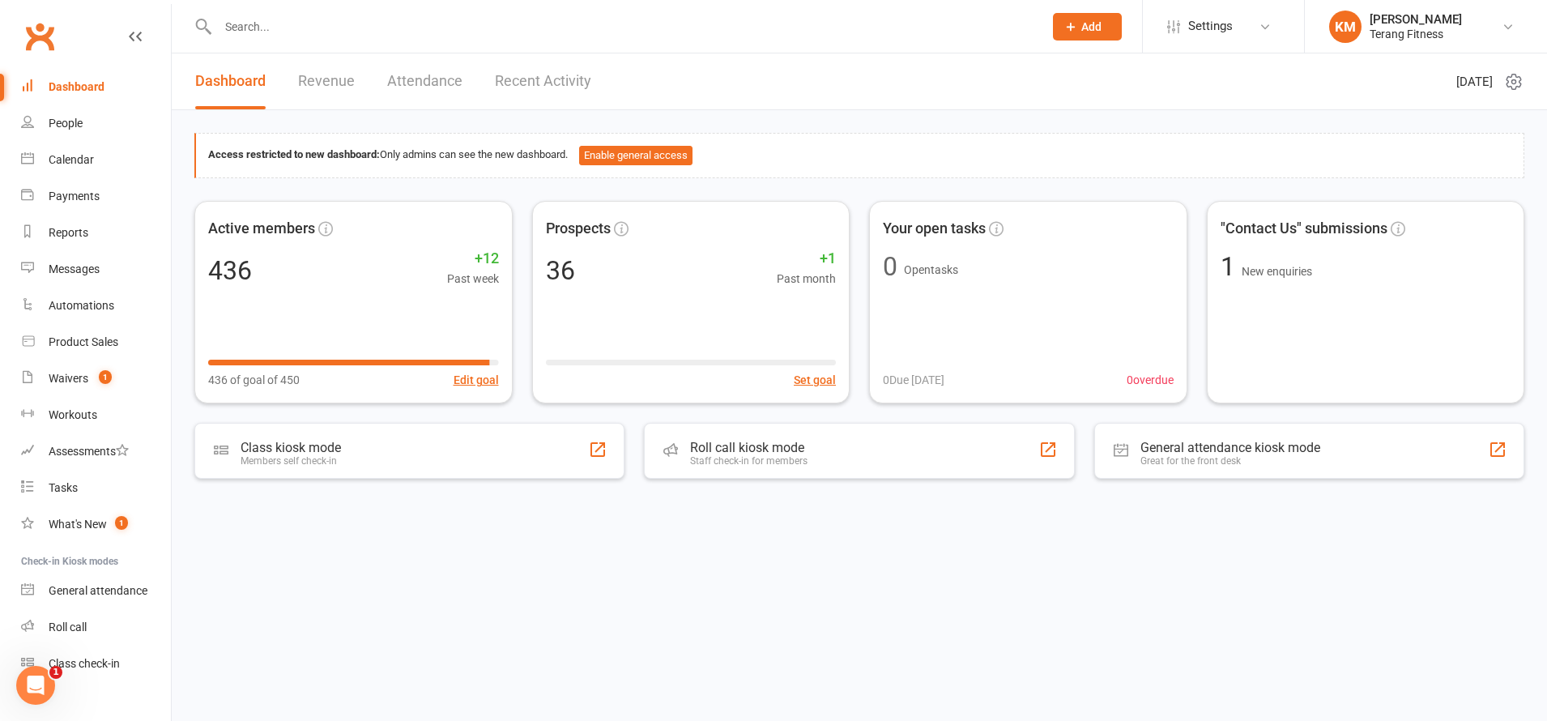
click at [300, 12] on div at bounding box center [613, 26] width 838 height 53
click at [251, 26] on input "text" at bounding box center [622, 26] width 819 height 23
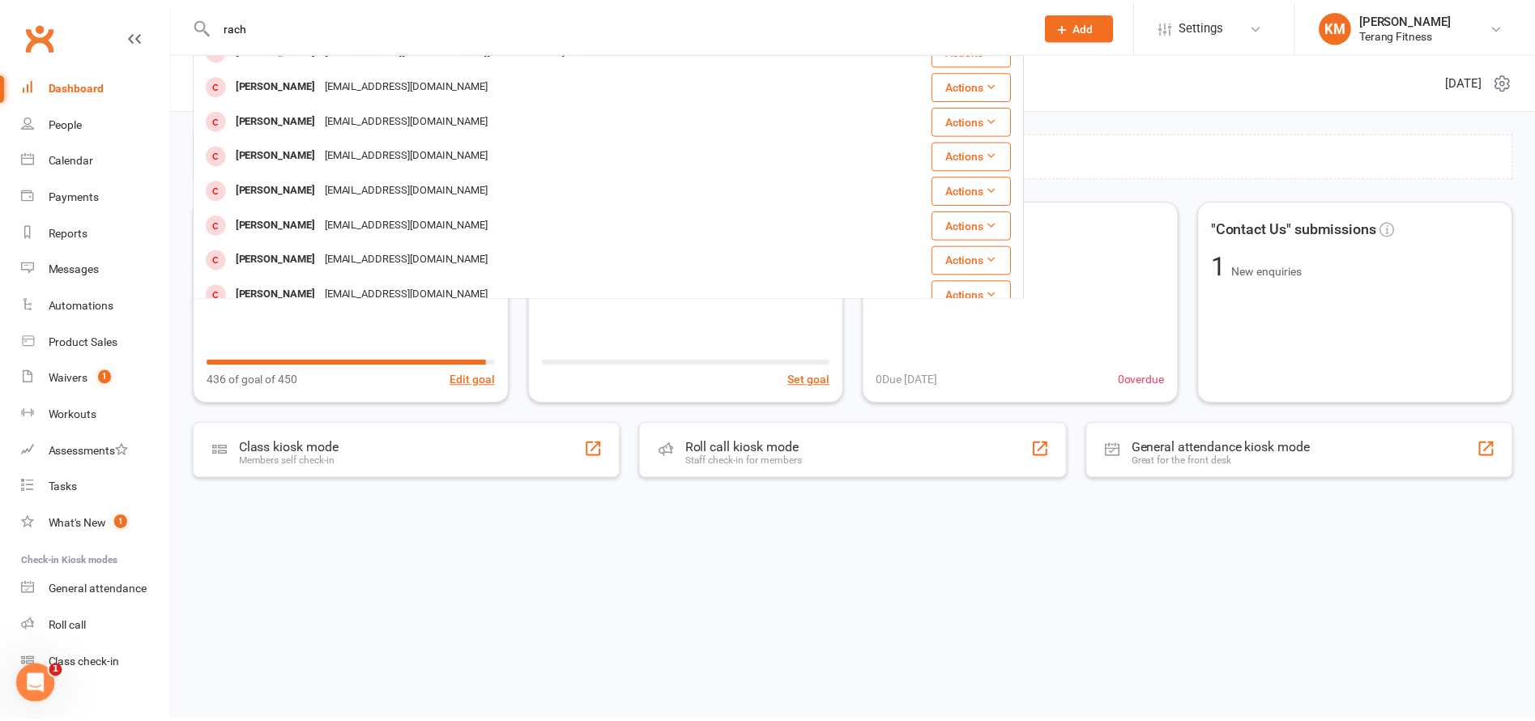
scroll to position [162, 0]
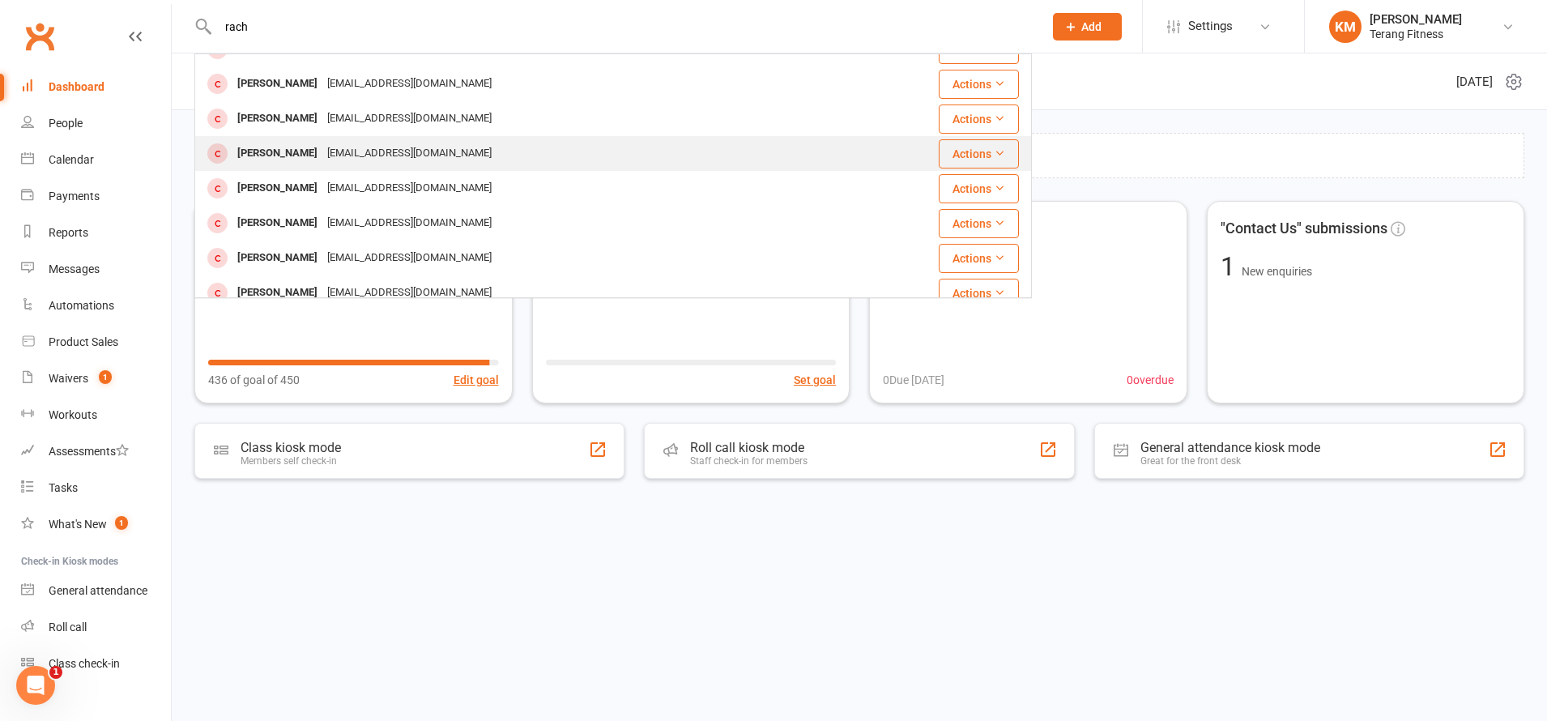
type input "rach"
click at [305, 154] on div "[PERSON_NAME]" at bounding box center [278, 153] width 90 height 23
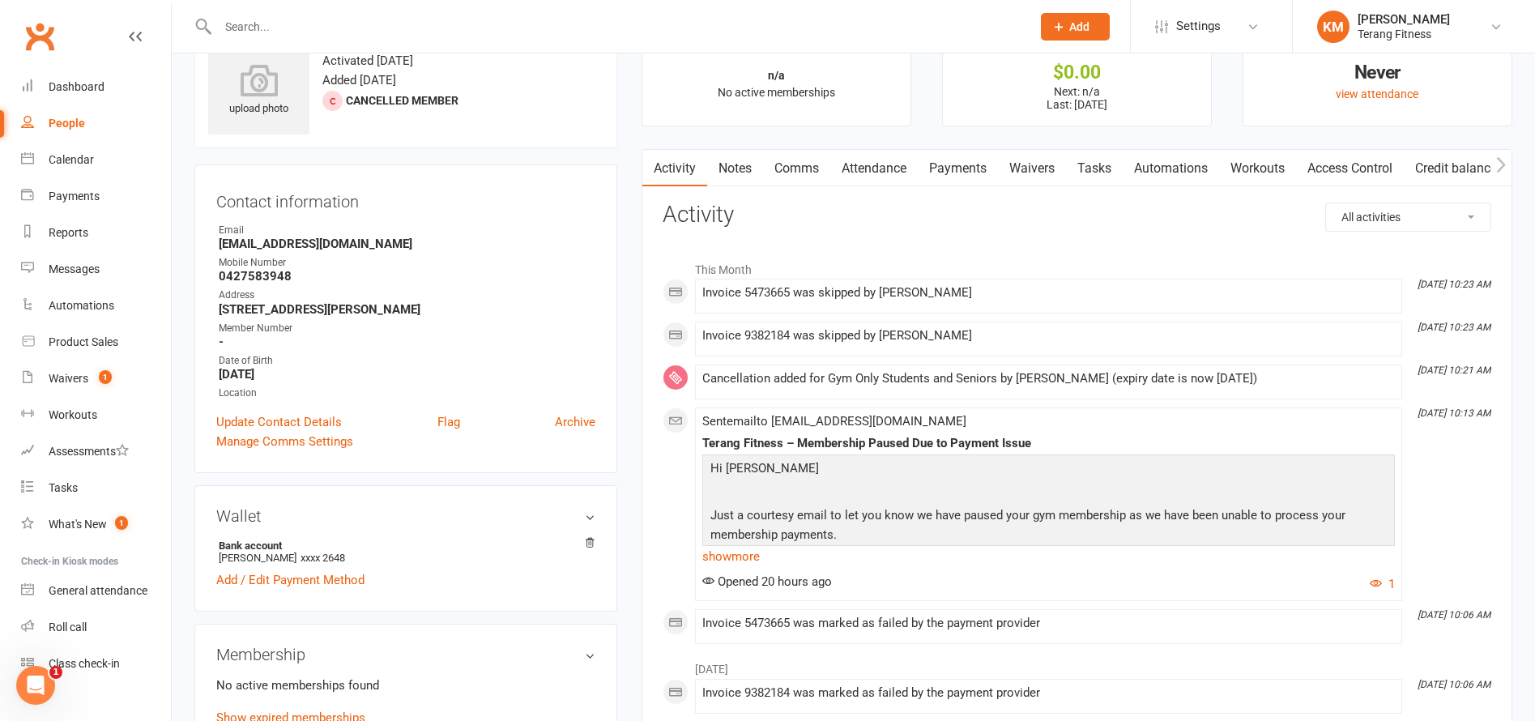
scroll to position [162, 0]
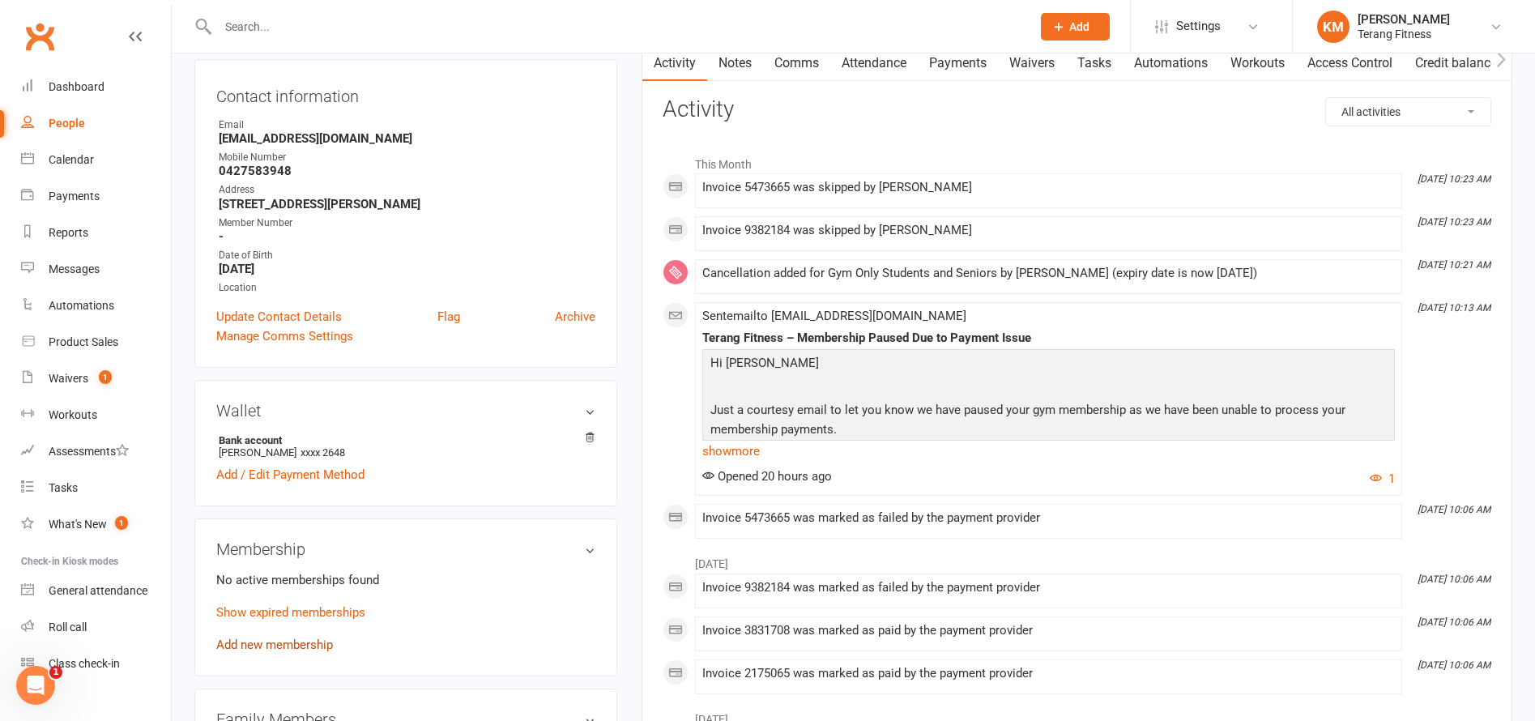
click at [269, 650] on link "Add new membership" at bounding box center [274, 645] width 117 height 15
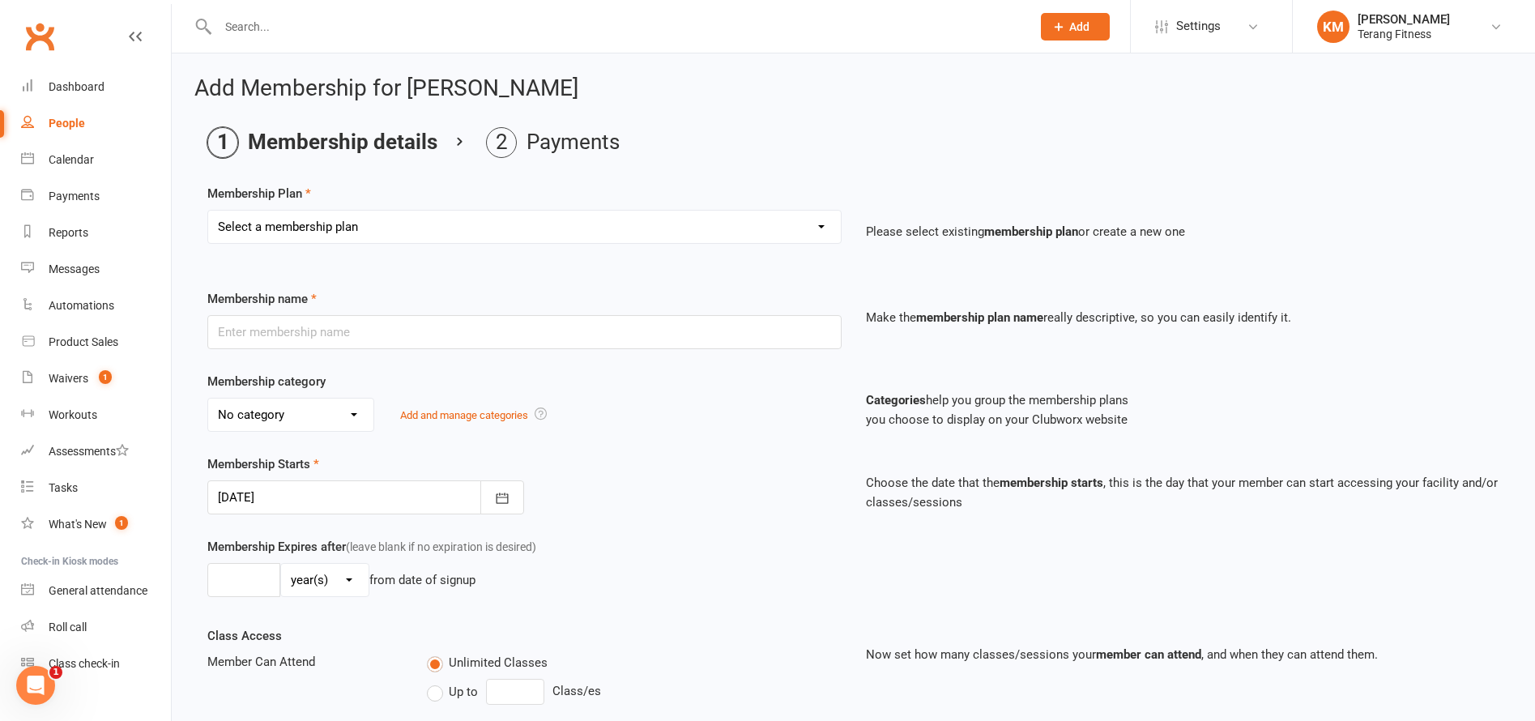
click at [310, 223] on select "Select a membership plan Create new Membership Plan Gym only Gym Only Co-op Mem…" at bounding box center [524, 227] width 633 height 32
select select "3"
click at [208, 211] on select "Select a membership plan Create new Membership Plan Gym only Gym Only Co-op Mem…" at bounding box center [524, 227] width 633 height 32
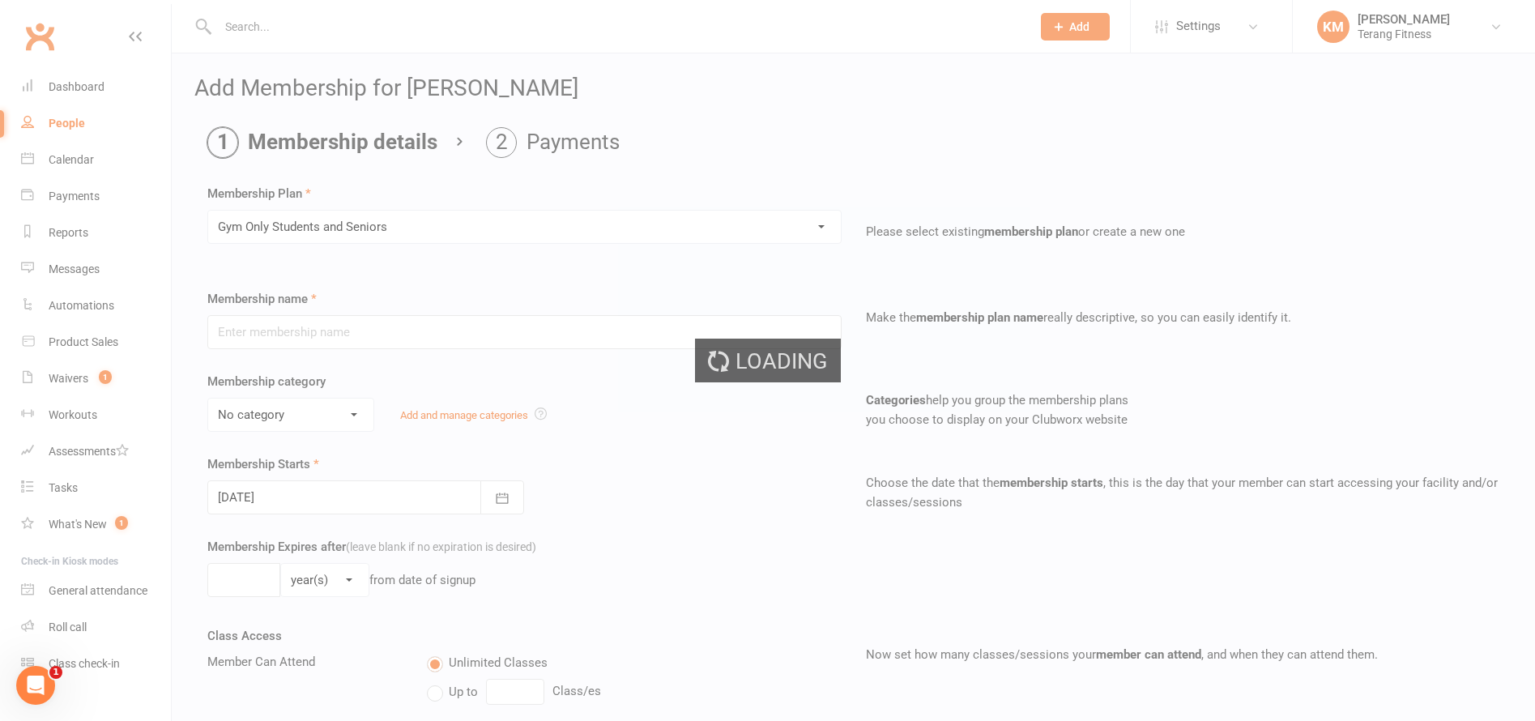
type input "Gym Only Students and Seniors"
select select "5"
type input "0"
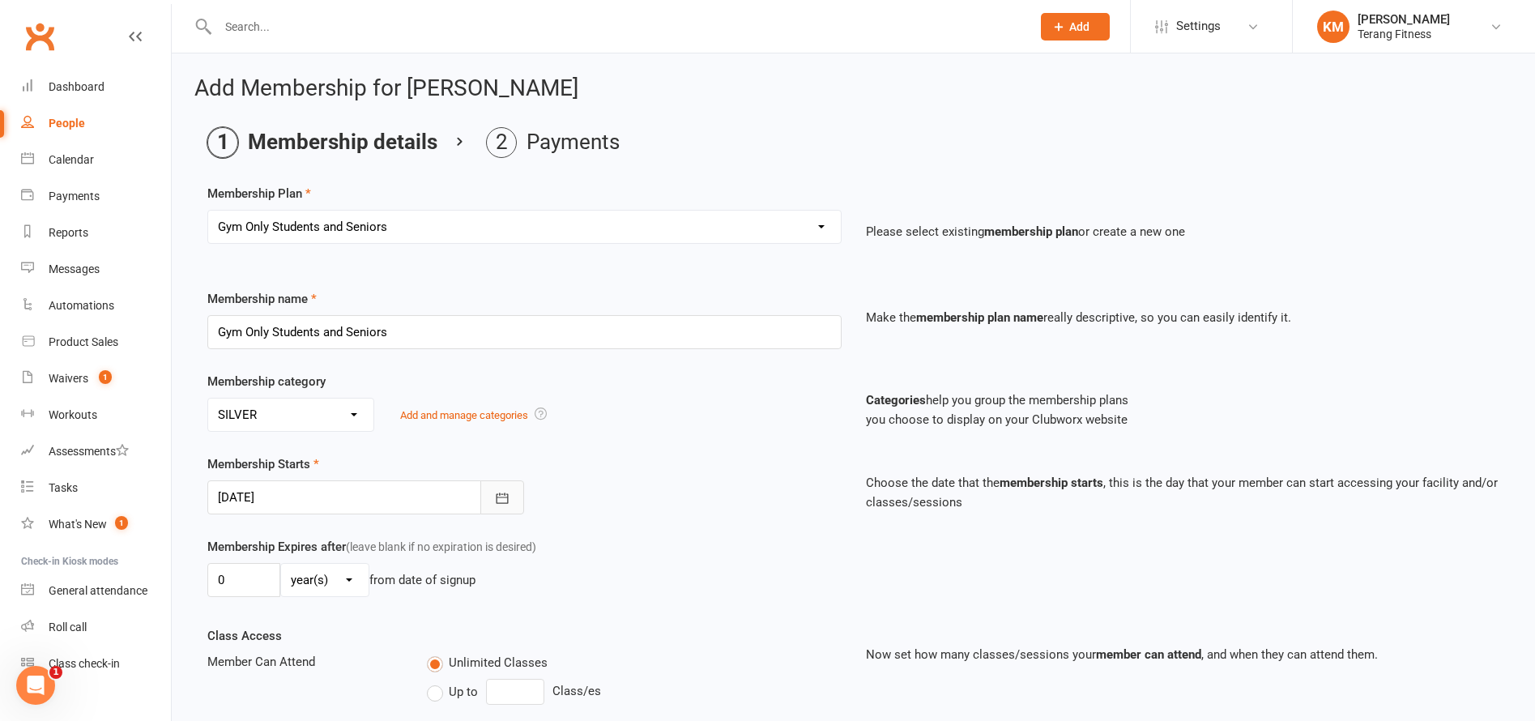
click at [506, 498] on icon "button" at bounding box center [502, 498] width 16 height 16
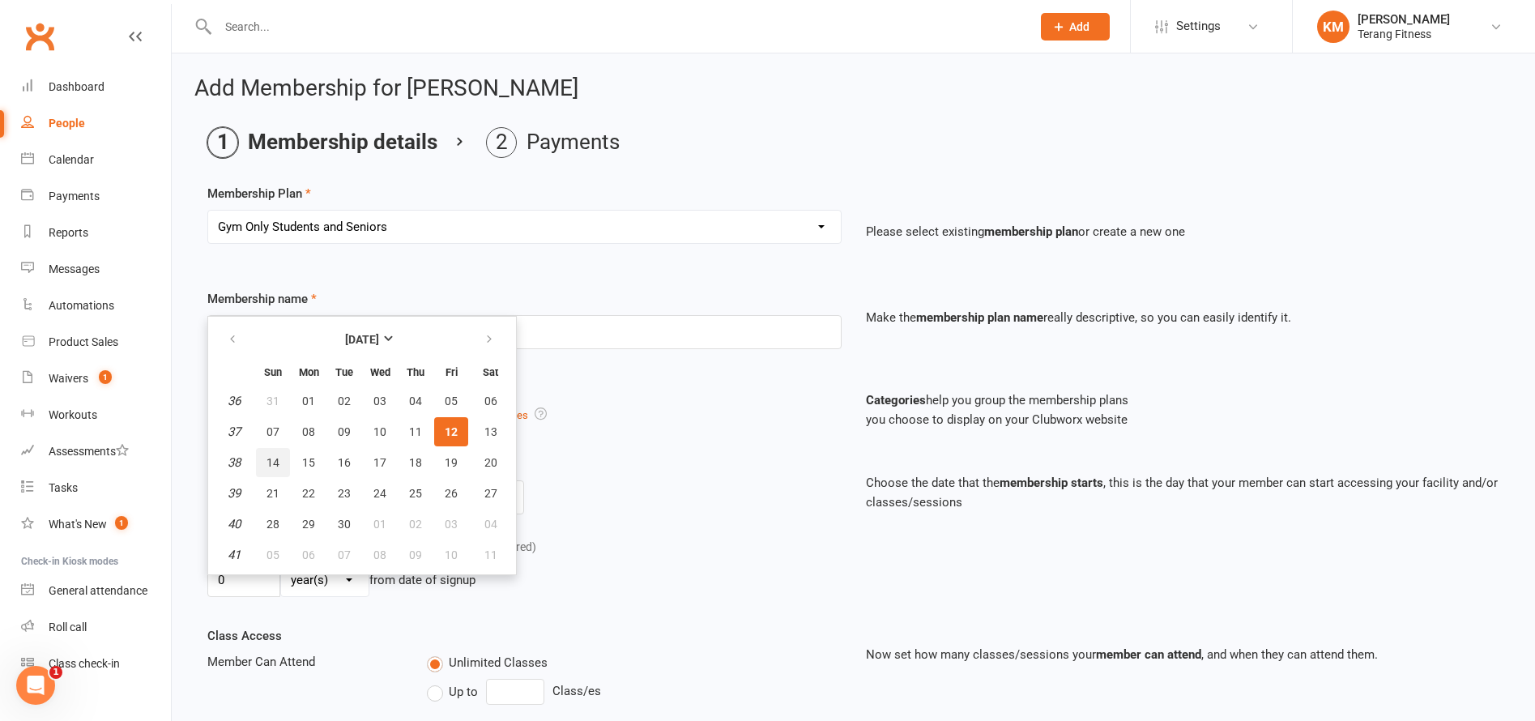
click at [276, 459] on span "14" at bounding box center [273, 462] width 13 height 13
type input "[DATE]"
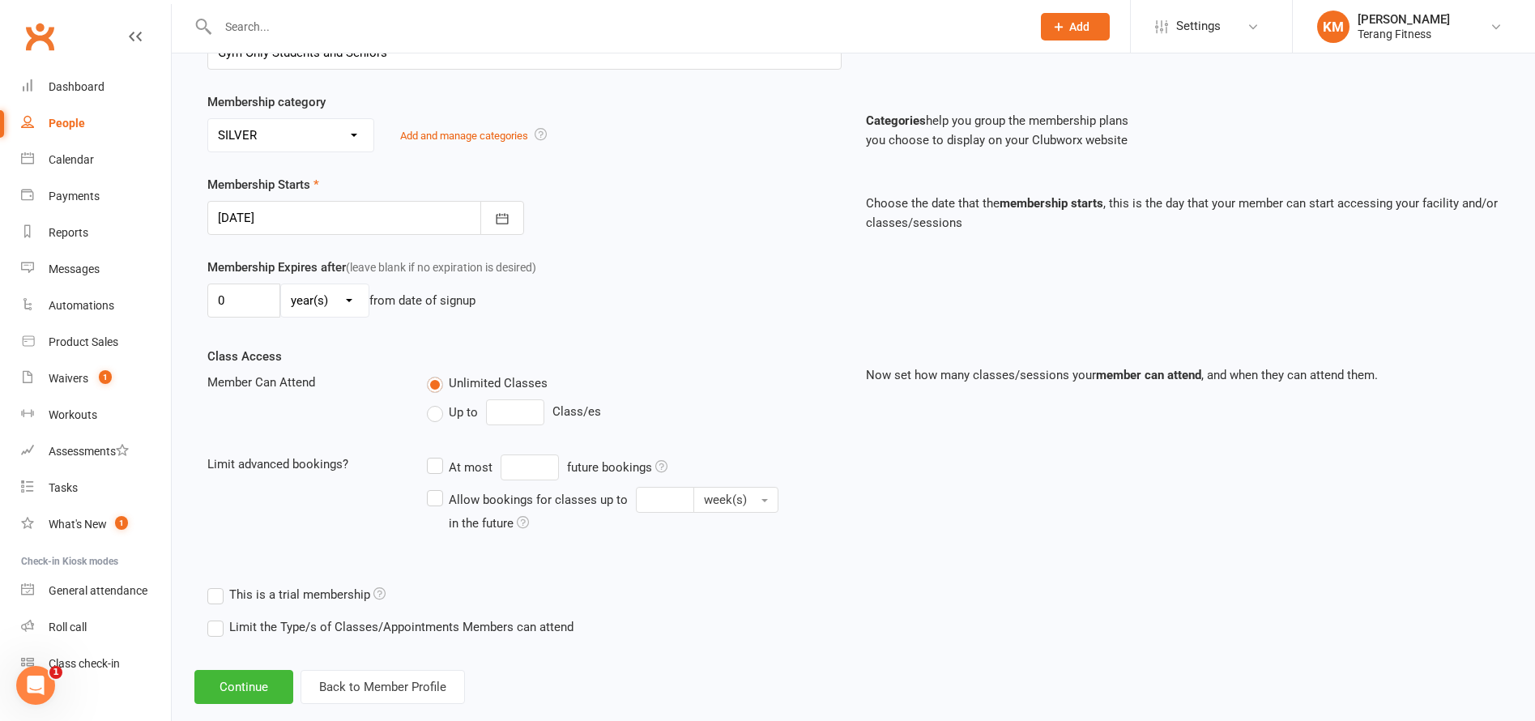
scroll to position [309, 0]
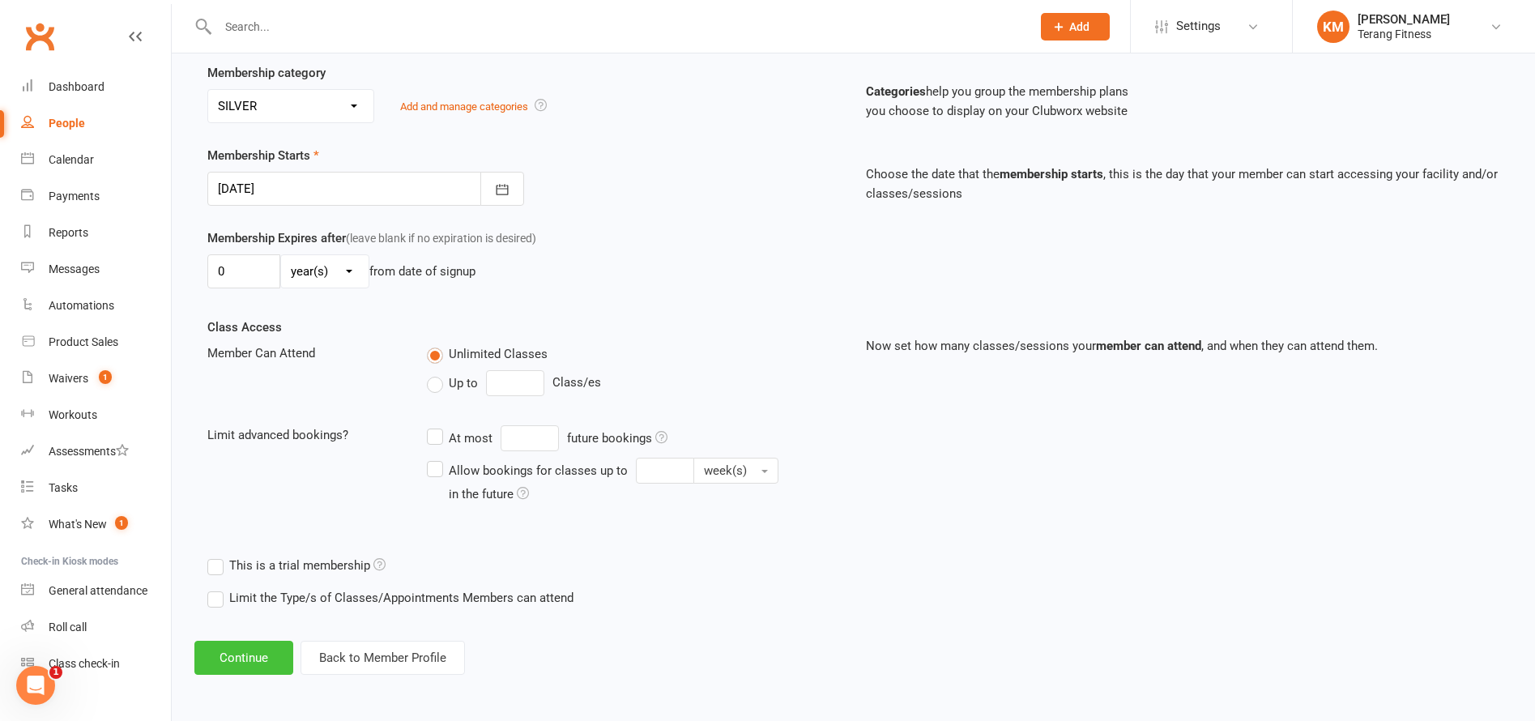
click at [258, 657] on button "Continue" at bounding box center [243, 658] width 99 height 34
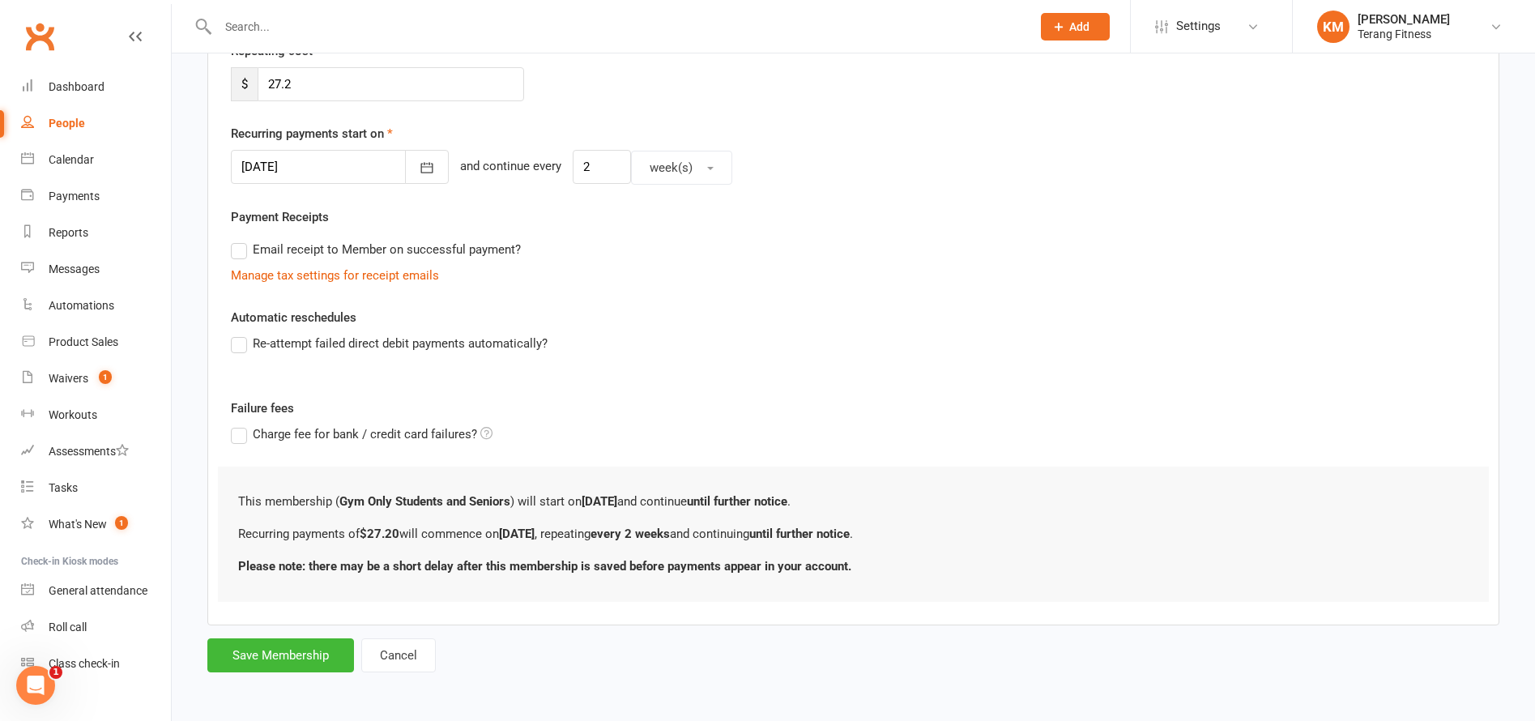
scroll to position [327, 0]
click at [283, 651] on button "Save Membership" at bounding box center [280, 655] width 147 height 34
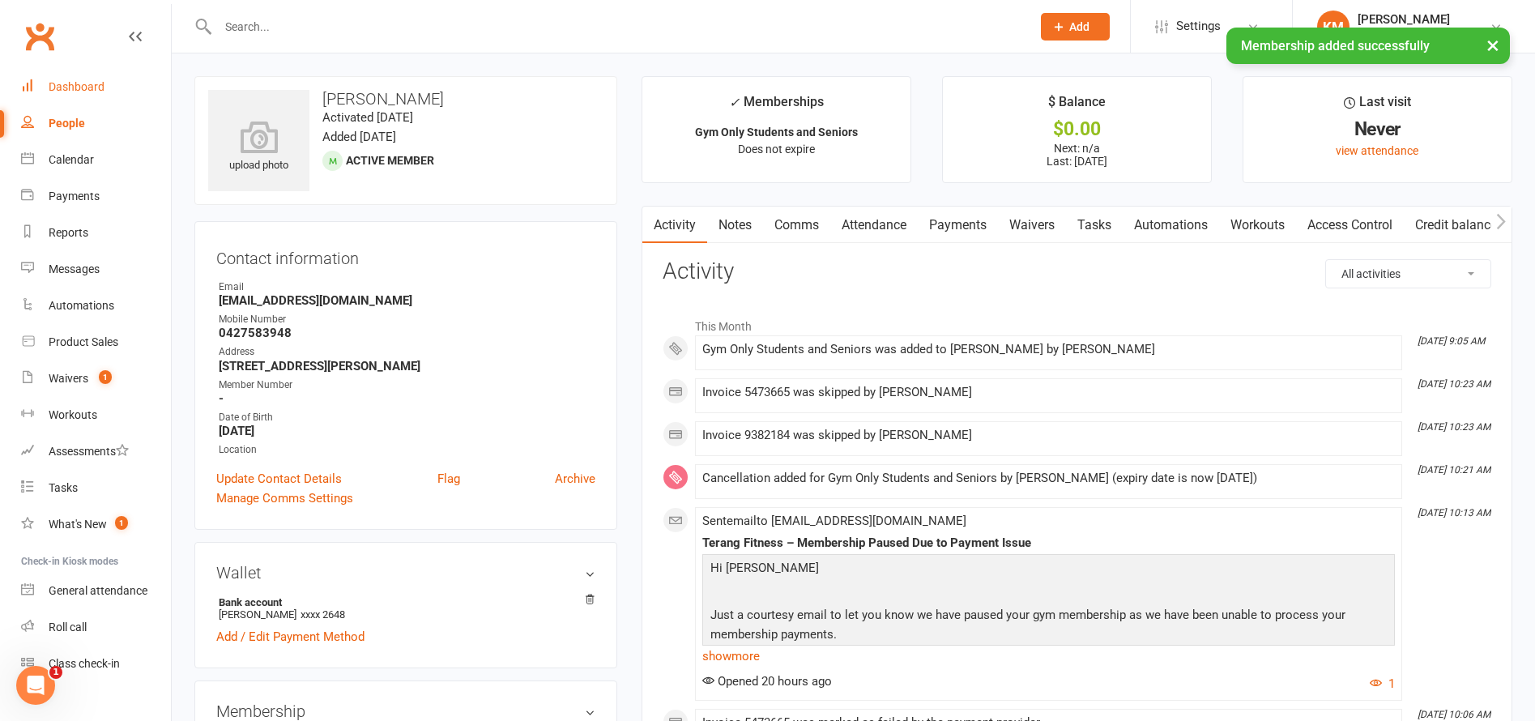
click at [70, 85] on div "Dashboard" at bounding box center [77, 86] width 56 height 13
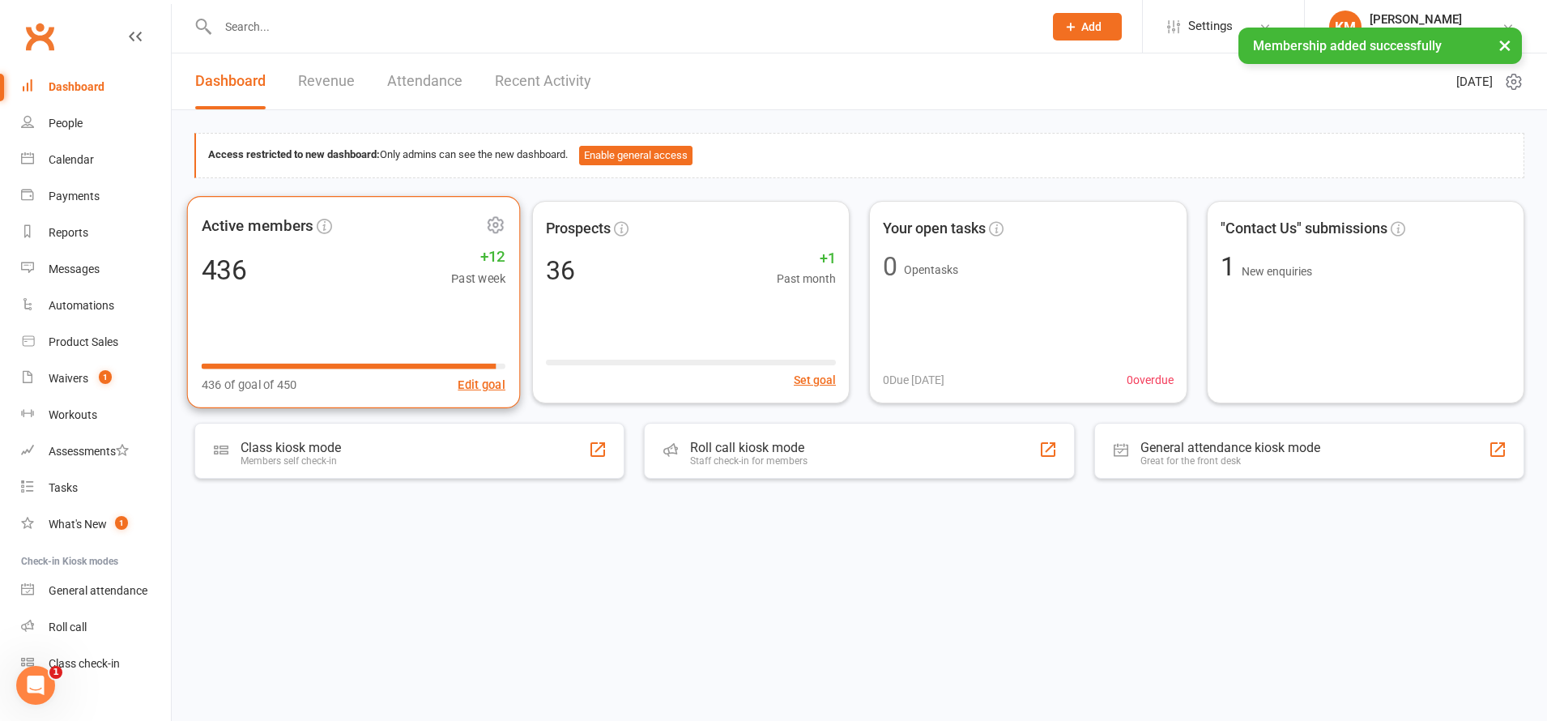
click at [389, 299] on div "Active members 436 +12 Past week 436 of goal of 450 Edit goal" at bounding box center [353, 302] width 333 height 212
